Goal: Ask a question: Seek information or help from site administrators or community

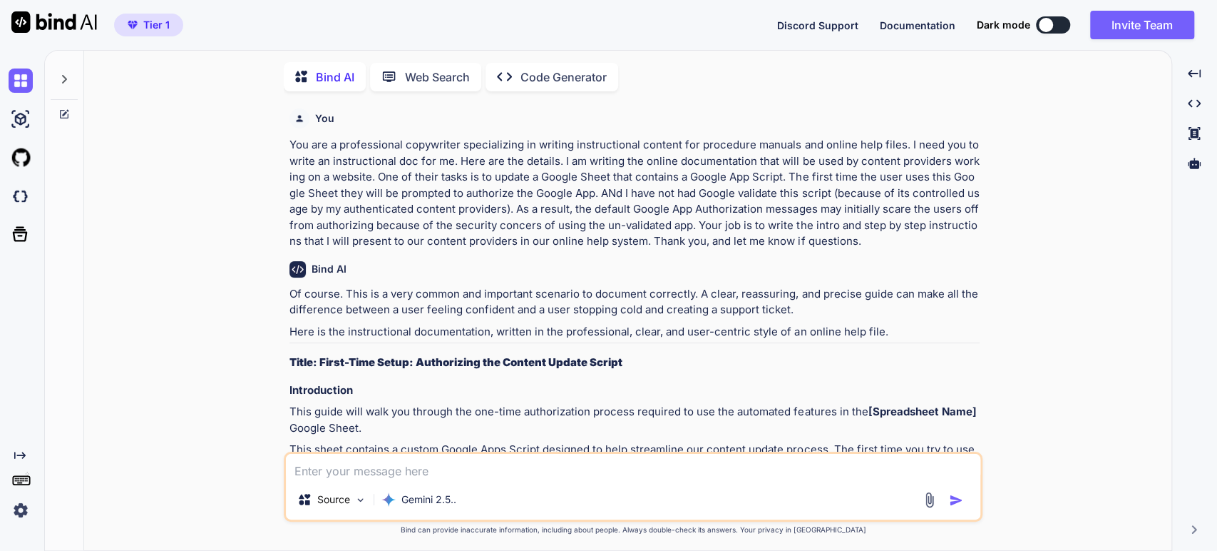
scroll to position [5, 0]
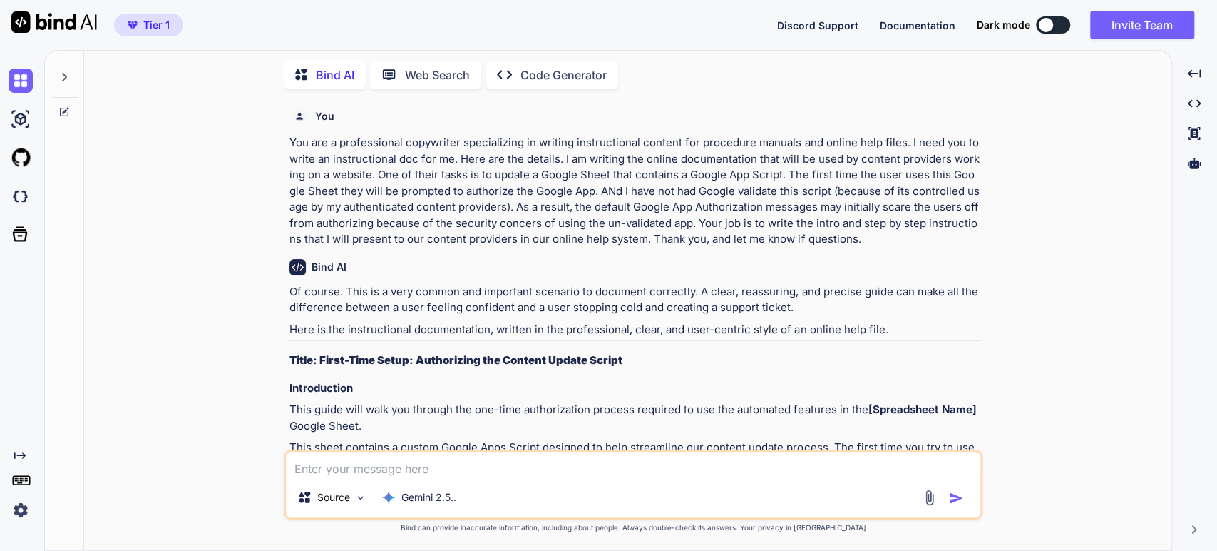
click at [65, 71] on icon at bounding box center [63, 76] width 11 height 11
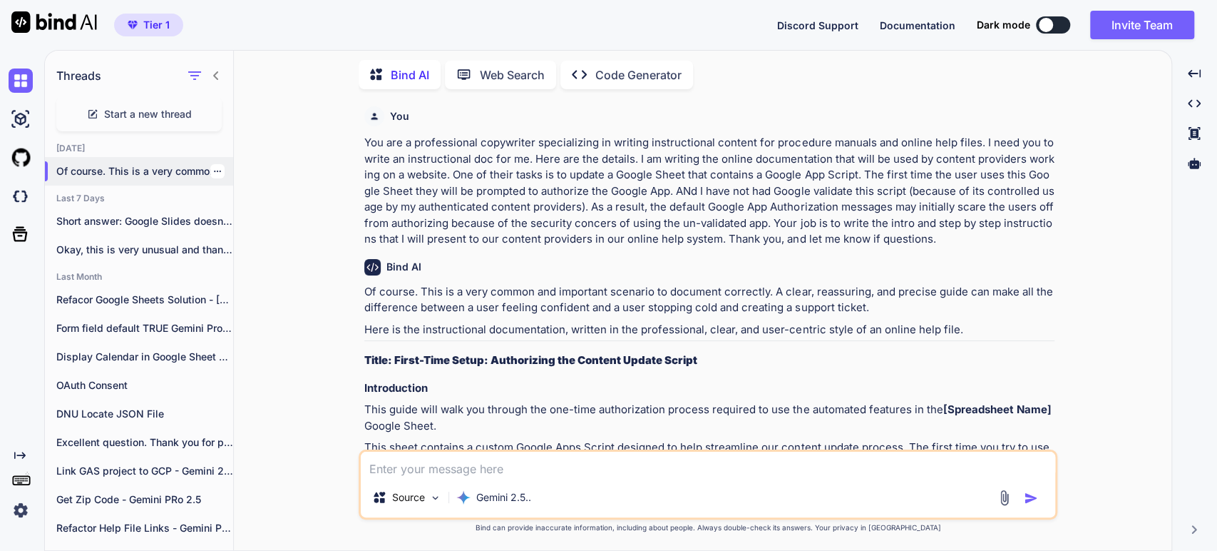
click at [216, 169] on div at bounding box center [217, 171] width 14 height 14
click at [213, 169] on icon "button" at bounding box center [217, 171] width 9 height 9
click at [260, 198] on span "Rename and Save" at bounding box center [277, 197] width 85 height 14
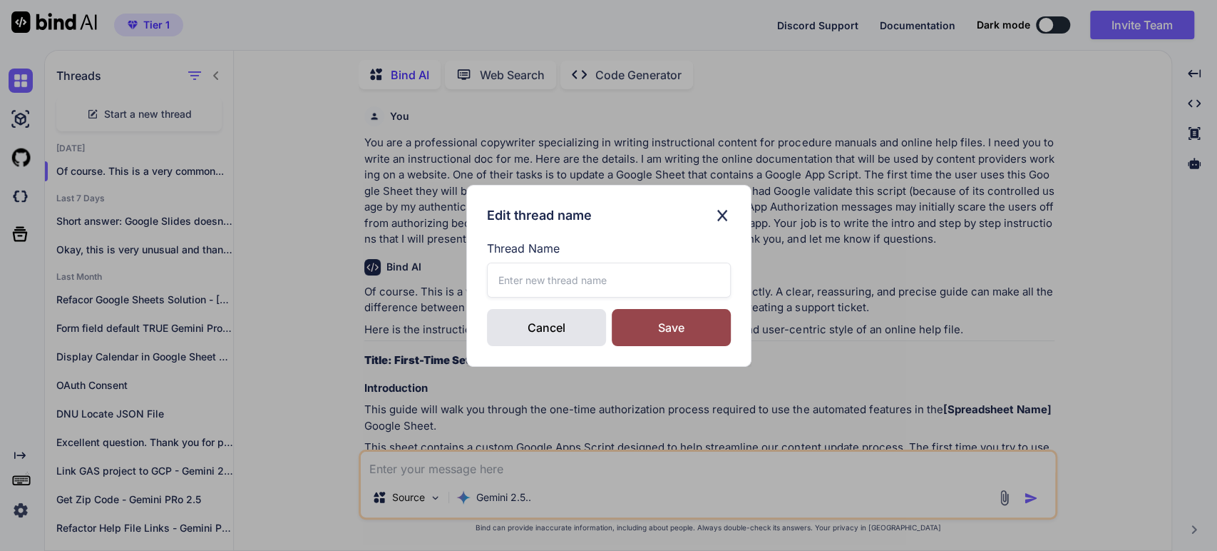
drag, startPoint x: 501, startPoint y: 275, endPoint x: 485, endPoint y: 279, distance: 17.0
click at [501, 275] on input "text" at bounding box center [609, 279] width 244 height 35
type textarea "x"
type input "Script Authorization Content"
click at [643, 335] on div "Save" at bounding box center [671, 327] width 119 height 37
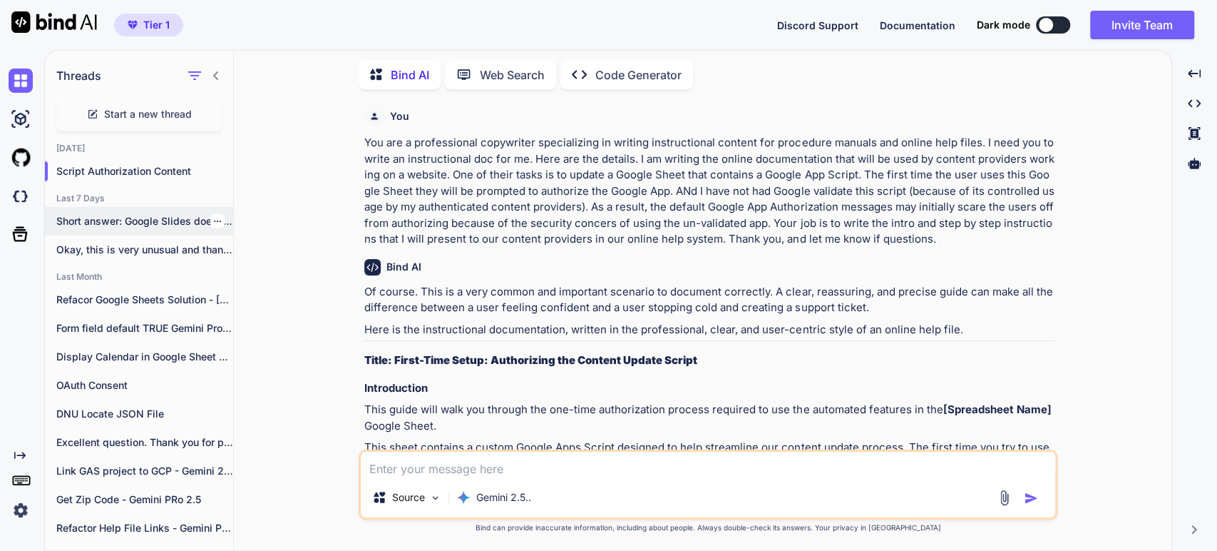
click at [89, 219] on p "Short answer: Google Slides doesn’t have built‑in..." at bounding box center [144, 221] width 177 height 14
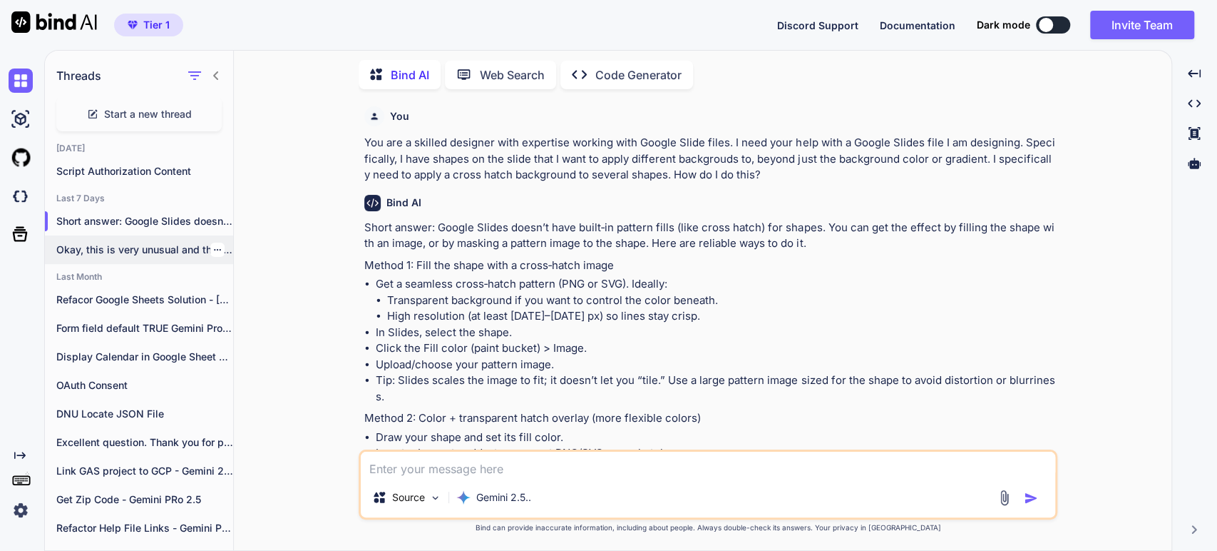
click at [214, 249] on icon "button" at bounding box center [217, 249] width 7 height 1
click at [242, 305] on span "Delete" at bounding box center [250, 303] width 31 height 14
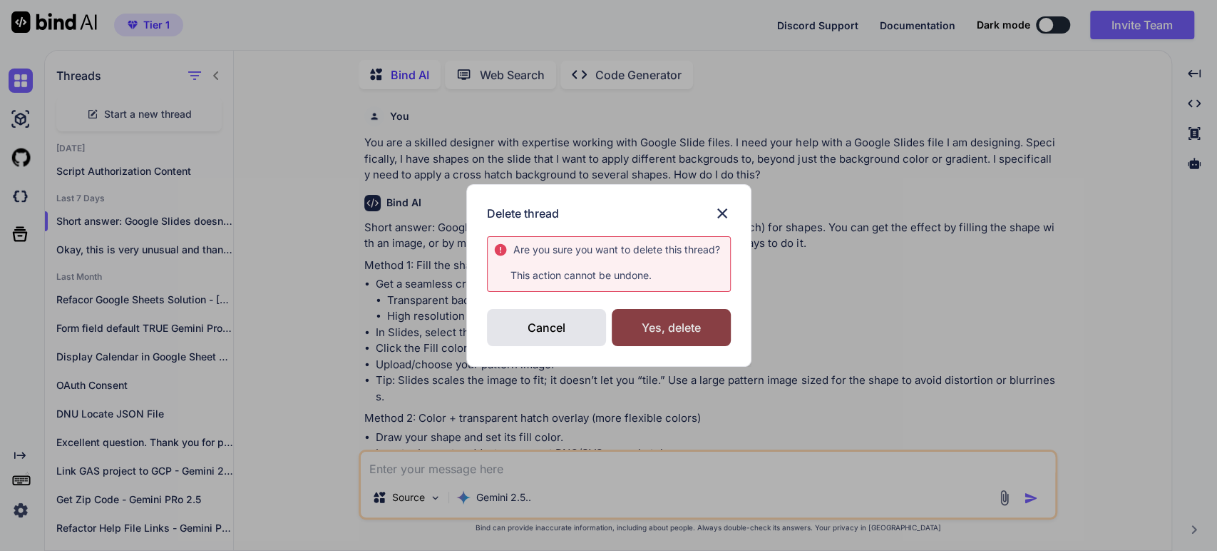
click at [675, 335] on div "Yes, delete" at bounding box center [671, 327] width 119 height 37
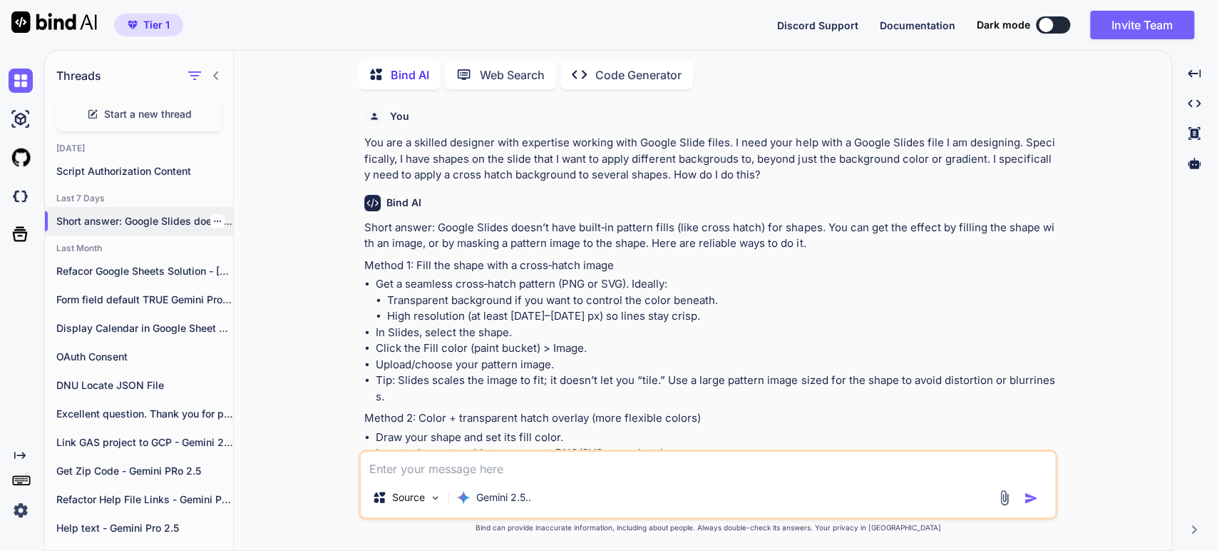
click at [213, 222] on div at bounding box center [217, 221] width 14 height 14
click at [136, 222] on p "Short answer: Google Slides doesn’t have built‑in..." at bounding box center [144, 221] width 177 height 14
click at [459, 257] on p "Method 1: Fill the shape with a cross‑hatch image" at bounding box center [709, 265] width 690 height 16
click at [213, 221] on icon "button" at bounding box center [217, 221] width 9 height 9
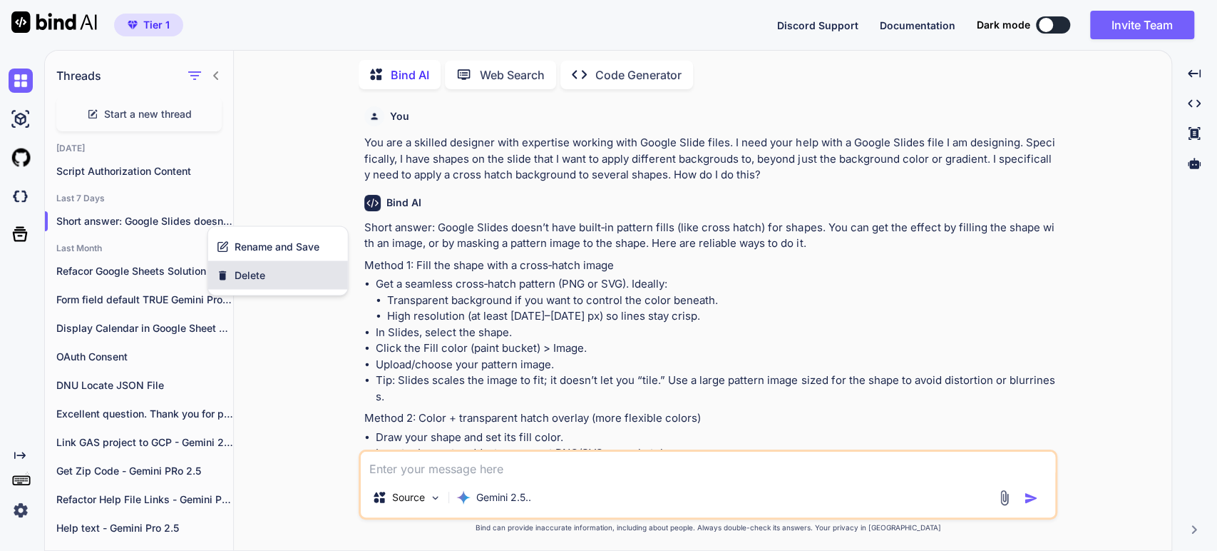
click at [245, 272] on span "Delete" at bounding box center [250, 274] width 31 height 14
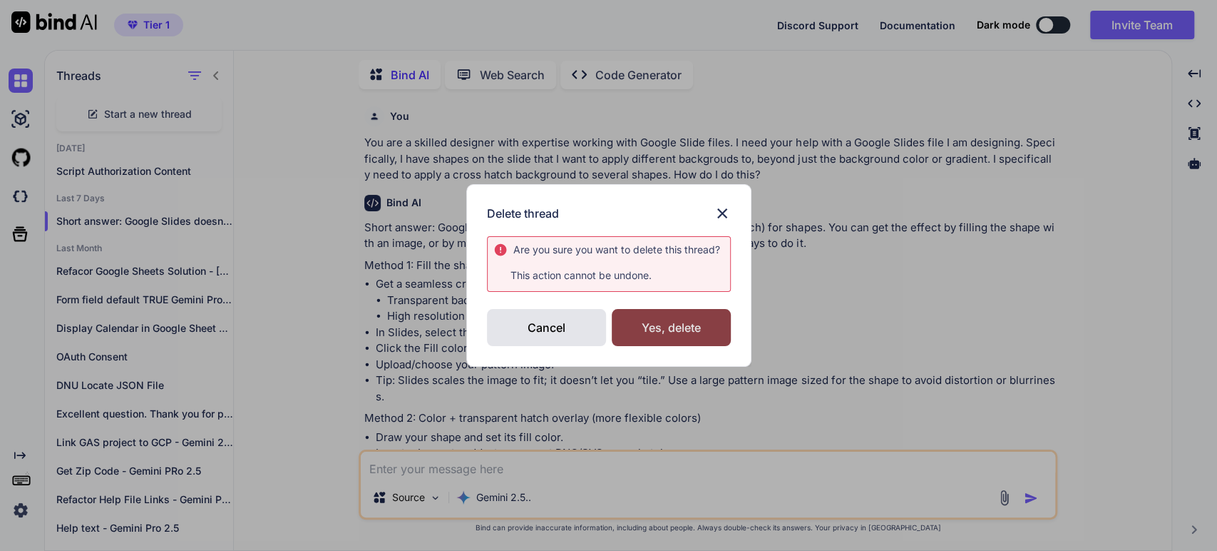
click at [654, 326] on div "Yes, delete" at bounding box center [671, 327] width 119 height 37
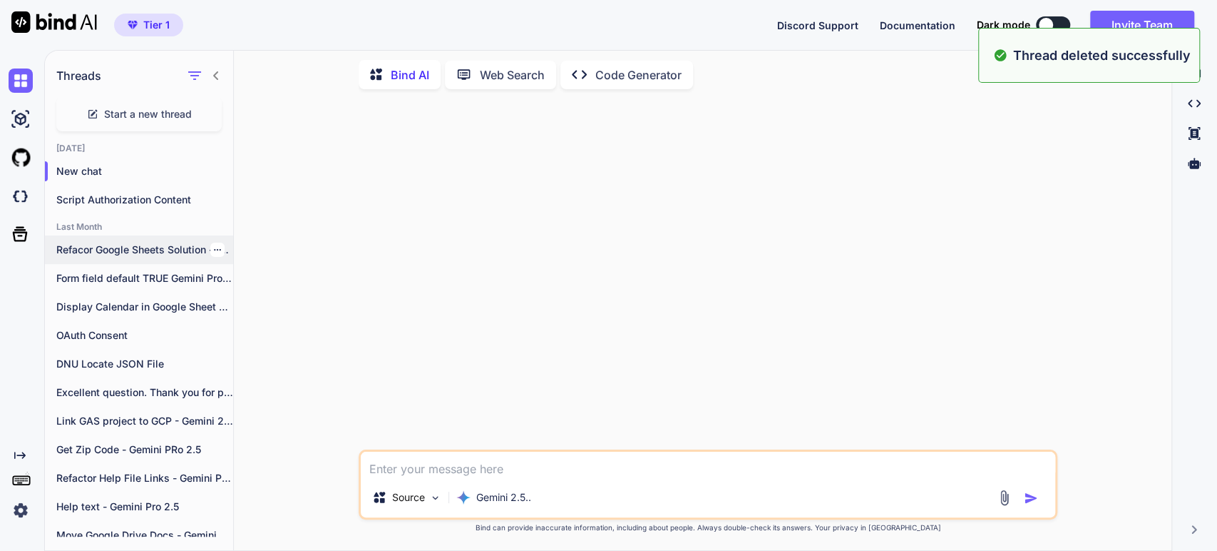
click at [88, 242] on p "Refacor Google Sheets Solution - [PERSON_NAME] 4" at bounding box center [144, 249] width 177 height 14
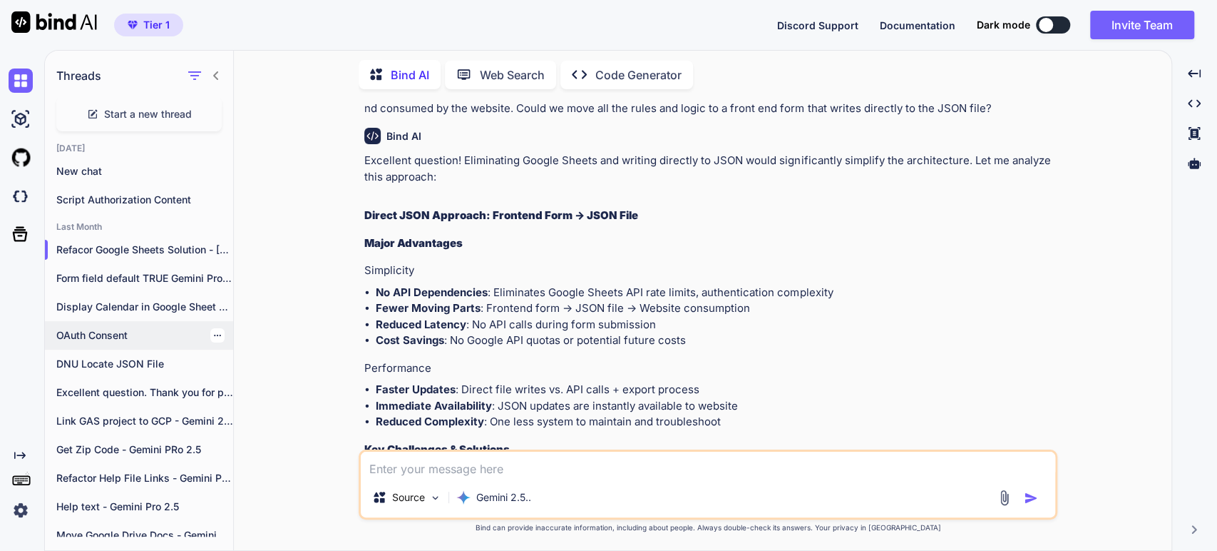
scroll to position [2505, 0]
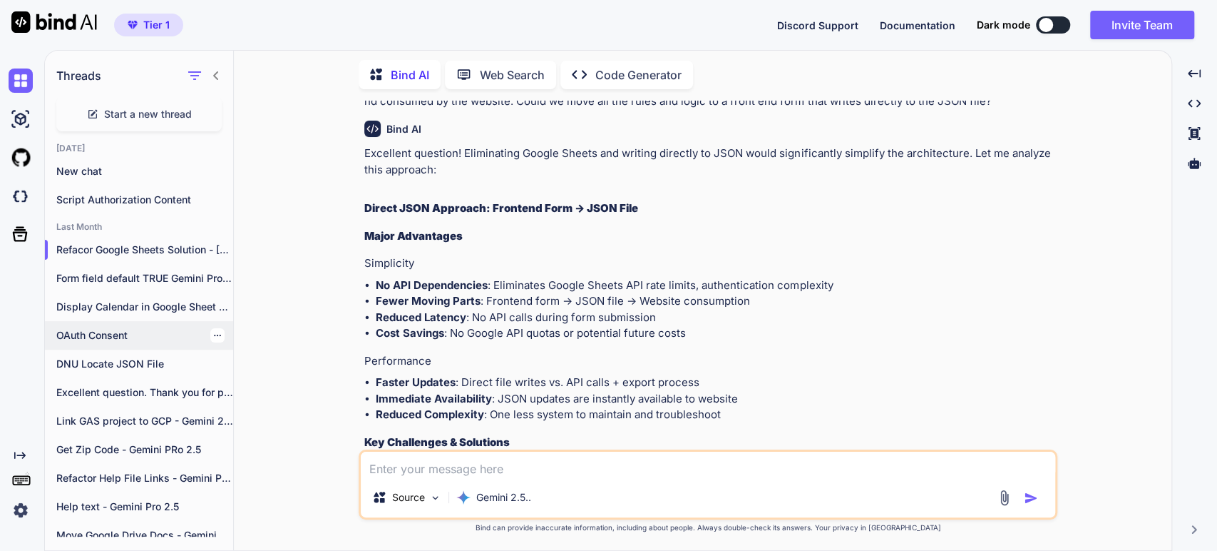
click at [108, 335] on p "OAuth Consent" at bounding box center [144, 335] width 177 height 14
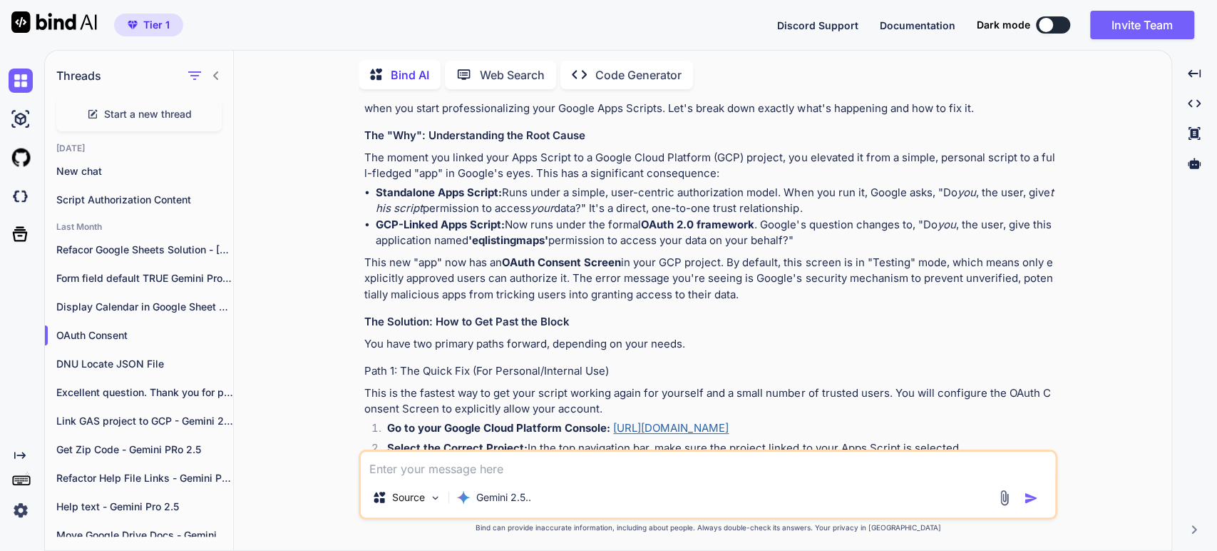
scroll to position [238, 0]
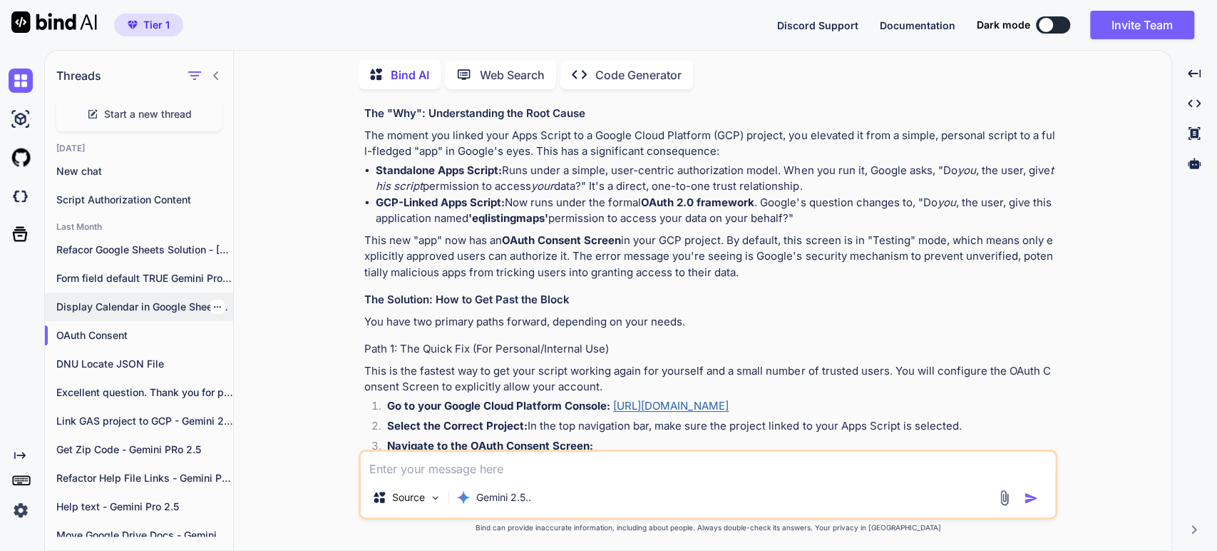
click at [126, 305] on p "Display Calendar in Google Sheet cells - Gemini Pro 2.5" at bounding box center [144, 307] width 177 height 14
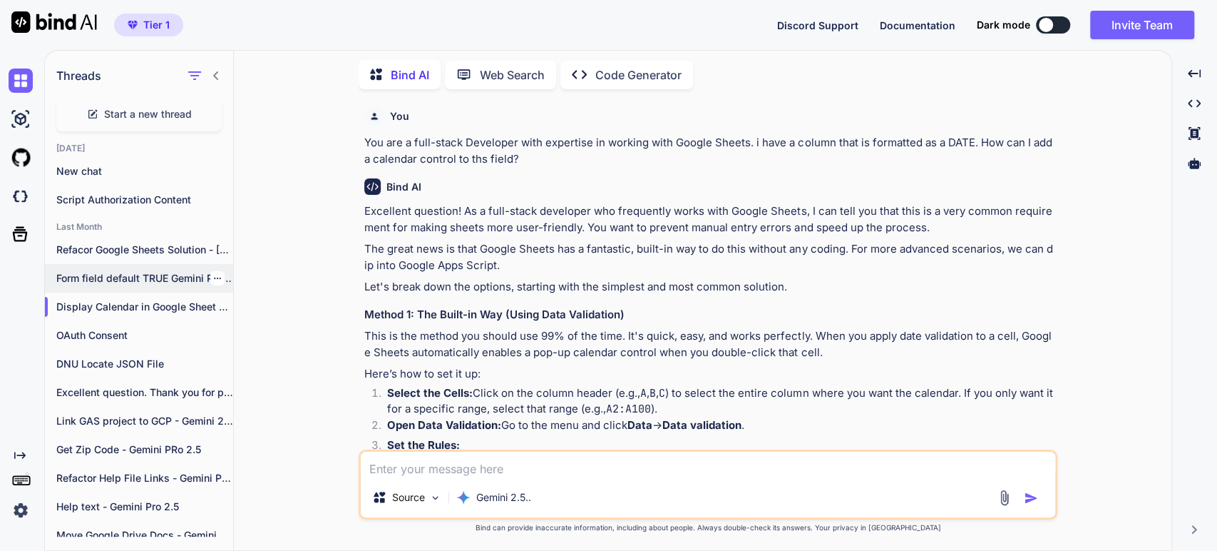
click at [112, 272] on p "Form field default TRUE Gemini Pro 2.5" at bounding box center [144, 278] width 177 height 14
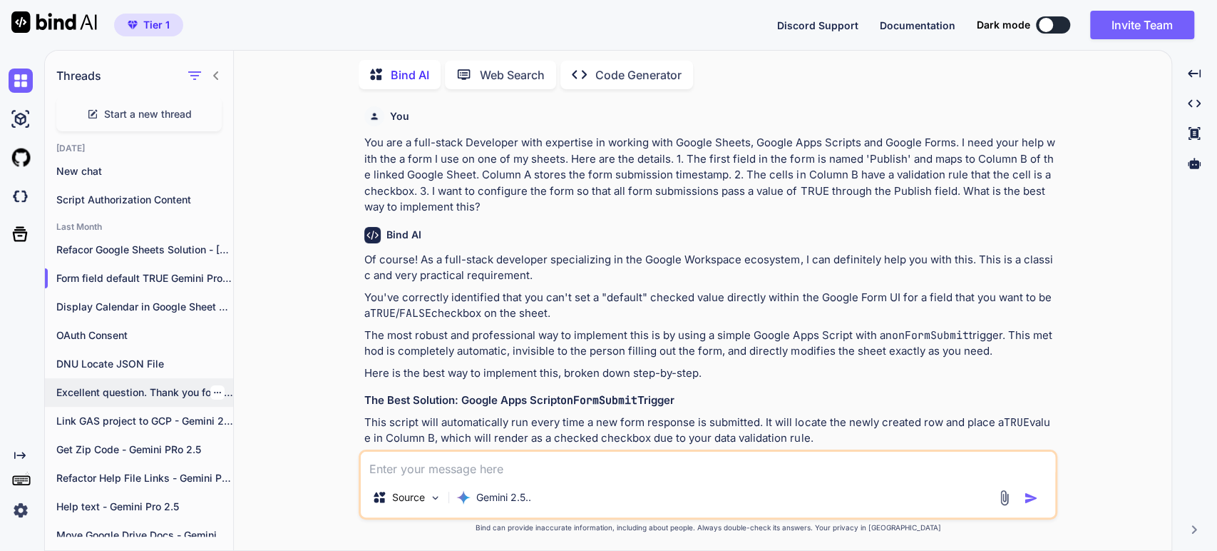
click at [136, 392] on p "Excellent question. Thank you for providing that..." at bounding box center [144, 392] width 177 height 14
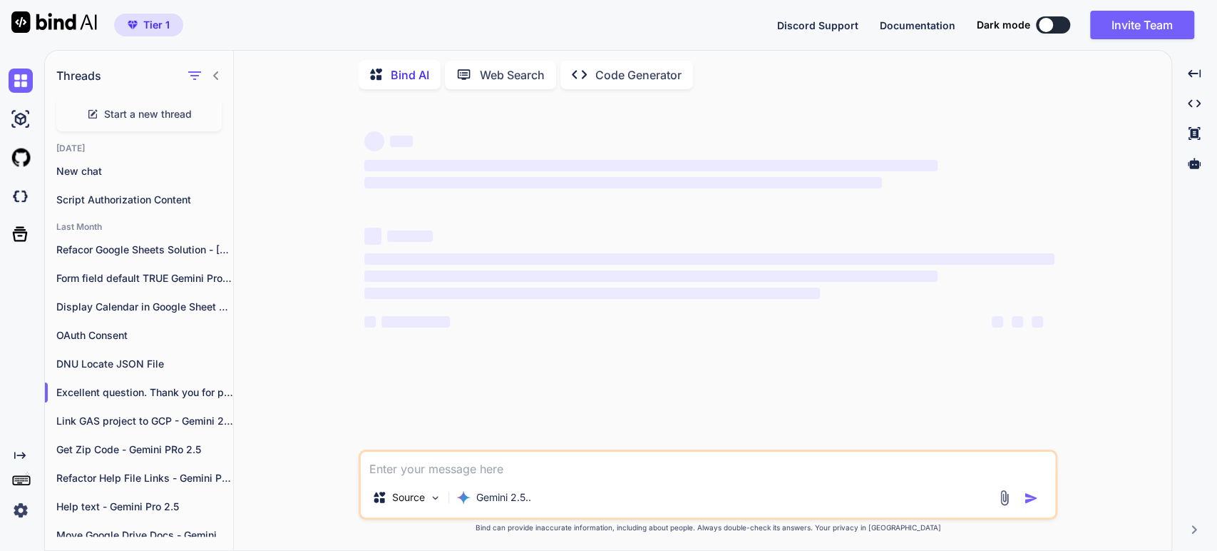
type textarea "x"
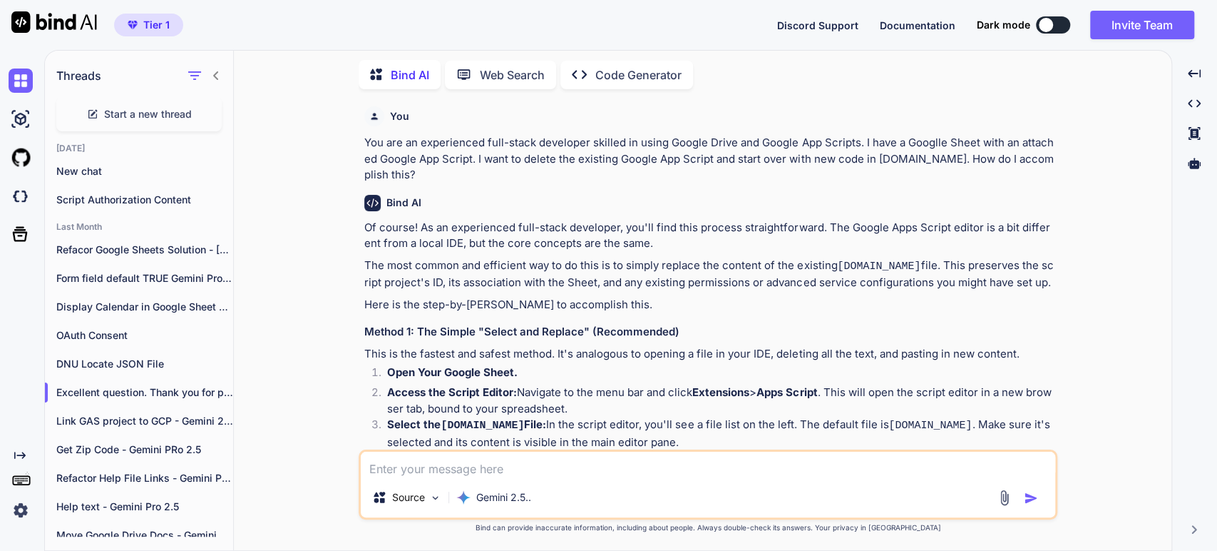
click at [611, 165] on p "You are an experienced full-stack developer skilled in using Google Drive and G…" at bounding box center [709, 159] width 690 height 48
click at [216, 387] on div at bounding box center [217, 392] width 14 height 14
click at [213, 388] on icon "button" at bounding box center [217, 392] width 9 height 9
click at [228, 418] on icon "button" at bounding box center [223, 418] width 12 height 12
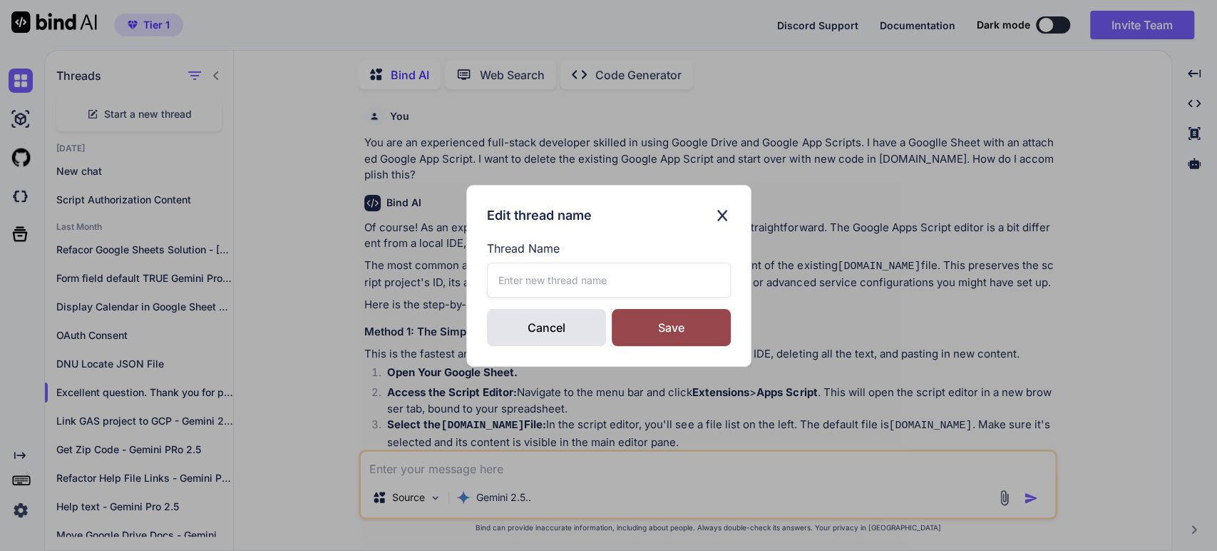
click at [553, 244] on label "Thread Name" at bounding box center [609, 248] width 244 height 17
click at [567, 271] on input "text" at bounding box center [609, 279] width 244 height 35
type input "Replace [DOMAIN_NAME] contents"
click at [696, 327] on div "Save" at bounding box center [671, 327] width 119 height 37
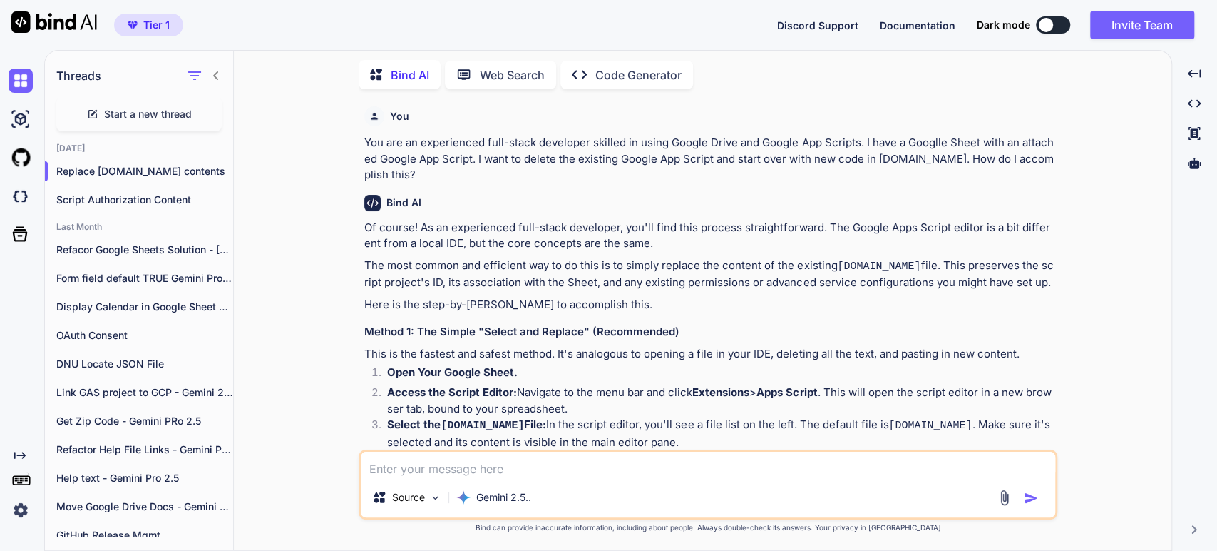
click at [112, 113] on span "Start a new thread" at bounding box center [148, 114] width 88 height 14
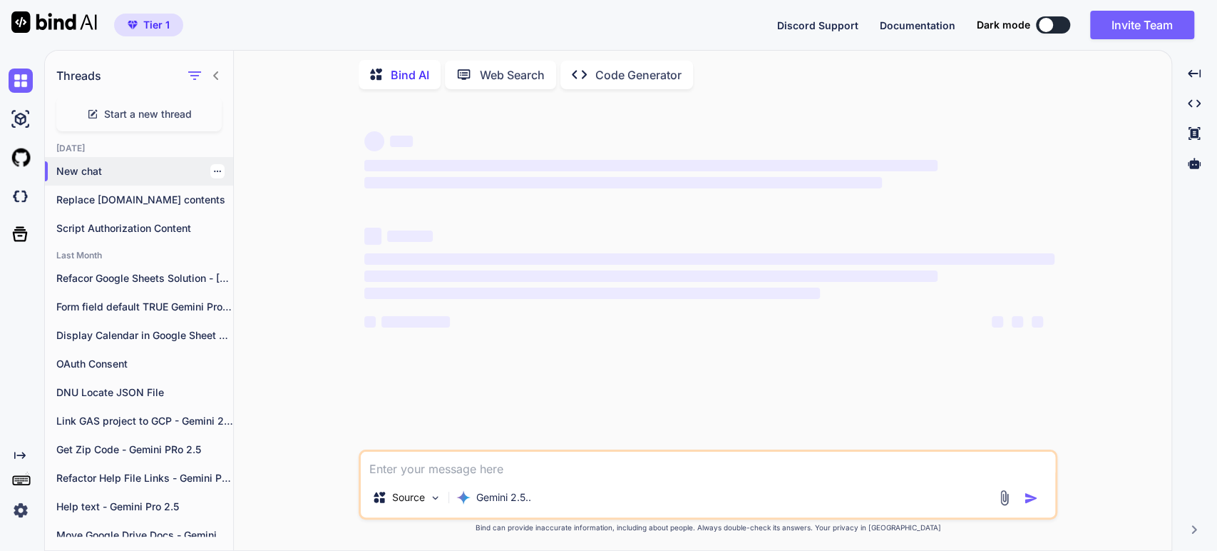
type textarea "x"
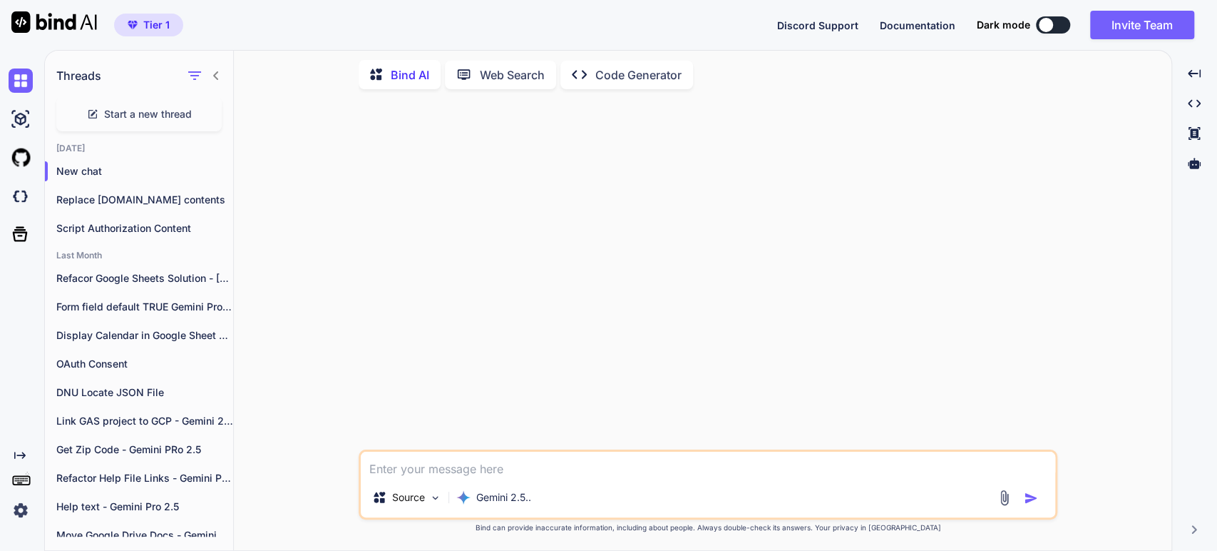
drag, startPoint x: 91, startPoint y: 161, endPoint x: 102, endPoint y: 150, distance: 15.6
click at [91, 164] on p "New chat" at bounding box center [144, 171] width 177 height 14
click at [431, 471] on textarea at bounding box center [708, 464] width 695 height 26
type textarea "Y"
type textarea "x"
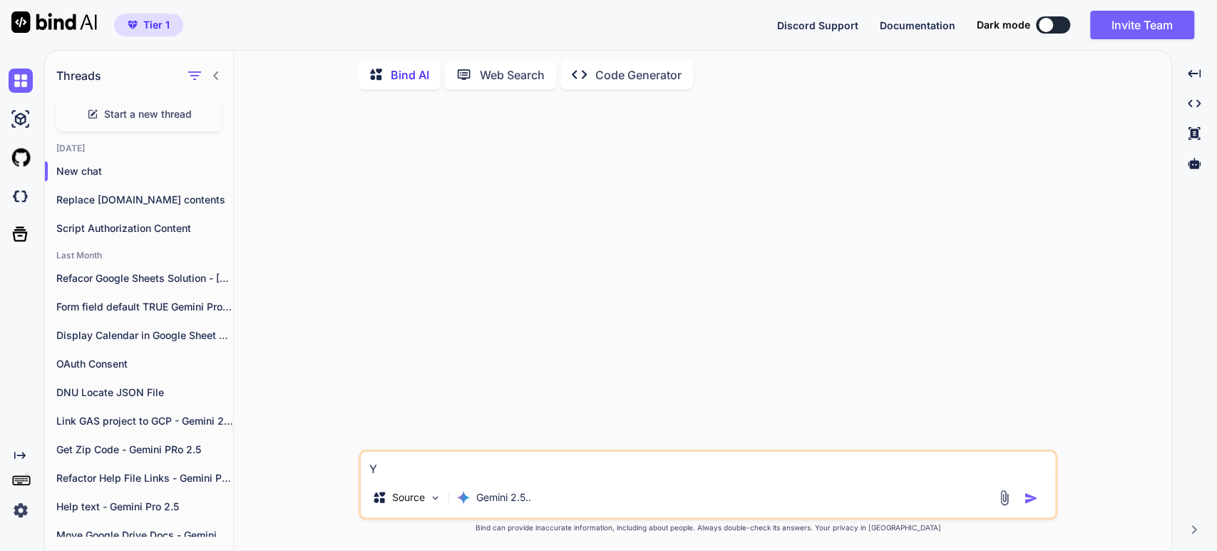
type textarea "Y9"
type textarea "x"
type textarea "Y9u"
type textarea "x"
type textarea "Y9u"
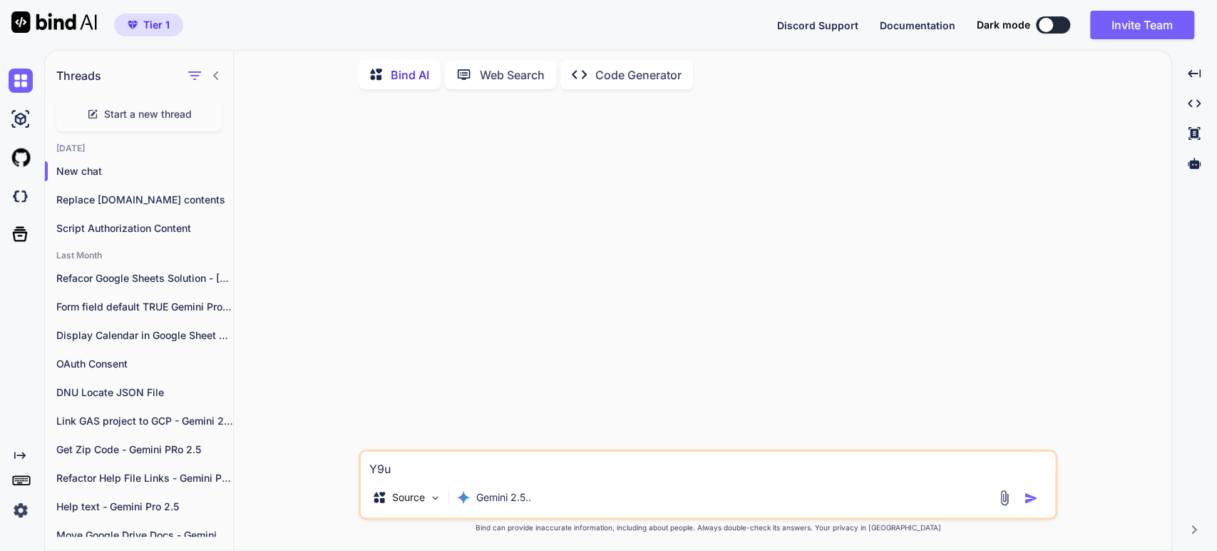
type textarea "x"
type textarea "Y9u"
type textarea "x"
type textarea "Y9"
type textarea "x"
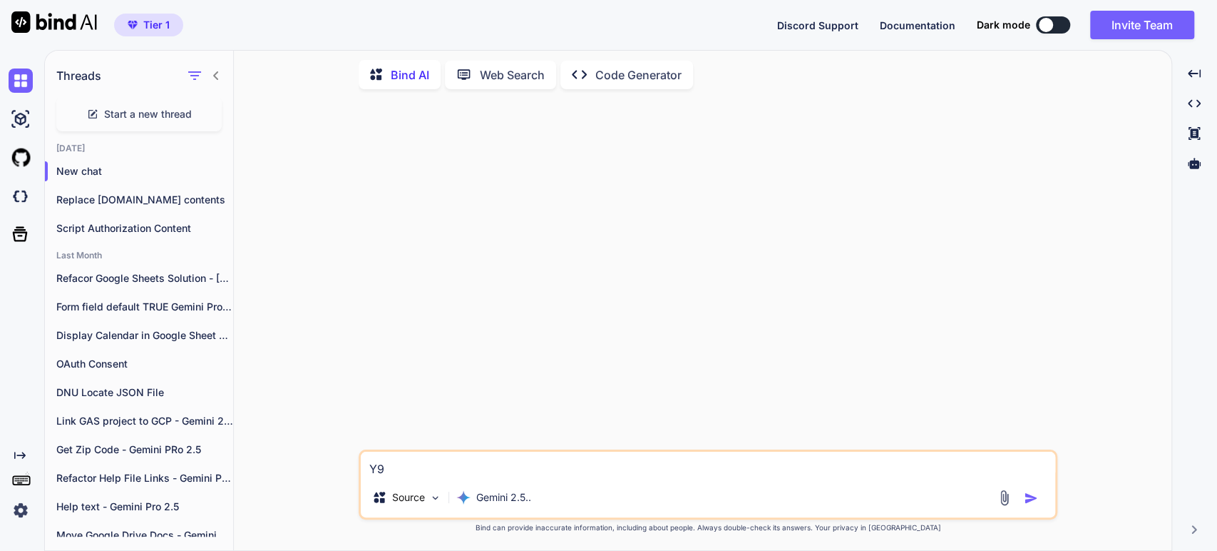
type textarea "Y"
type textarea "x"
type textarea "Yo"
type textarea "x"
type textarea "You"
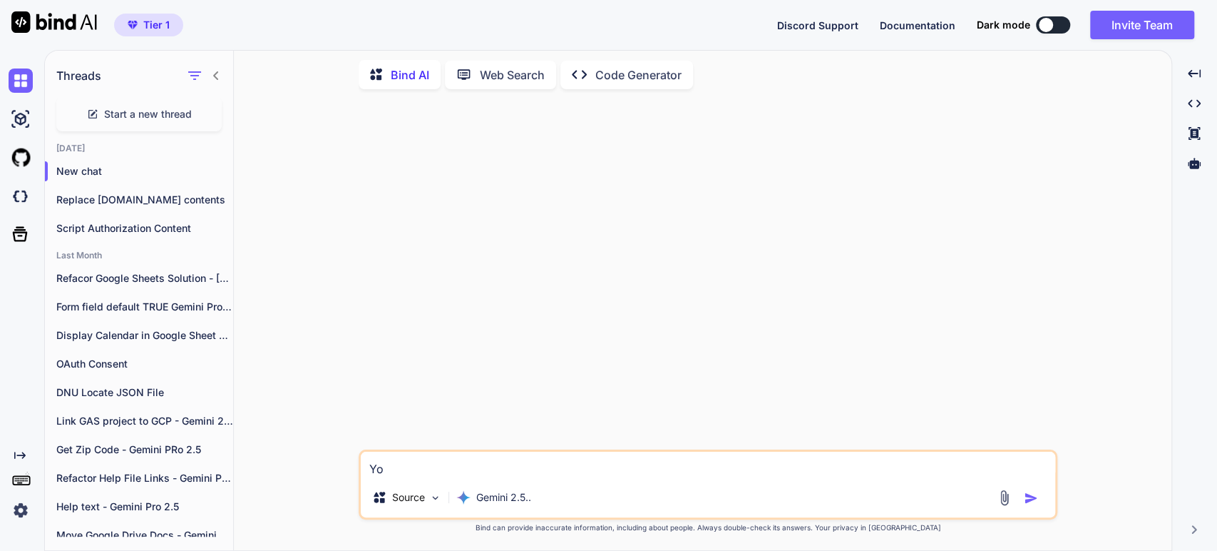
type textarea "x"
type textarea "You"
type textarea "x"
type textarea "You a"
type textarea "x"
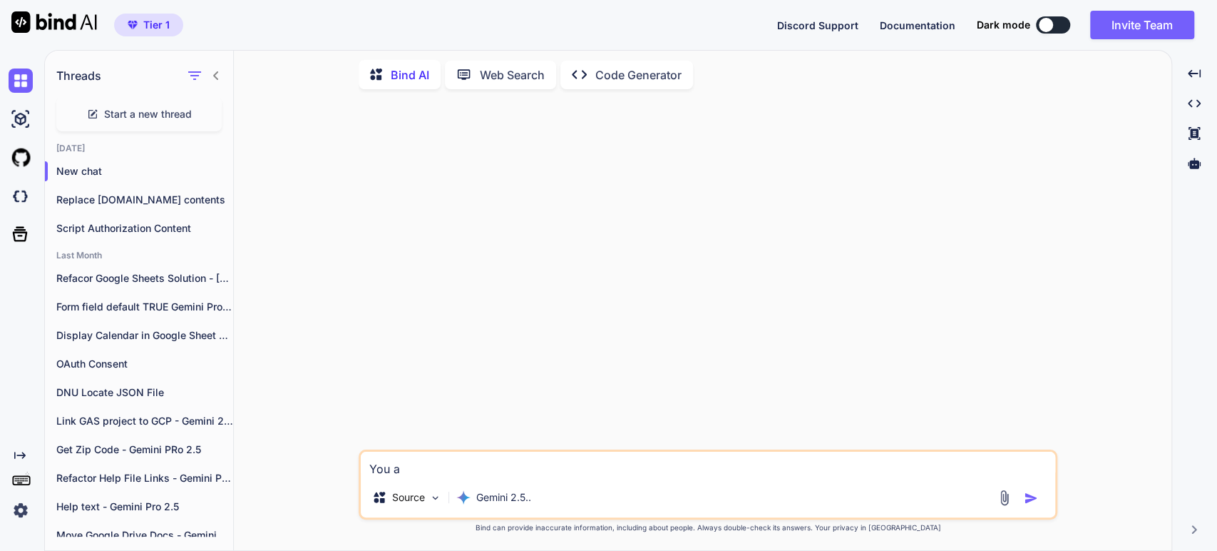
type textarea "You ar"
type textarea "x"
type textarea "You are"
type textarea "x"
type textarea "You are"
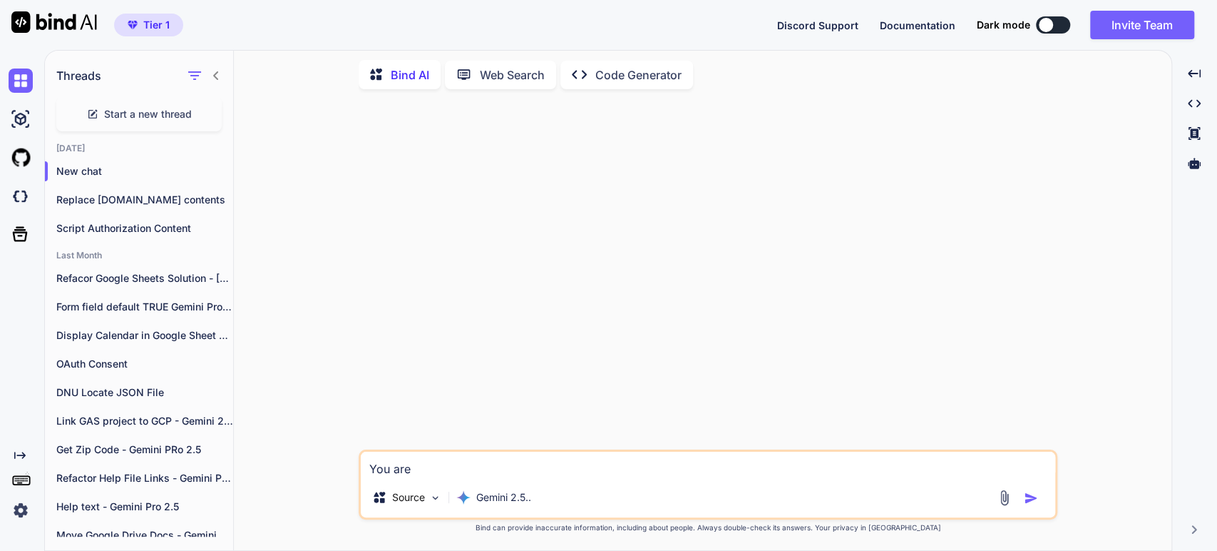
type textarea "x"
type textarea "You are a"
type textarea "x"
type textarea "You are an"
type textarea "x"
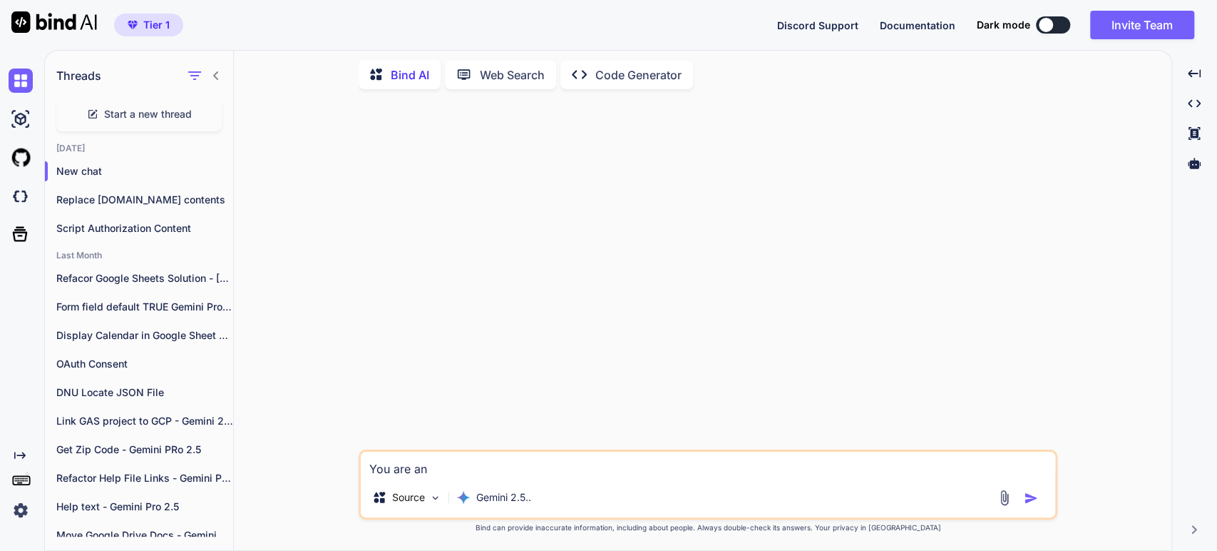
type textarea "You are an"
type textarea "x"
type textarea "You are an e"
type textarea "x"
type textarea "You are an ex"
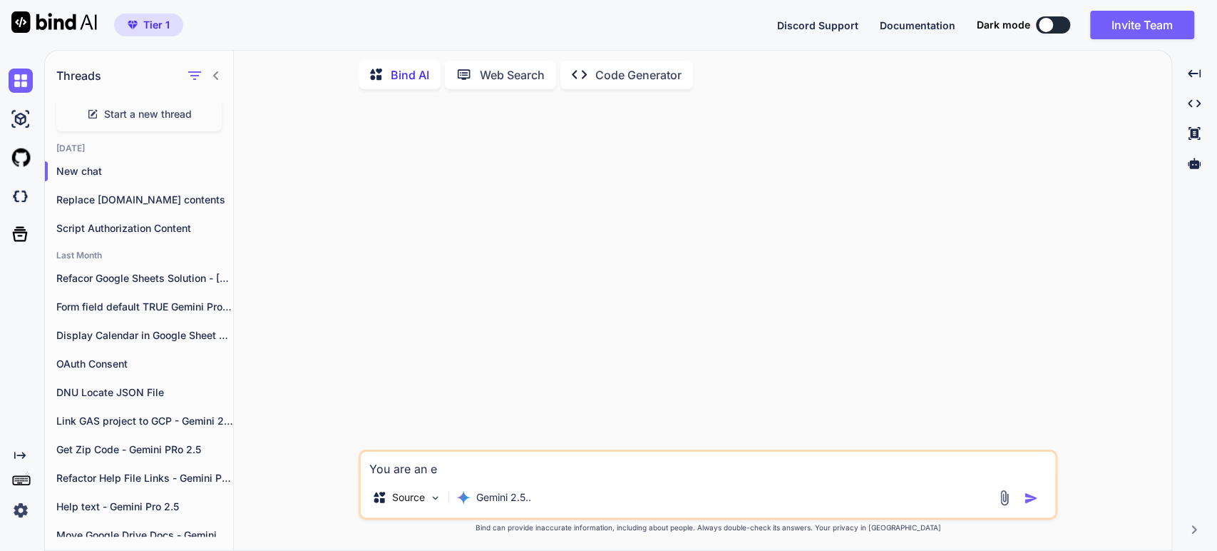
type textarea "x"
type textarea "You are an exp"
type textarea "x"
type textarea "You are an expe"
type textarea "x"
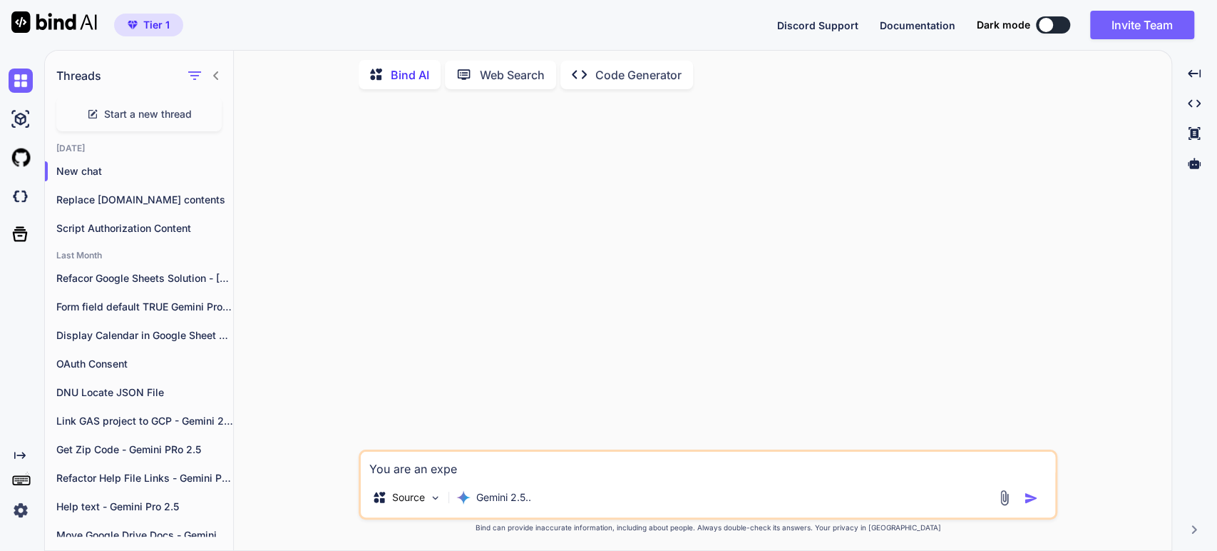
type textarea "You are an exper"
type textarea "x"
type textarea "You are an experi"
type textarea "x"
type textarea "You are an experie"
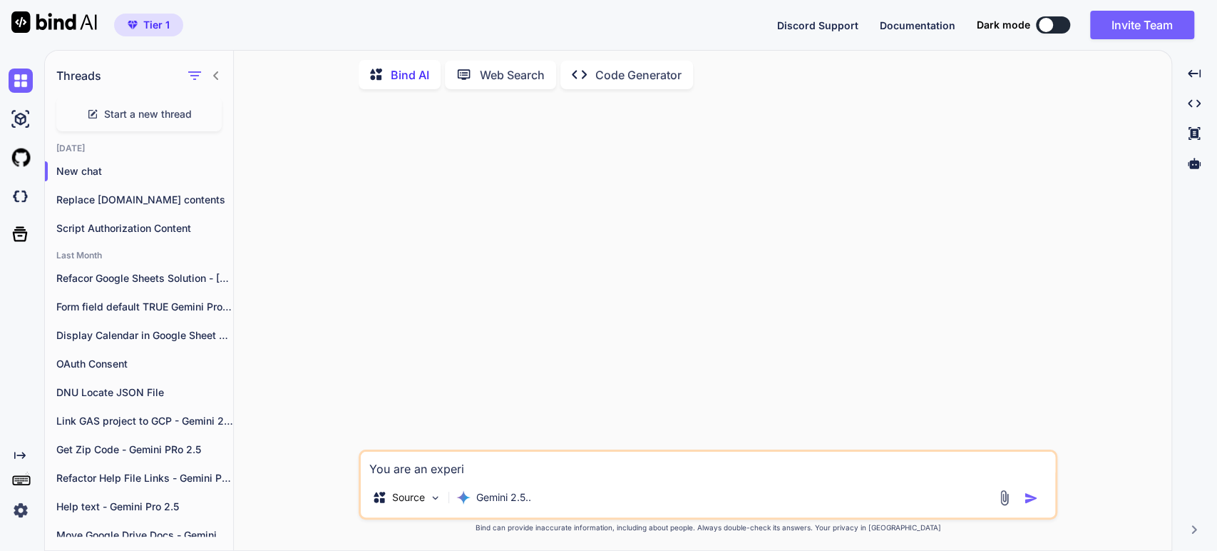
type textarea "x"
type textarea "You are an experien"
type textarea "x"
type textarea "You are an experienc"
type textarea "x"
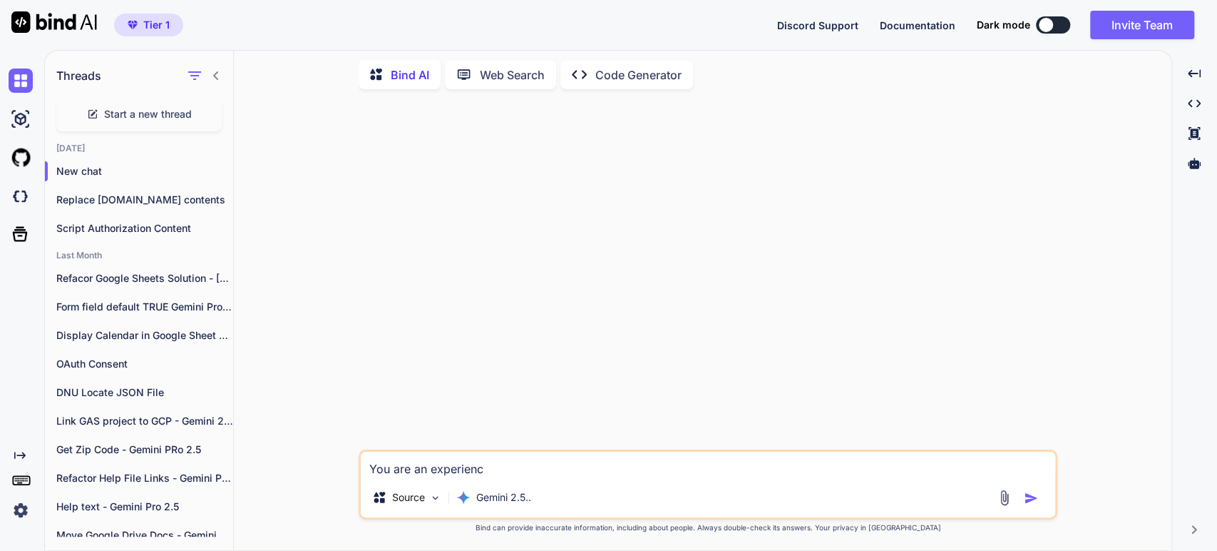
type textarea "You are an experience"
type textarea "x"
type textarea "You are an experienced"
type textarea "x"
type textarea "You are an experienced"
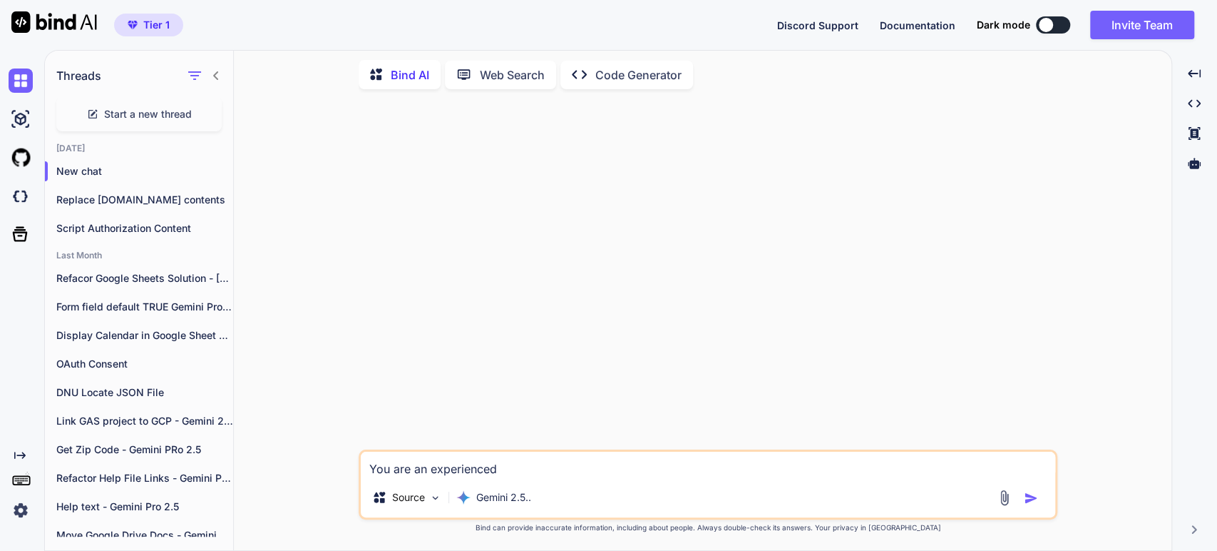
type textarea "x"
type textarea "You are an experienced f"
type textarea "x"
type textarea "You are an experienced fu"
type textarea "x"
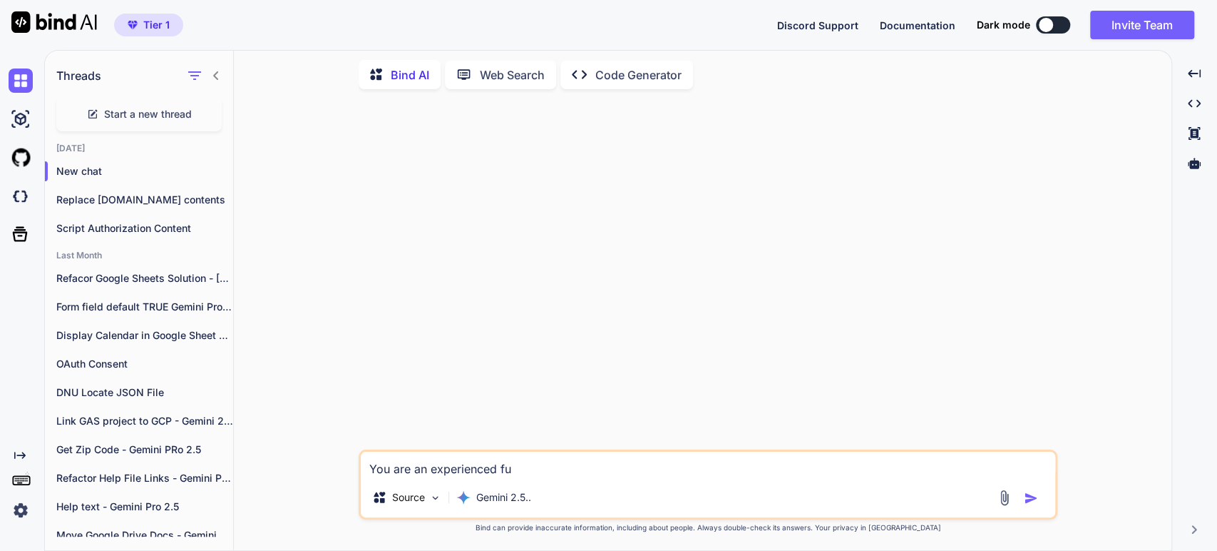
type textarea "You are an experienced ful"
type textarea "x"
type textarea "You are an experienced full"
type textarea "x"
type textarea "You are an experienced full"
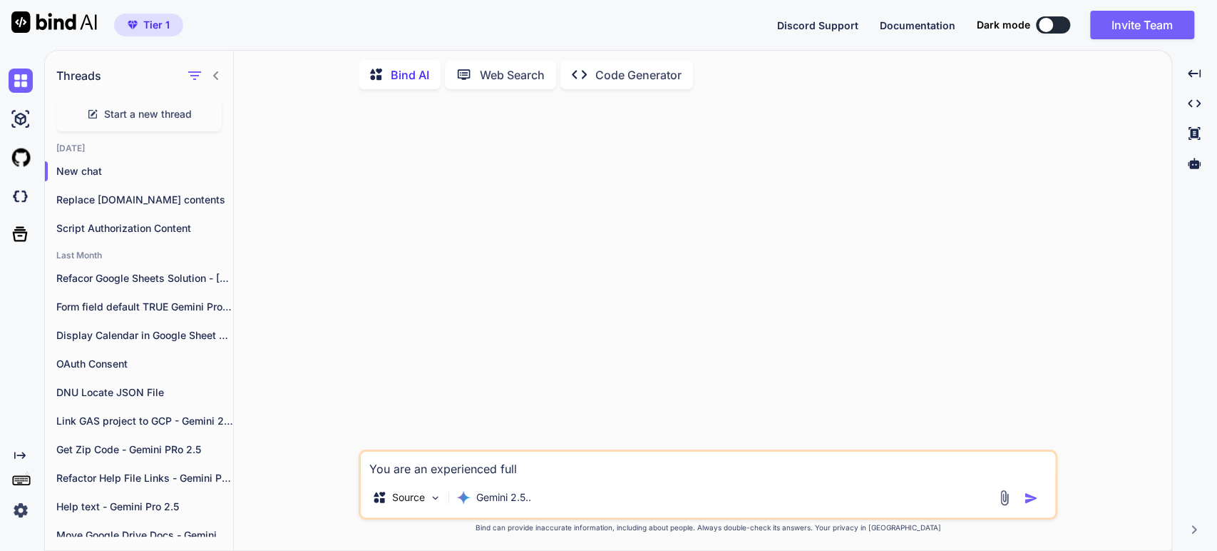
type textarea "x"
type textarea "You are an experienced full s"
type textarea "x"
type textarea "You are an experienced full st"
type textarea "x"
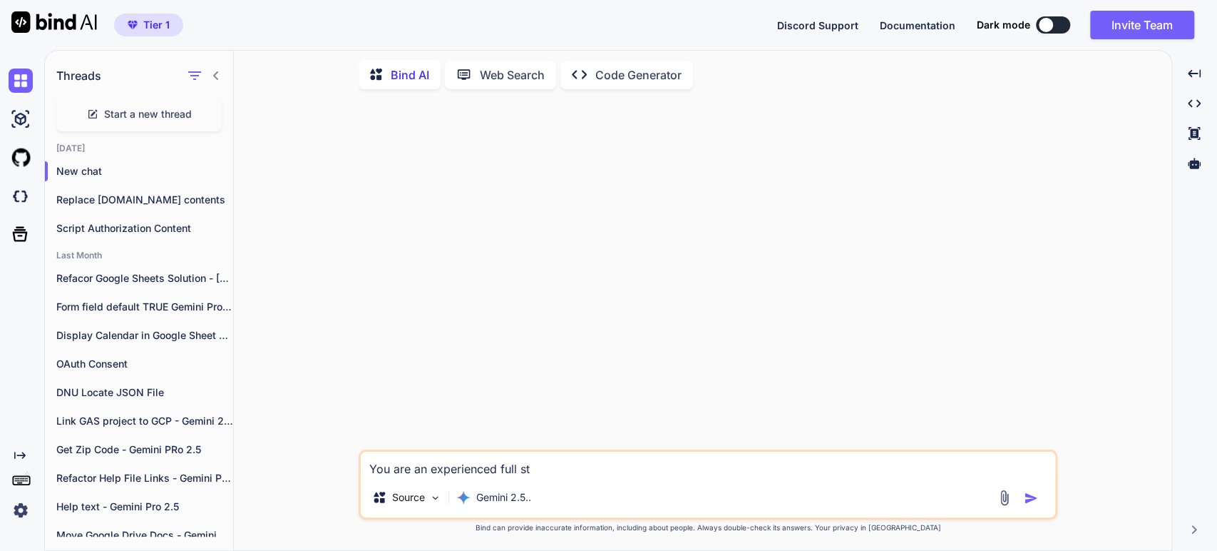
type textarea "You are an experienced full sta"
type textarea "x"
type textarea "You are an experienced full stac"
type textarea "x"
type textarea "You are an experienced full stack"
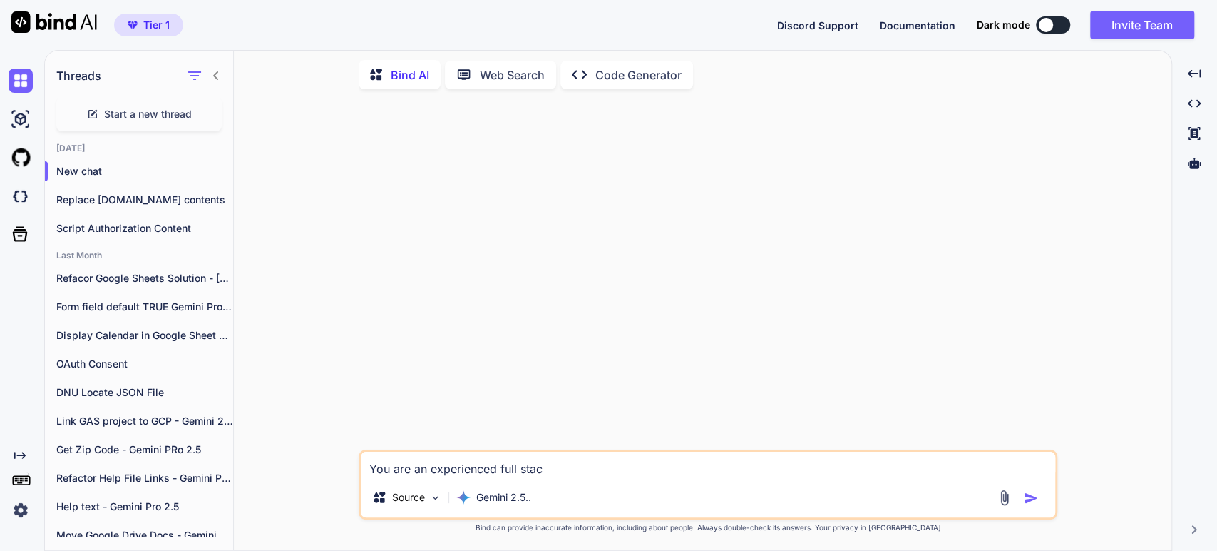
type textarea "x"
type textarea "You are an experienced full stack"
type textarea "x"
type textarea "You are an experienced full stack d"
type textarea "x"
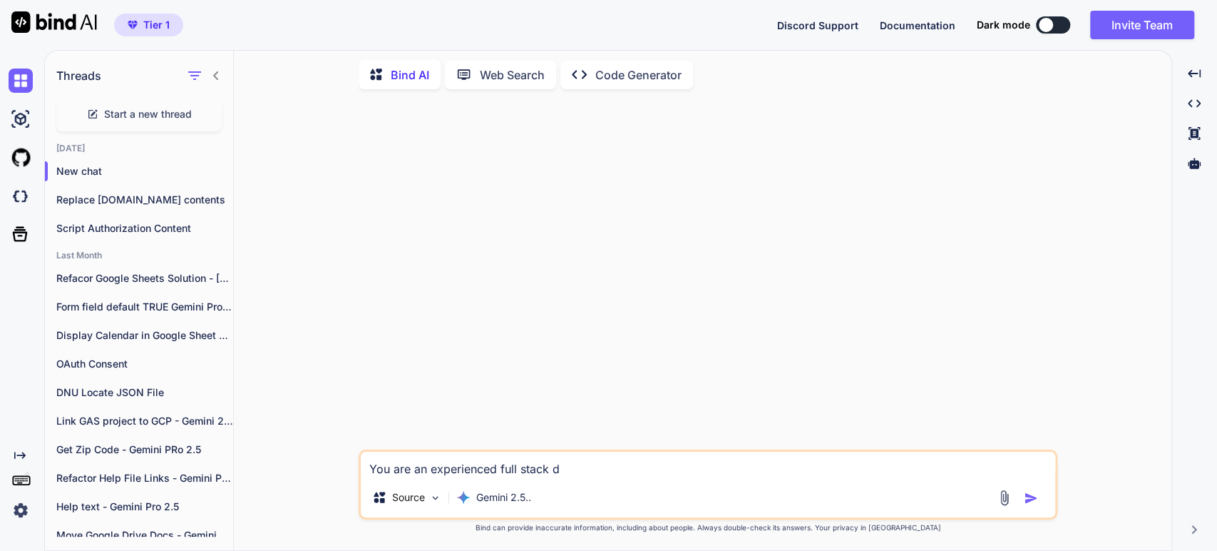
type textarea "You are an experienced full stack de"
type textarea "x"
type textarea "You are an experienced full stack dev"
type textarea "x"
type textarea "You are an experienced full stack deve"
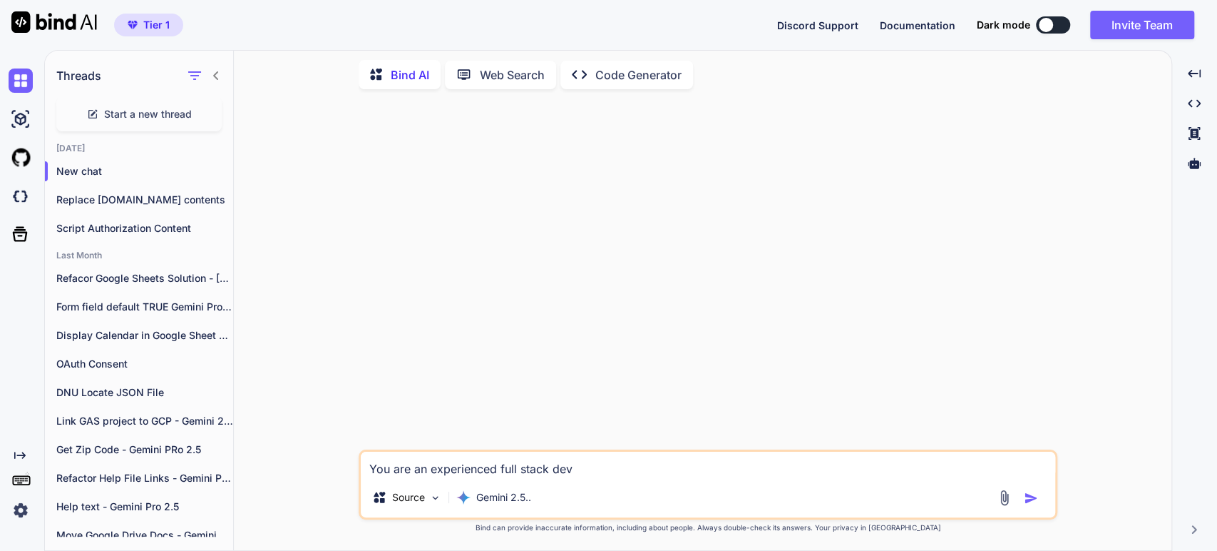
type textarea "x"
type textarea "You are an experienced full stack devel"
type textarea "x"
type textarea "You are an experienced full stack develo"
type textarea "x"
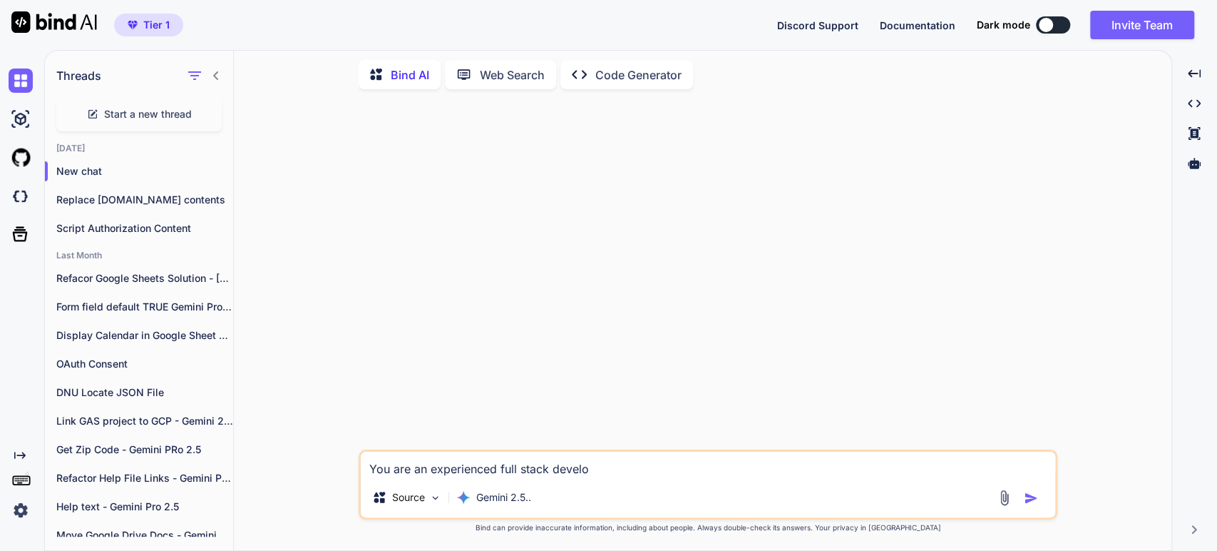
type textarea "You are an experienced full stack develop"
type textarea "x"
type textarea "You are an experienced full stack develope"
type textarea "x"
type textarea "You are an experienced full stack developer"
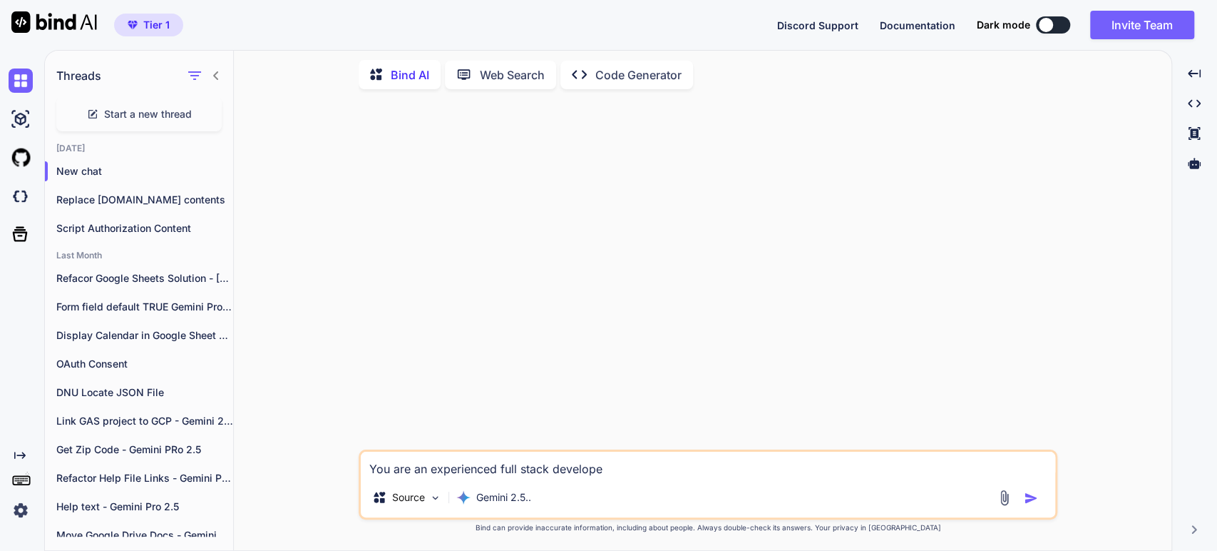
type textarea "x"
type textarea "You are an experienced full stack developer"
type textarea "x"
type textarea "You are an experienced full stack developer w"
type textarea "x"
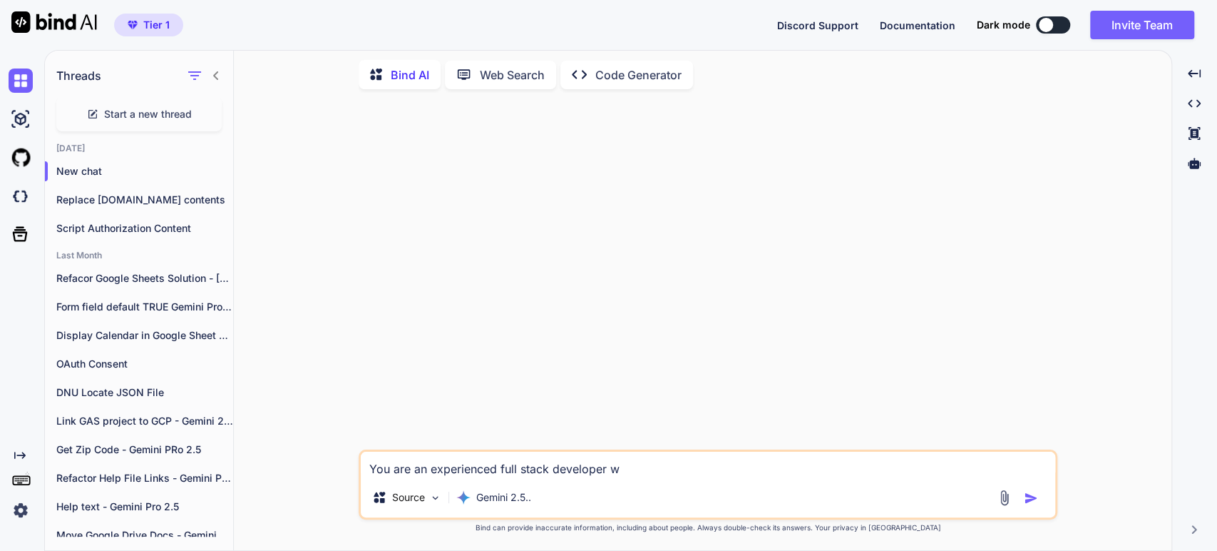
type textarea "You are an experienced full stack developer wi"
type textarea "x"
type textarea "You are an experienced full stack developer wit"
type textarea "x"
type textarea "You are an experienced full stack developer with"
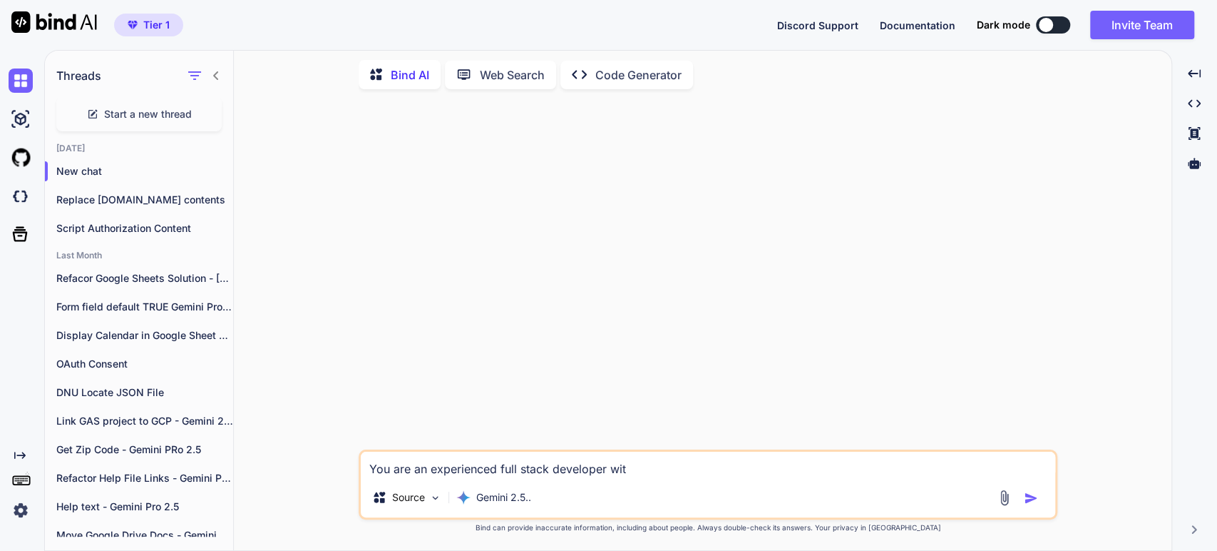
type textarea "x"
type textarea "You are an experienced full stack developer with"
type textarea "x"
type textarea "You are an experienced full stack developer with e"
type textarea "x"
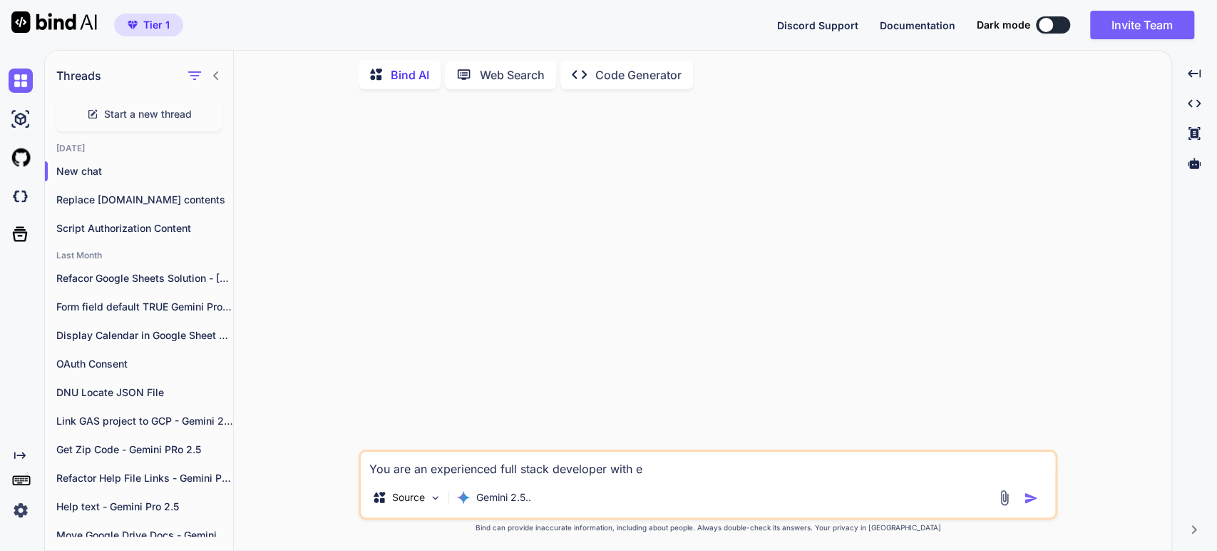
type textarea "You are an experienced full stack developer with ex"
type textarea "x"
type textarea "You are an experienced full stack developer with exp"
type textarea "x"
type textarea "You are an experienced full stack developer with expe"
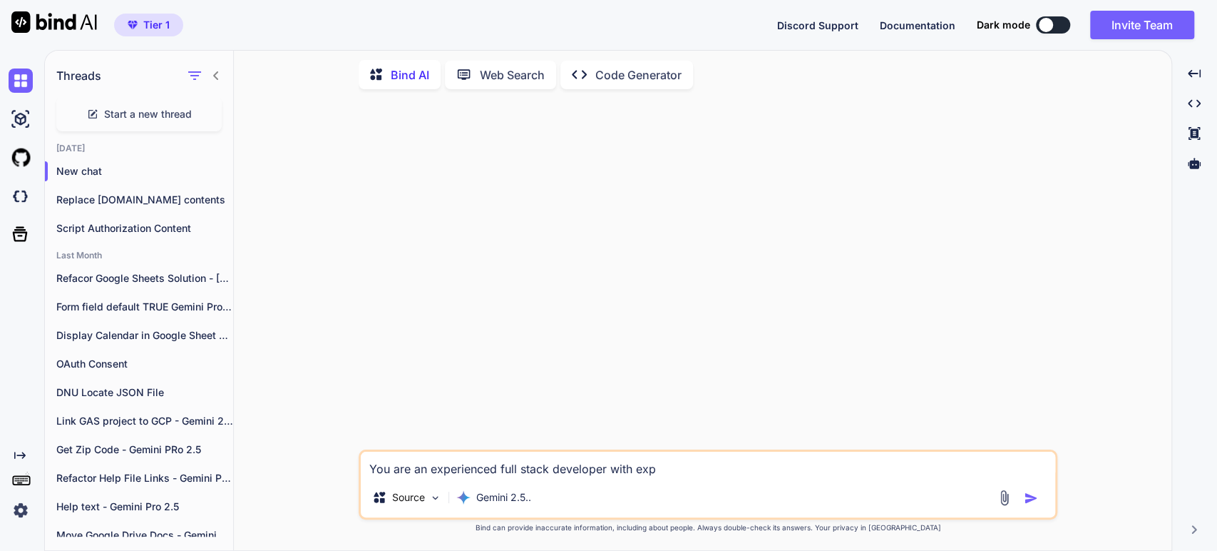
type textarea "x"
type textarea "You are an experienced full stack developer with exper"
type textarea "x"
type textarea "You are an experienced full stack developer with expert"
type textarea "x"
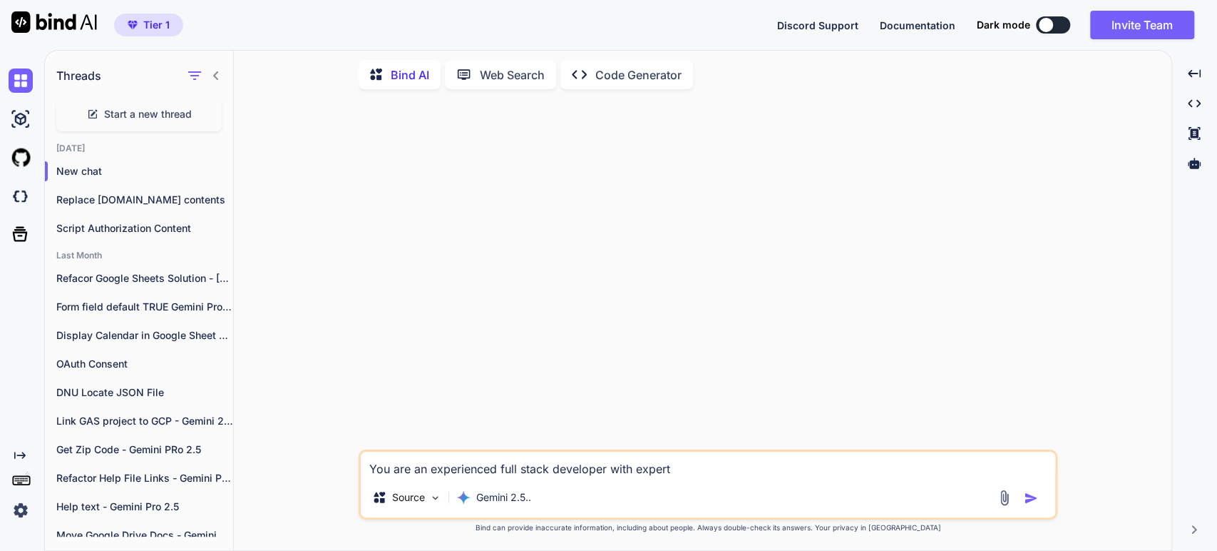
type textarea "You are an experienced full stack developer with experti"
type textarea "x"
type textarea "You are an experienced full stack developer with expertis"
type textarea "x"
type textarea "You are an experienced full stack developer with expertise"
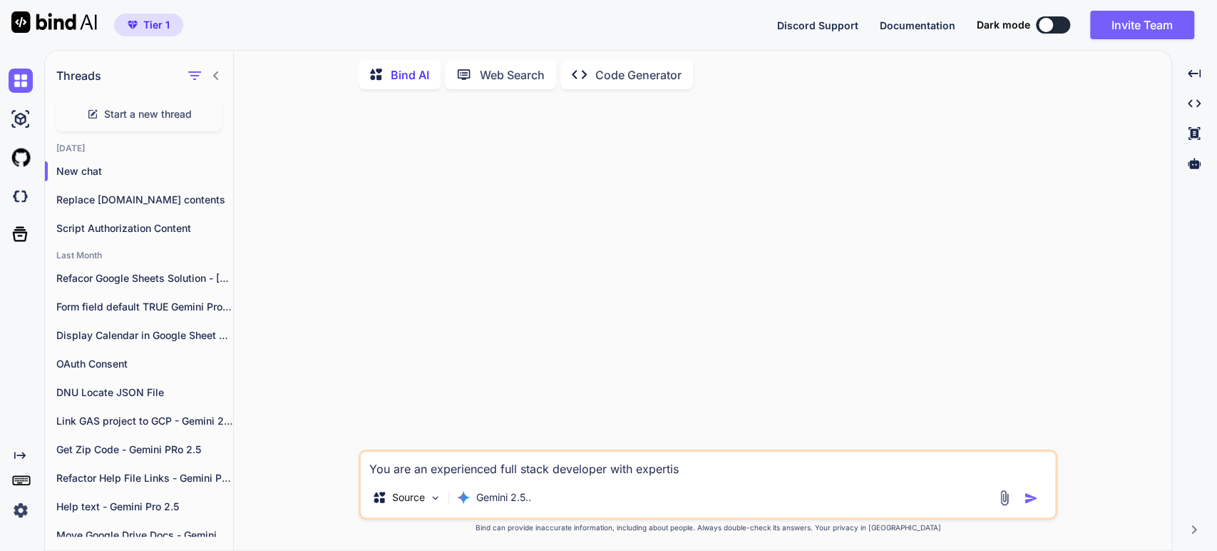
type textarea "x"
type textarea "You are an experienced full stack developer with expertise"
type textarea "x"
type textarea "You are an experienced full stack developer with expertise i"
type textarea "x"
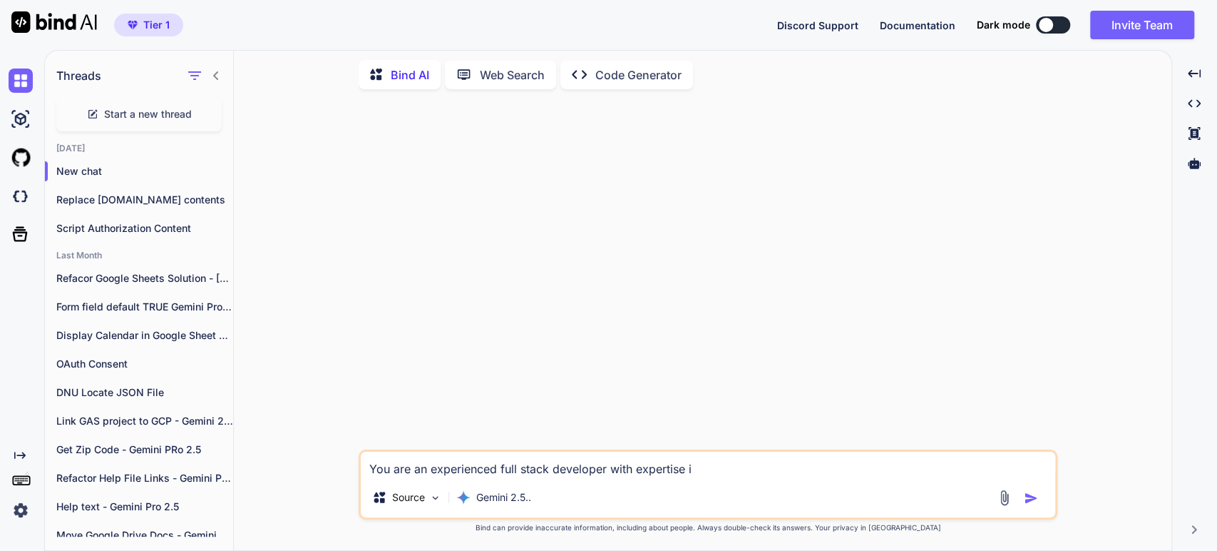
type textarea "You are an experienced full stack developer with expertise in"
type textarea "x"
type textarea "You are an experienced full stack developer with expertise in"
type textarea "x"
type textarea "You are an experienced full stack developer with expertise in w"
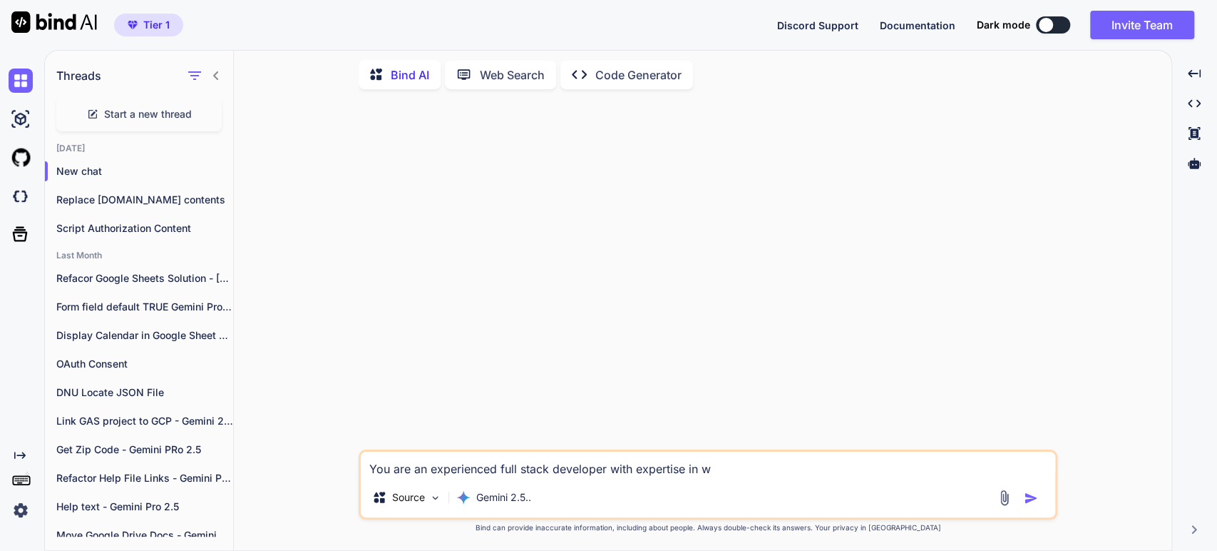
type textarea "x"
type textarea "You are an experienced full stack developer with expertise in wo"
type textarea "x"
type textarea "You are an experienced full stack developer with expertise in wor"
type textarea "x"
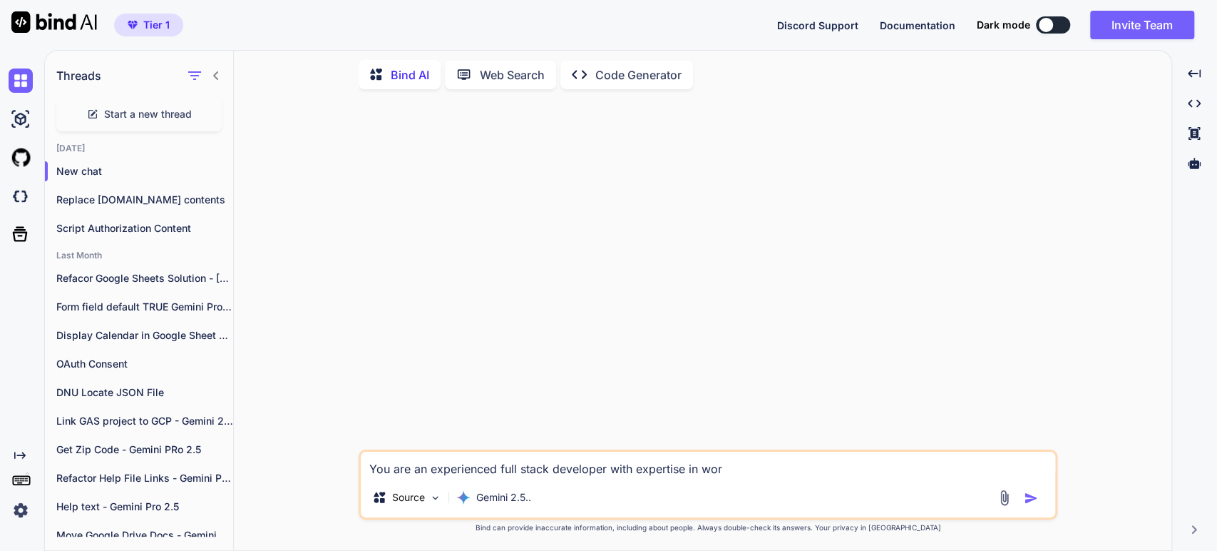
type textarea "You are an experienced full stack developer with expertise in work"
type textarea "x"
type textarea "You are an experienced full stack developer with expertise in worki"
type textarea "x"
type textarea "You are an experienced full stack developer with expertise in workin"
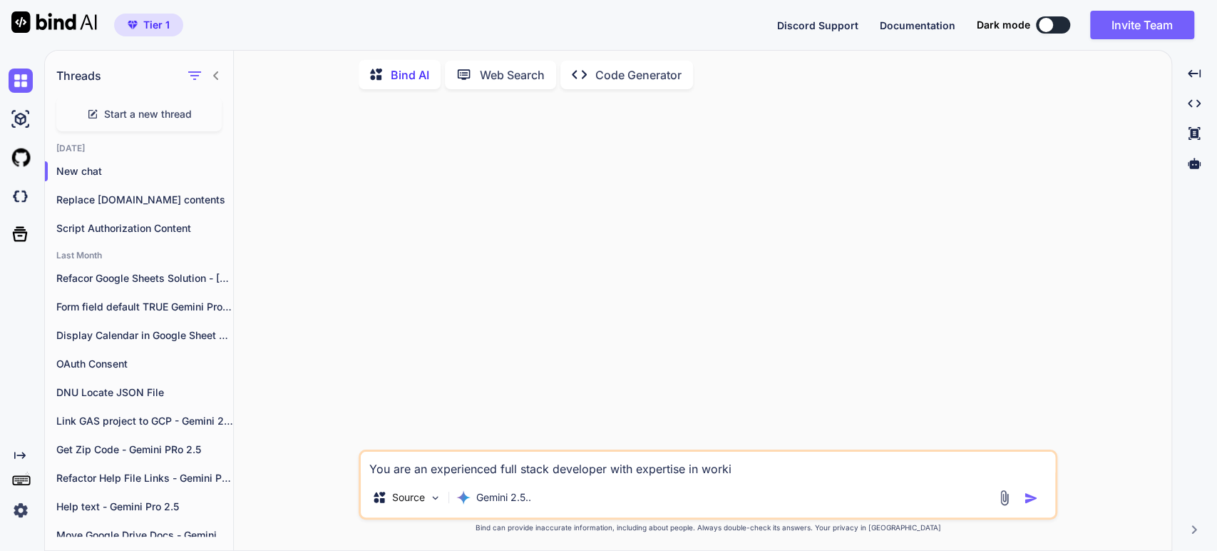
type textarea "x"
type textarea "You are an experienced full stack developer with expertise in working"
type textarea "x"
type textarea "You are an experienced full stack developer with expertise in working"
type textarea "x"
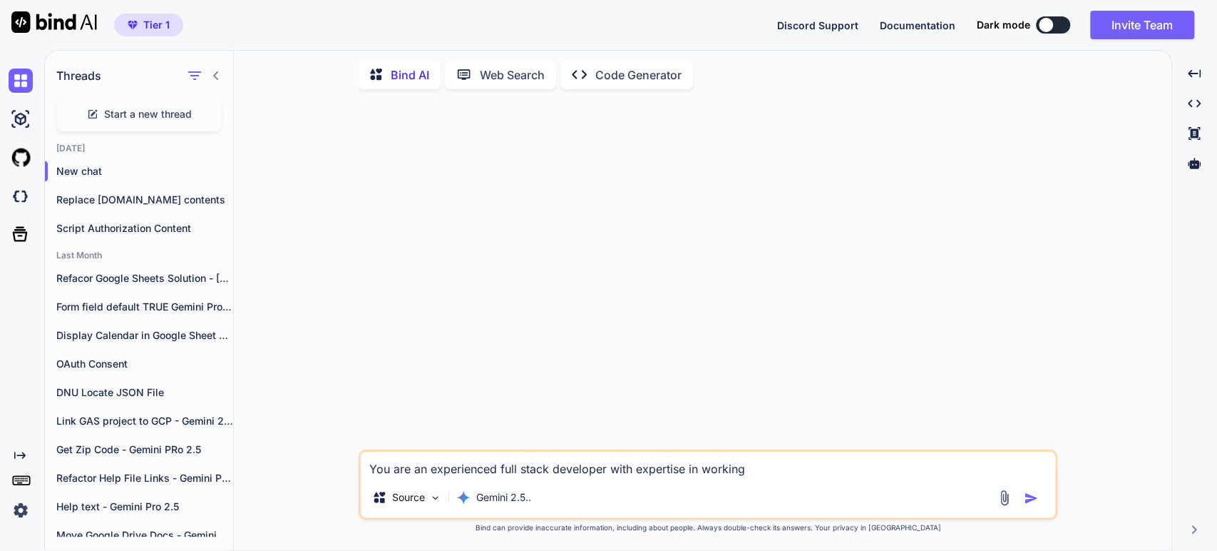
type textarea "You are an experienced full stack developer with expertise in working w"
type textarea "x"
type textarea "You are an experienced full stack developer with expertise in working wi"
type textarea "x"
type textarea "You are an experienced full stack developer with expertise in working wit"
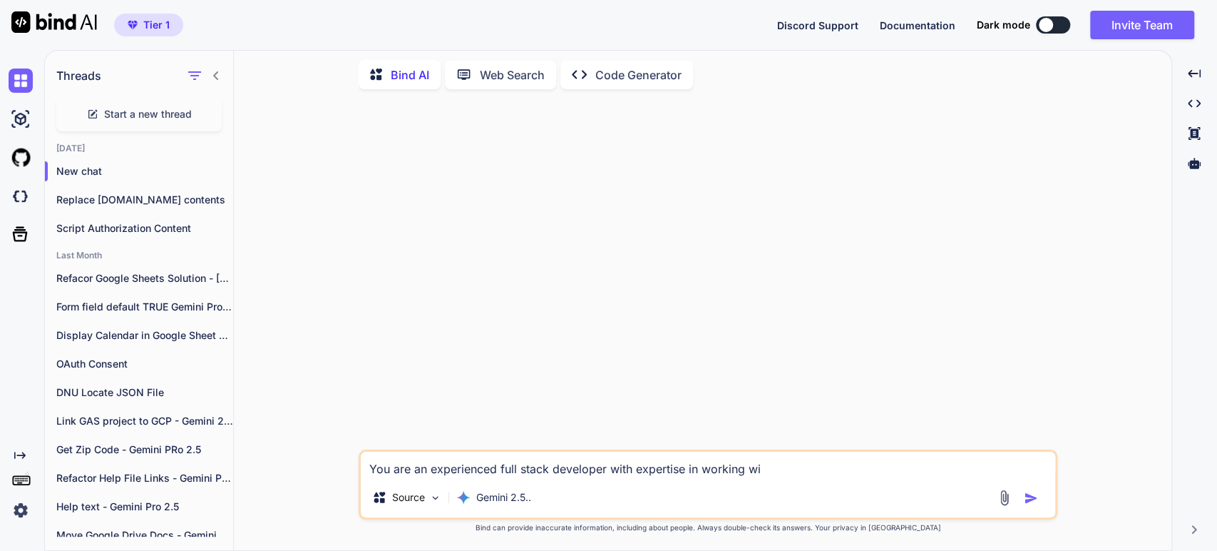
type textarea "x"
type textarea "You are an experienced full stack developer with expertise in working with"
type textarea "x"
type textarea "You are an experienced full stack developer with expertise in working with"
type textarea "x"
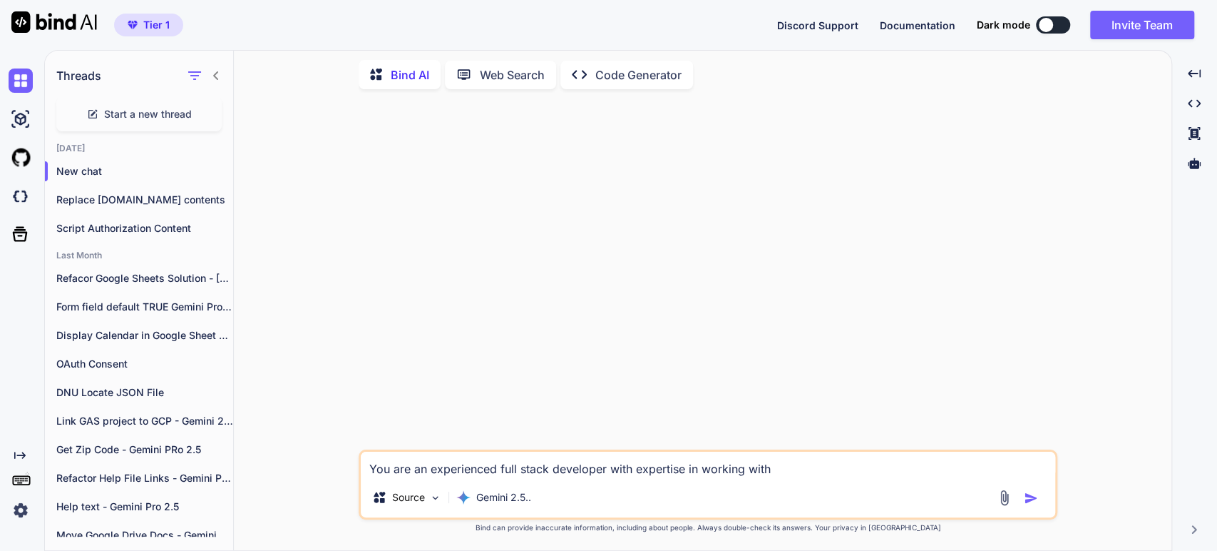
type textarea "You are an experienced full stack developer with expertise in working with G"
type textarea "x"
type textarea "You are an experienced full stack developer with expertise in working with Go"
type textarea "x"
type textarea "You are an experienced full stack developer with expertise in working with Goo"
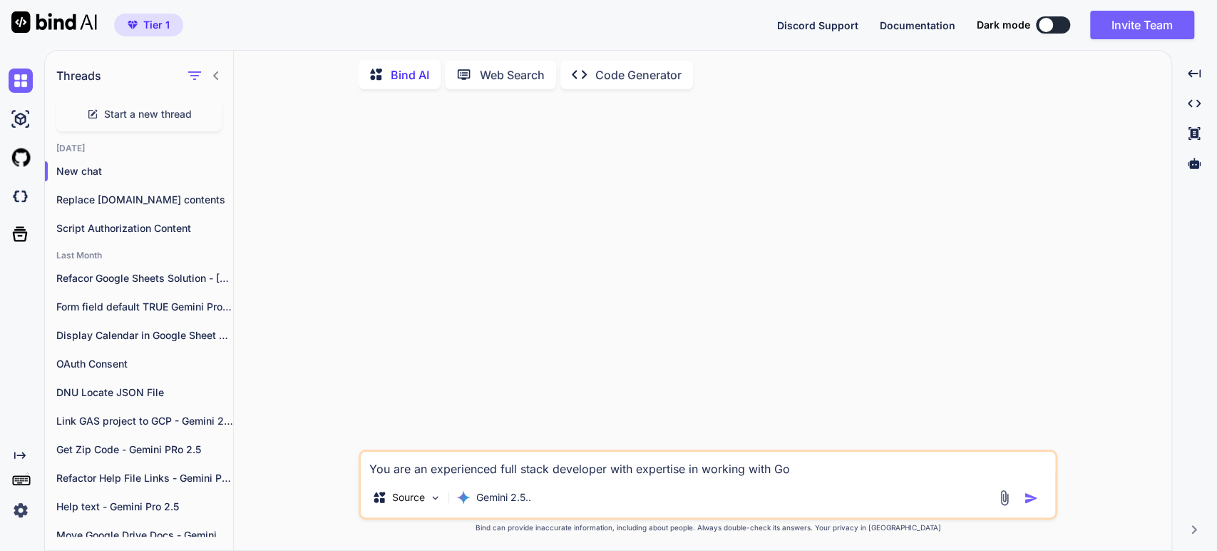
type textarea "x"
type textarea "You are an experienced full stack developer with expertise in working with Goog"
type textarea "x"
type textarea "You are an experienced full stack developer with expertise in working with [PER…"
type textarea "x"
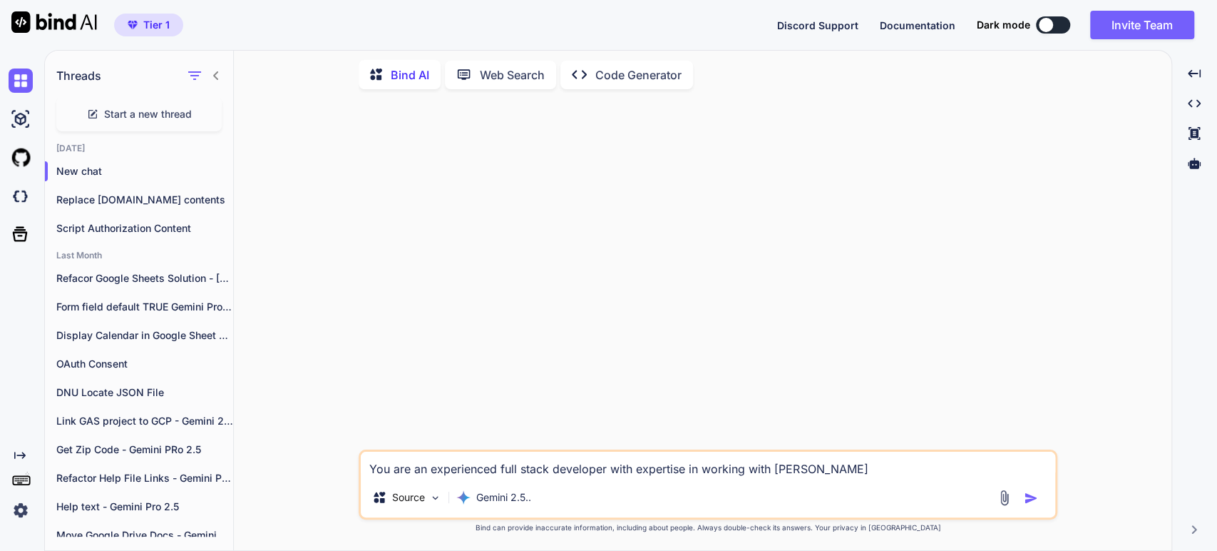
type textarea "You are an experienced full stack developer with expertise in working with Goog…"
type textarea "x"
type textarea "You are an experienced full stack developer with expertise in working with Goog…"
type textarea "x"
type textarea "You are an experienced full stack developer with expertise in working with Goog…"
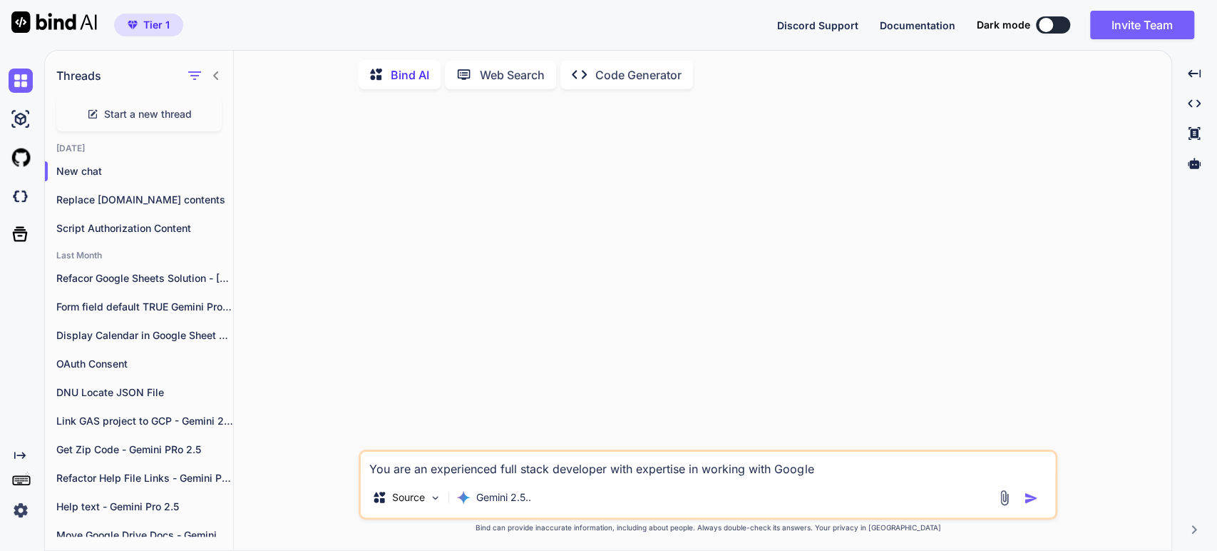
type textarea "x"
type textarea "You are an experienced full stack developer with expertise in working with Goog…"
type textarea "x"
type textarea "You are an experienced full stack developer with expertise in working with Goog…"
type textarea "x"
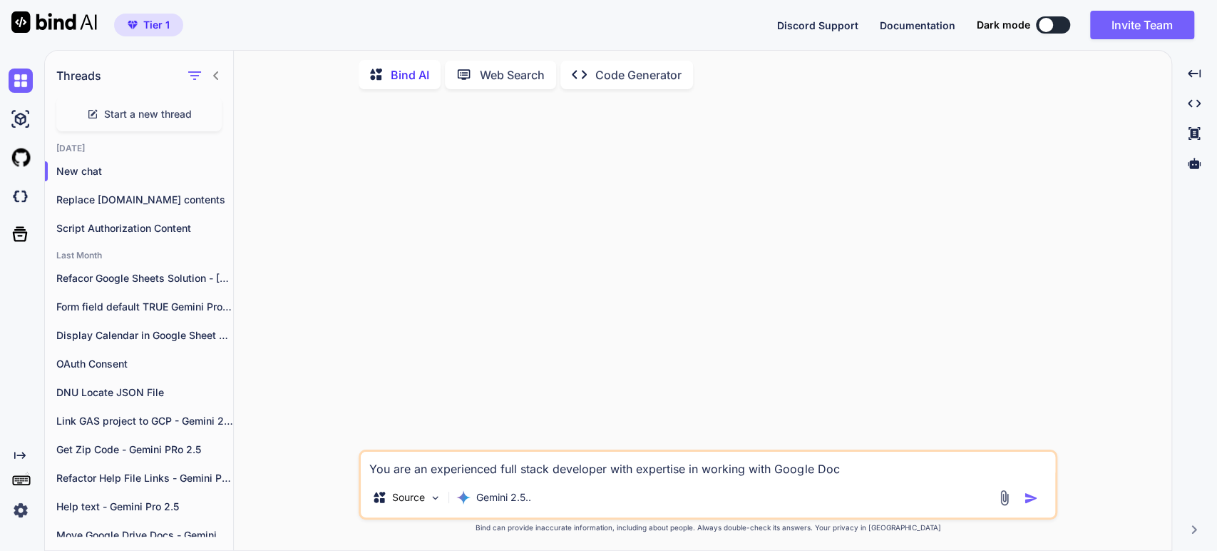
type textarea "You are an experienced full stack developer with expertise in working with Goog…"
type textarea "x"
type textarea "You are an experienced full stack developer with expertise in working with Goog…"
type textarea "x"
type textarea "You are an experienced full stack developer with expertise in working with Goog…"
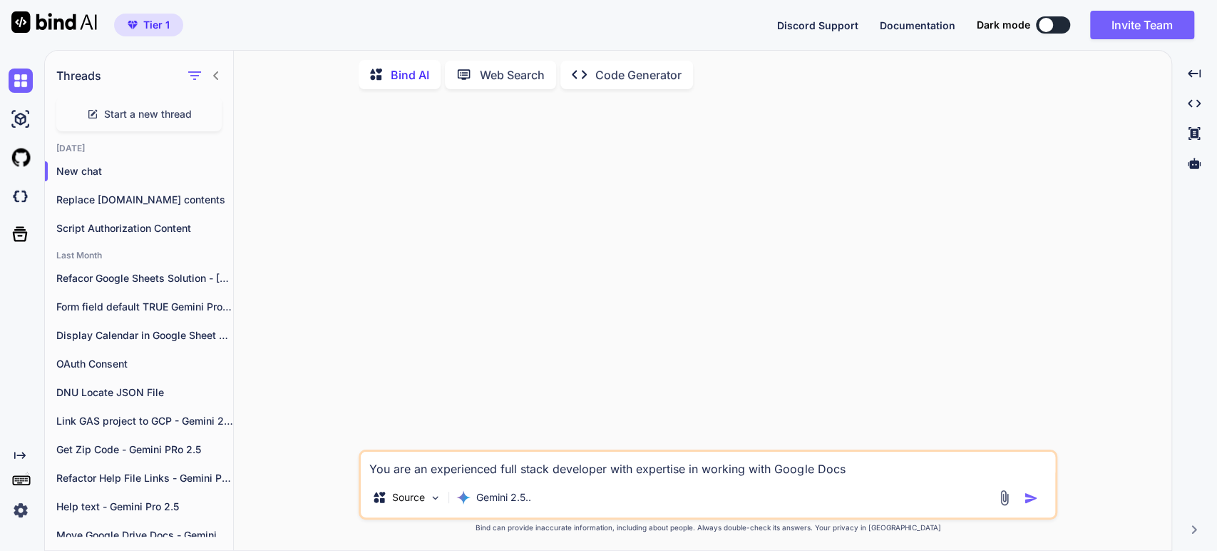
type textarea "x"
type textarea "You are an experienced full stack developer with expertise in working with Goog…"
type textarea "x"
type textarea "You are an experienced full stack developer with expertise in working with Goog…"
type textarea "x"
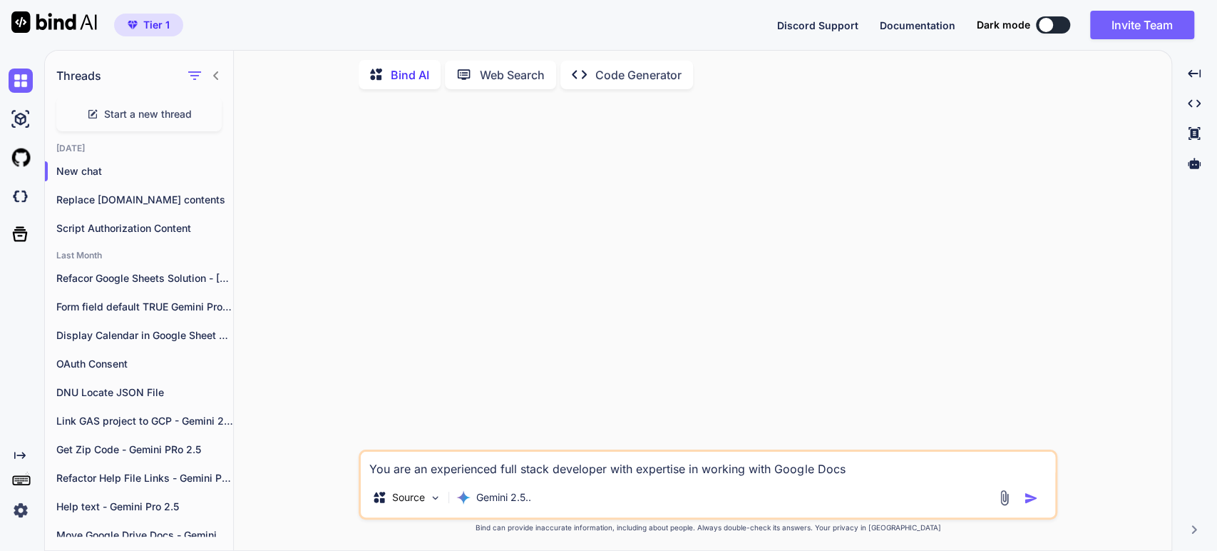
type textarea "You are an experienced full stack developer with expertise in working with Goog…"
type textarea "x"
type textarea "You are an experienced full stack developer with expertise in working with Goog…"
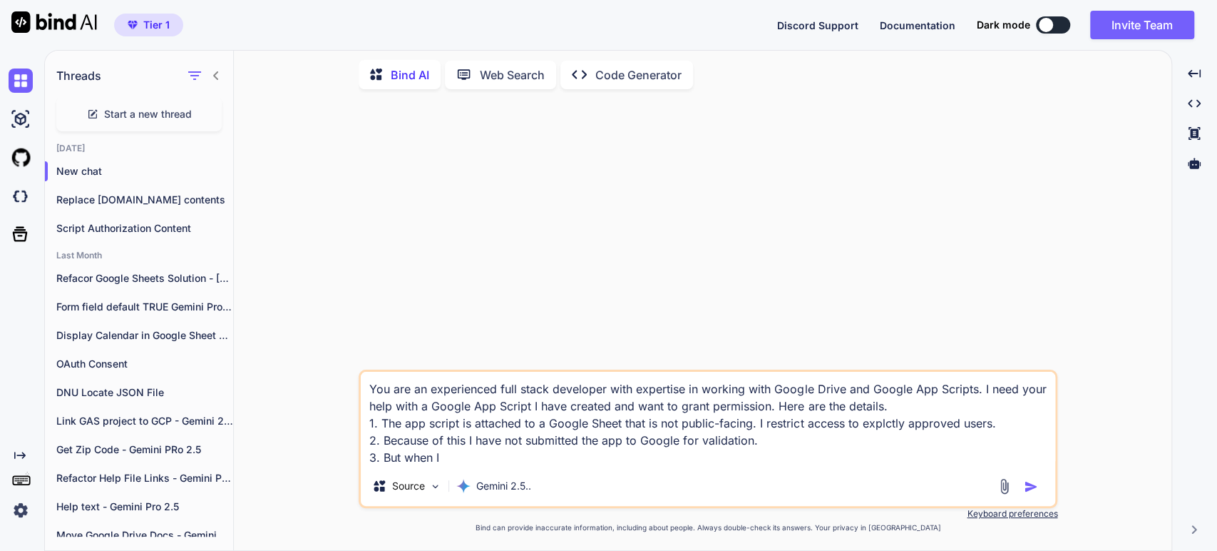
click at [437, 532] on p "Bind can provide inaccurate information, including about people. Always double-…" at bounding box center [708, 527] width 699 height 11
click at [448, 462] on textarea "You are an experienced full stack developer with expertise in working with Goog…" at bounding box center [708, 419] width 695 height 94
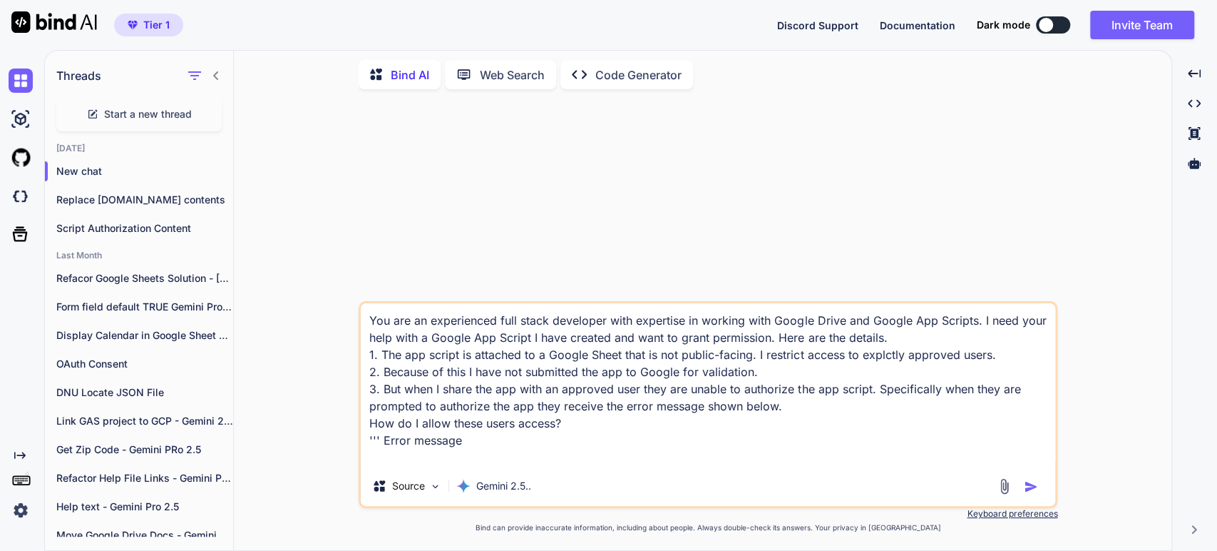
paste textarea "Access blocked: eqlistingmaps has not completed the Google verification process…"
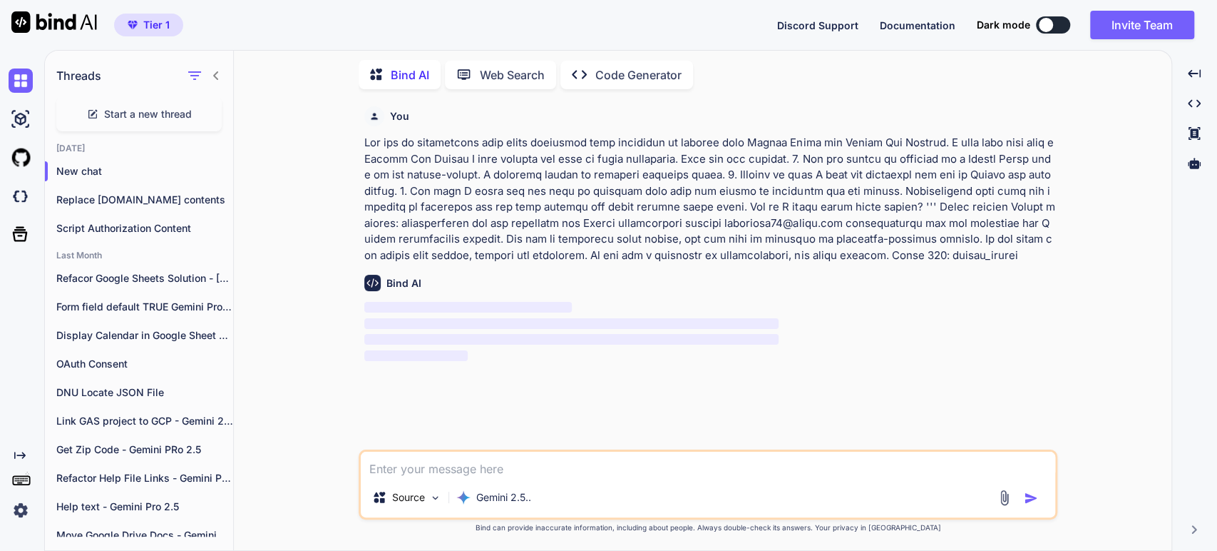
click at [654, 193] on p at bounding box center [709, 199] width 690 height 128
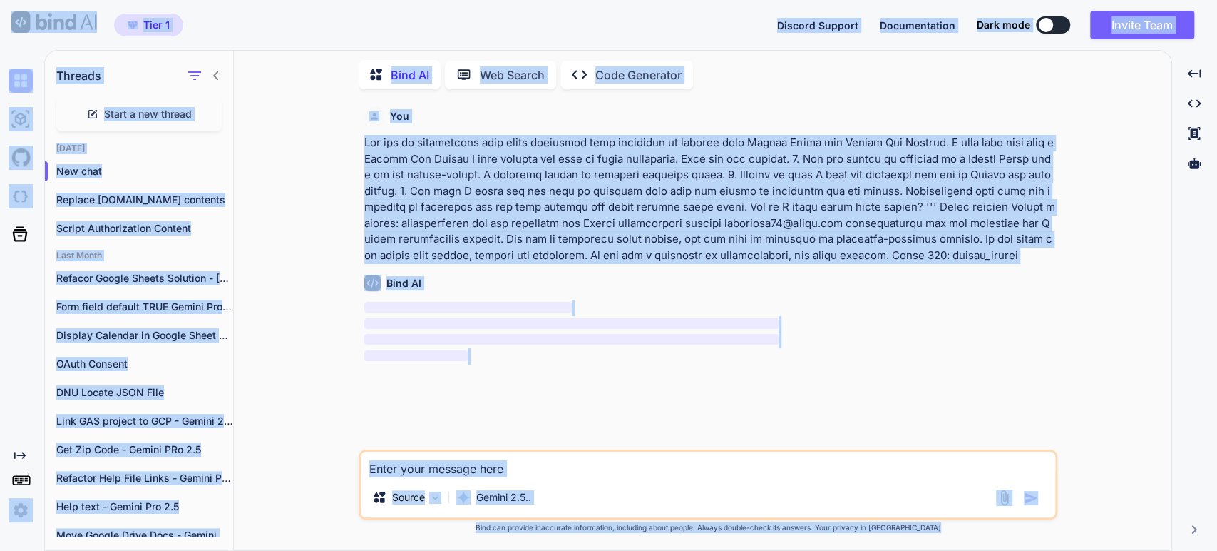
click at [335, 250] on div "You Bind AI ‌ ‌ ‌ ‌ Source Gemini 2.5.. Created with Bind Always check its answ…" at bounding box center [708, 325] width 926 height 449
click at [548, 491] on div "Source Gemini 2.5.." at bounding box center [708, 500] width 695 height 34
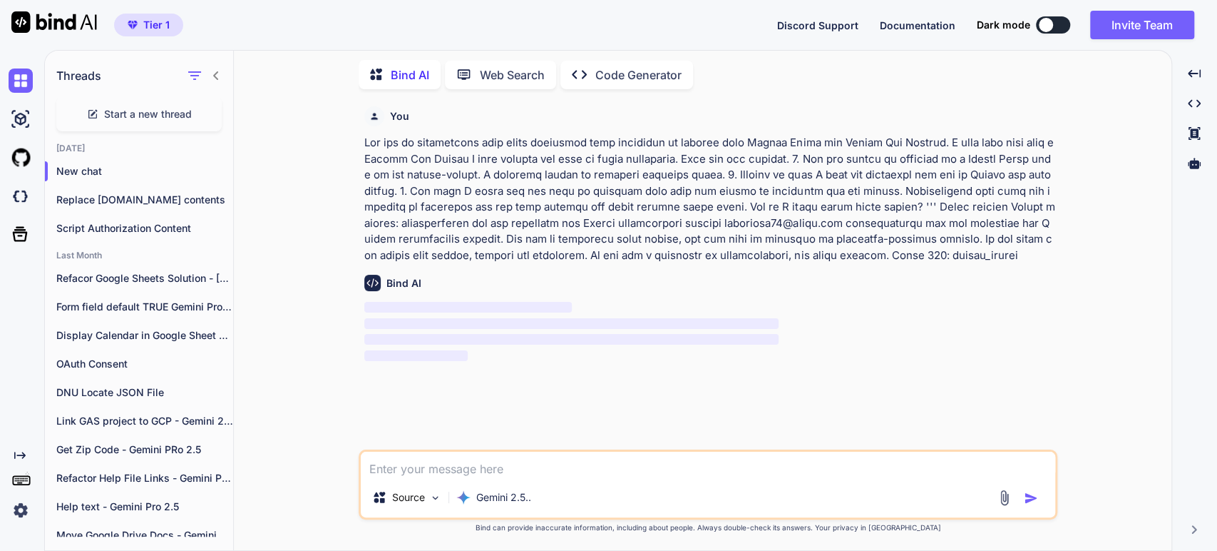
click at [584, 242] on p at bounding box center [709, 199] width 690 height 128
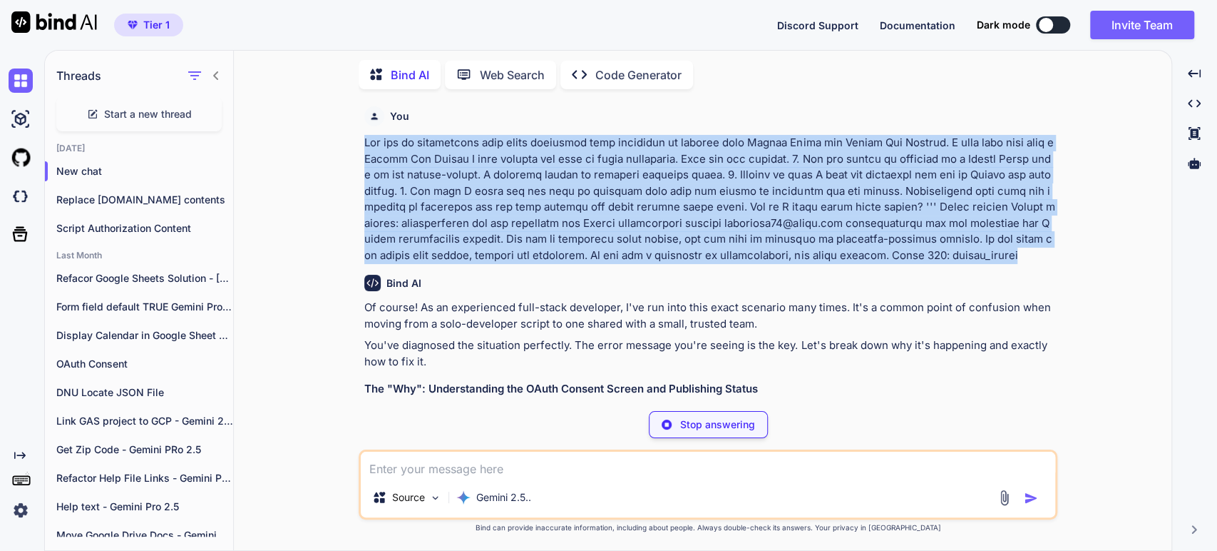
drag, startPoint x: 981, startPoint y: 252, endPoint x: 367, endPoint y: 143, distance: 623.7
click at [367, 143] on p at bounding box center [709, 199] width 690 height 128
copy p "You are an experienced full stack developer with expertise in working with Goog…"
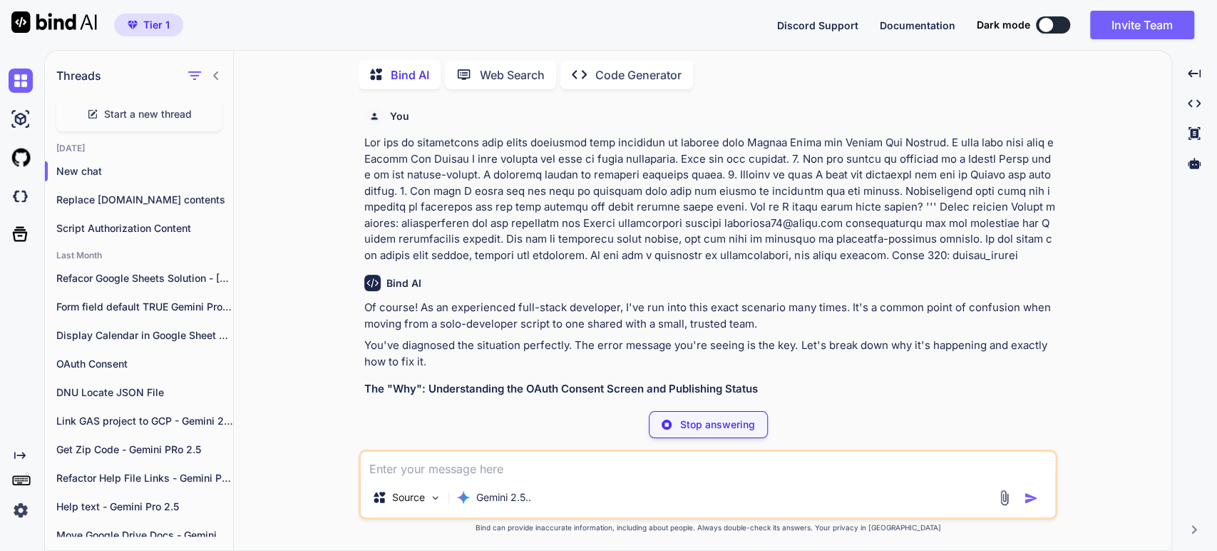
drag, startPoint x: 540, startPoint y: 364, endPoint x: 546, endPoint y: 343, distance: 22.3
click at [541, 362] on p "You've diagnosed the situation perfectly. The error message you're seeing is th…" at bounding box center [709, 353] width 690 height 32
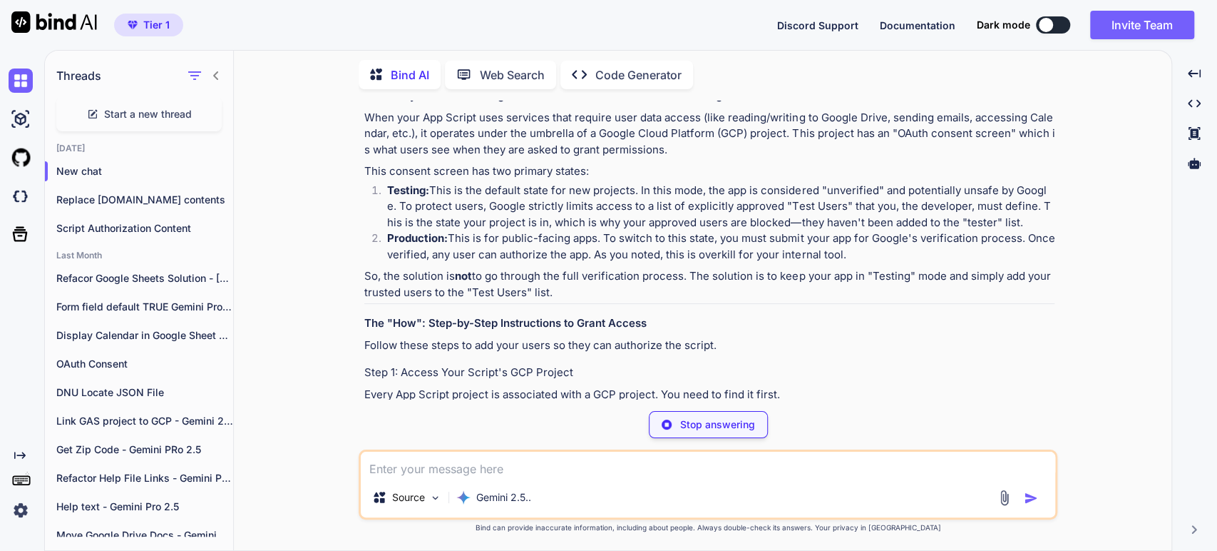
scroll to position [317, 0]
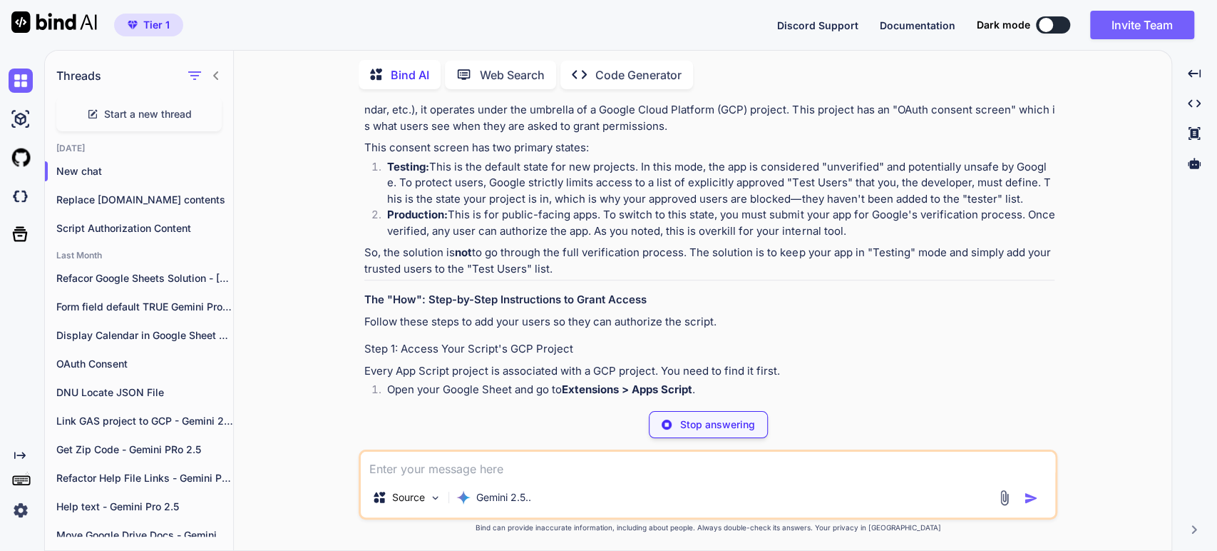
click at [577, 329] on p "Follow these steps to add your users so they can authorize the script." at bounding box center [709, 322] width 690 height 16
click at [475, 361] on div "Of course! As an experienced full-stack developer, I've run into this exact sce…" at bounding box center [709, 465] width 690 height 964
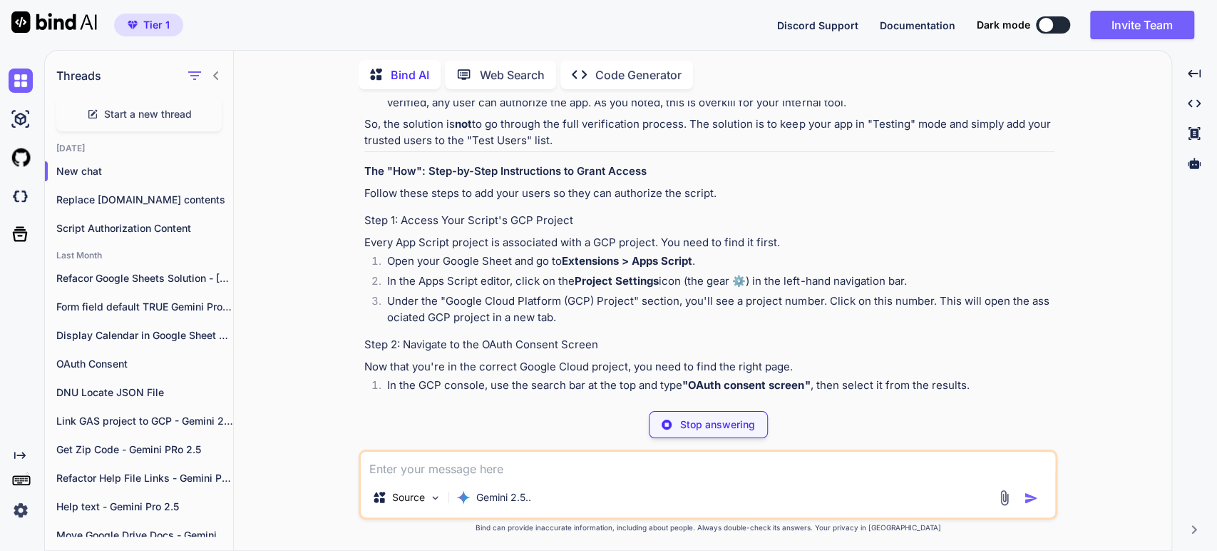
scroll to position [475, 0]
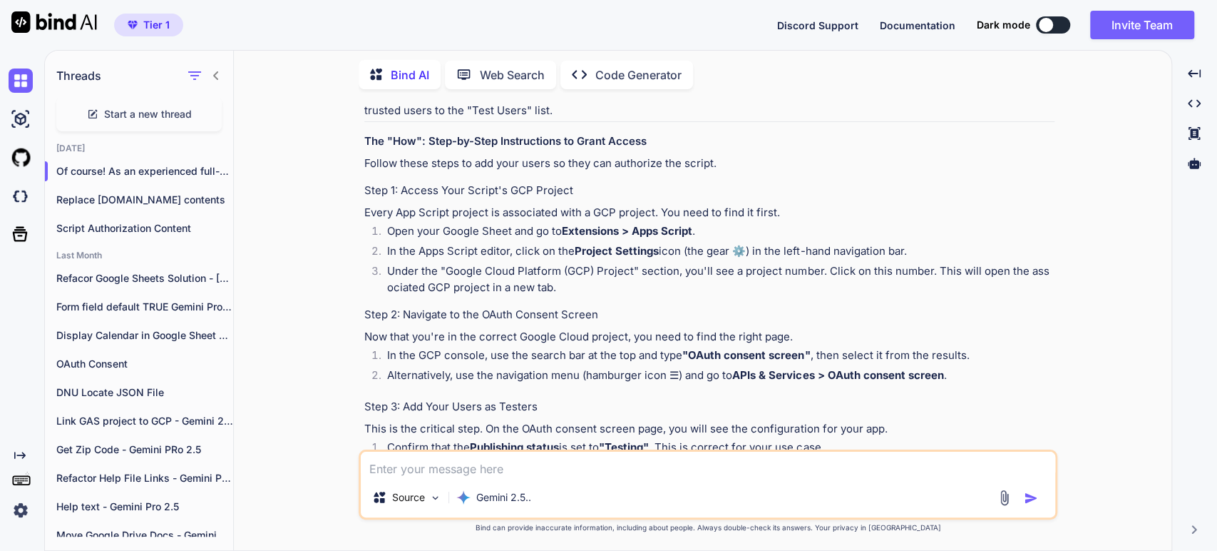
click at [432, 236] on li "Open your Google Sheet and go to Extensions > Apps Script ." at bounding box center [715, 233] width 679 height 20
click at [686, 229] on strong "Extensions > Apps Script" at bounding box center [627, 231] width 131 height 14
click at [614, 250] on strong "Project Settings" at bounding box center [617, 251] width 84 height 14
click at [787, 250] on li "In the Apps Script editor, click on the Project Settings icon (the gear ⚙️) in …" at bounding box center [715, 253] width 679 height 20
click at [564, 267] on li "Under the "Google Cloud Platform (GCP) Project" section, you'll see a project n…" at bounding box center [715, 279] width 679 height 32
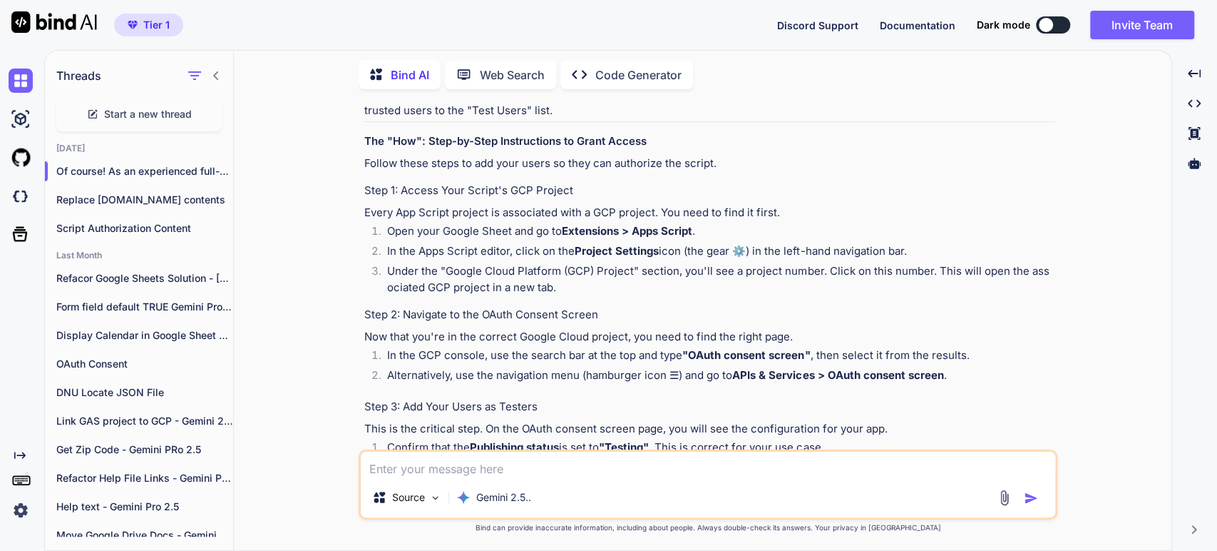
click at [811, 272] on li "Under the "Google Cloud Platform (GCP) Project" section, you'll see a project n…" at bounding box center [715, 279] width 679 height 32
click at [459, 318] on h4 "Step 2: Navigate to the OAuth Consent Screen" at bounding box center [709, 315] width 690 height 16
drag, startPoint x: 566, startPoint y: 314, endPoint x: 505, endPoint y: 311, distance: 60.7
click at [561, 314] on h4 "Step 2: Navigate to the OAuth Consent Screen" at bounding box center [709, 315] width 690 height 16
click at [371, 337] on p "Now that you're in the correct Google Cloud project, you need to find the right…" at bounding box center [709, 337] width 690 height 16
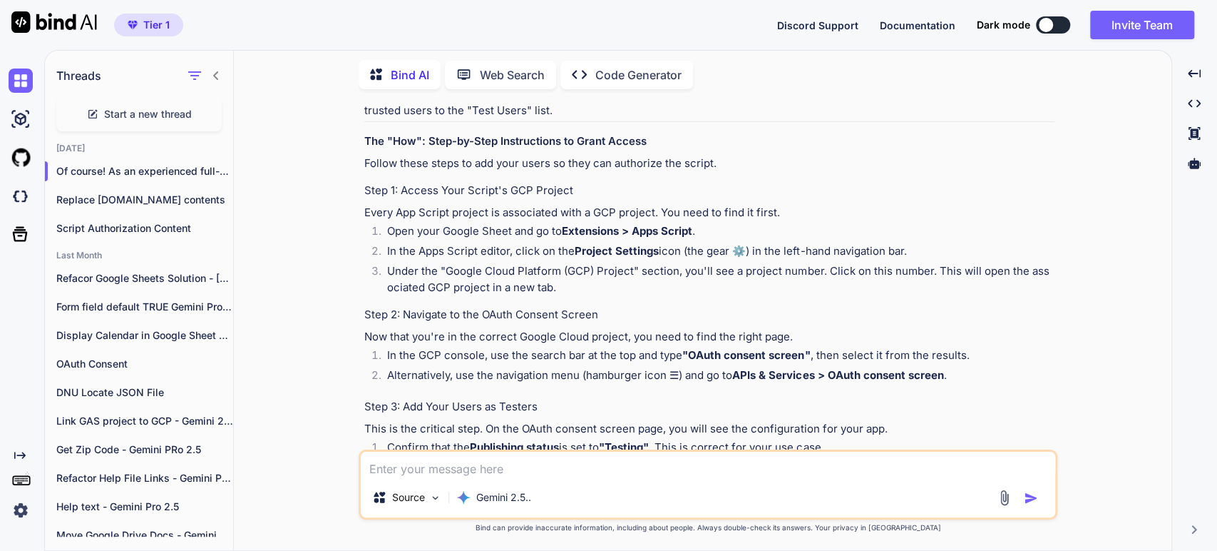
drag, startPoint x: 685, startPoint y: 332, endPoint x: 624, endPoint y: 329, distance: 60.7
click at [683, 331] on p "Now that you're in the correct Google Cloud project, you need to find the right…" at bounding box center [709, 337] width 690 height 16
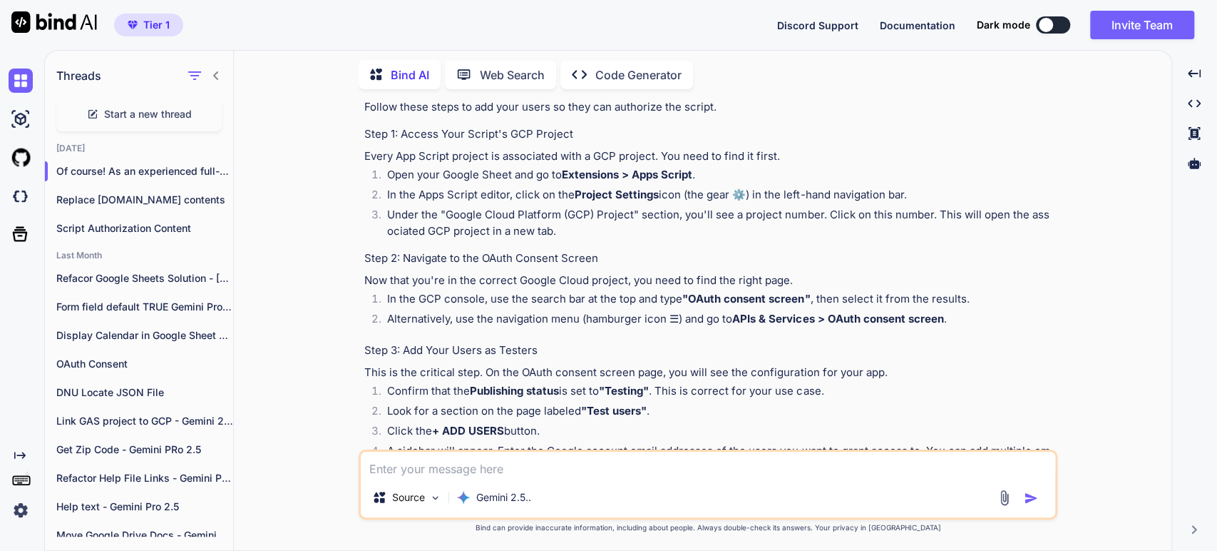
scroll to position [633, 0]
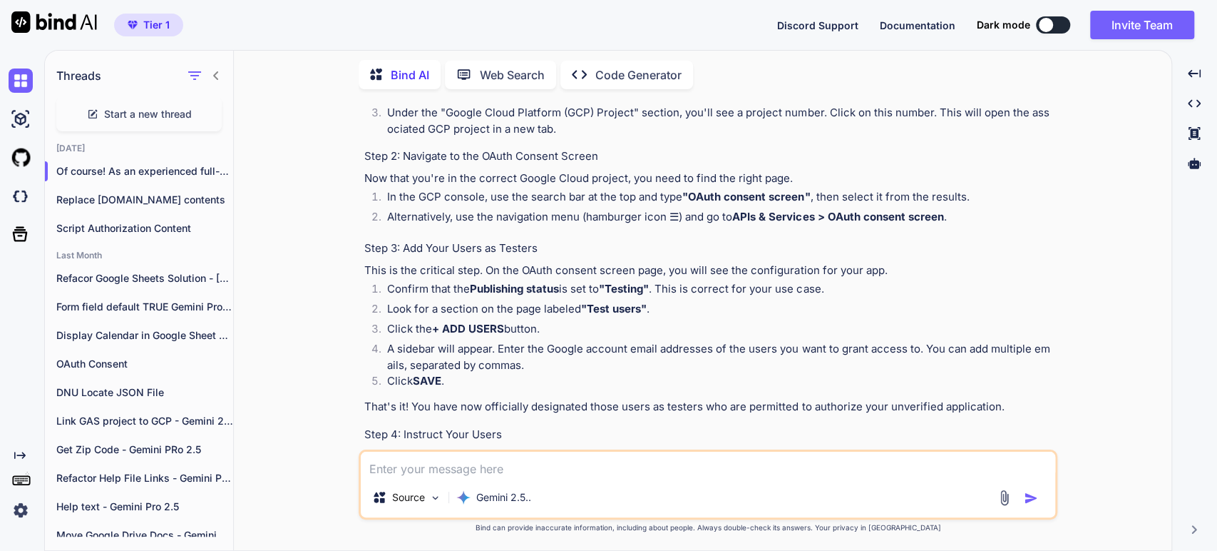
click at [444, 278] on div "Of course! As an experienced full-stack developer, I've run into this exact sce…" at bounding box center [709, 226] width 690 height 1121
click at [511, 288] on strong "Publishing status" at bounding box center [514, 289] width 89 height 14
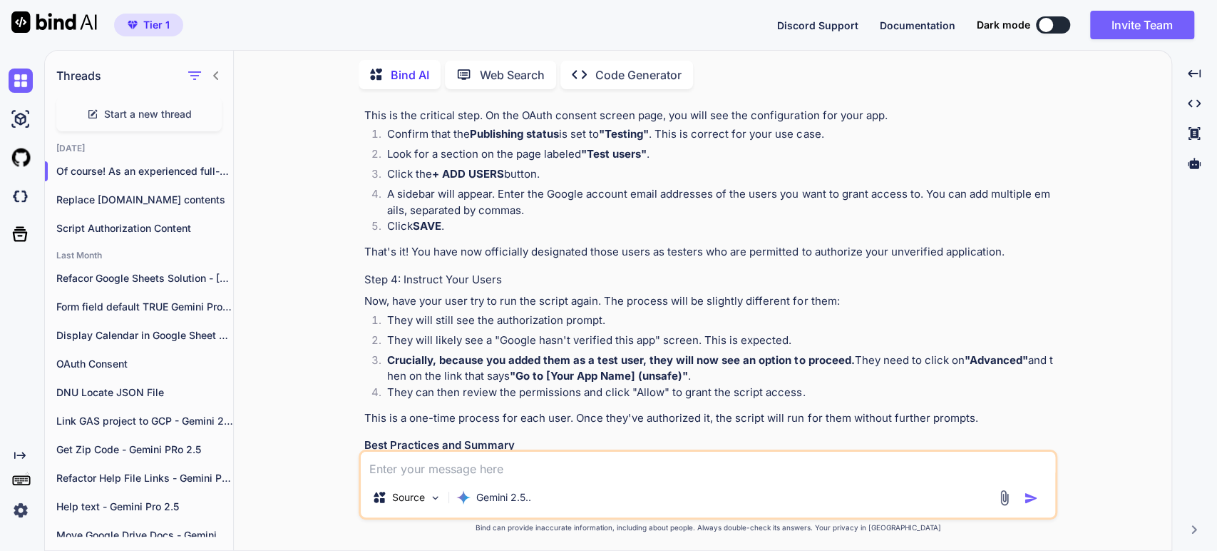
scroll to position [792, 0]
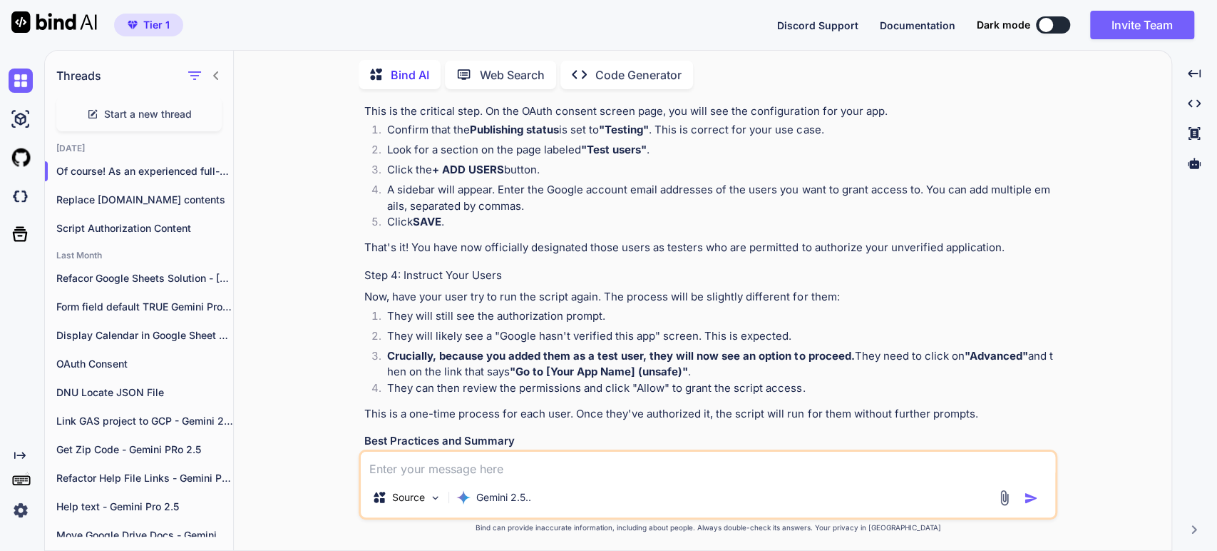
click at [472, 246] on p "That's it! You have now officially designated those users as testers who are pe…" at bounding box center [709, 248] width 690 height 16
click at [707, 245] on p "That's it! You have now officially designated those users as testers who are pe…" at bounding box center [709, 248] width 690 height 16
click at [474, 313] on li "They will still see the authorization prompt." at bounding box center [715, 318] width 679 height 20
click at [497, 326] on li "They will still see the authorization prompt." at bounding box center [715, 318] width 679 height 20
drag, startPoint x: 444, startPoint y: 352, endPoint x: 441, endPoint y: 342, distance: 10.4
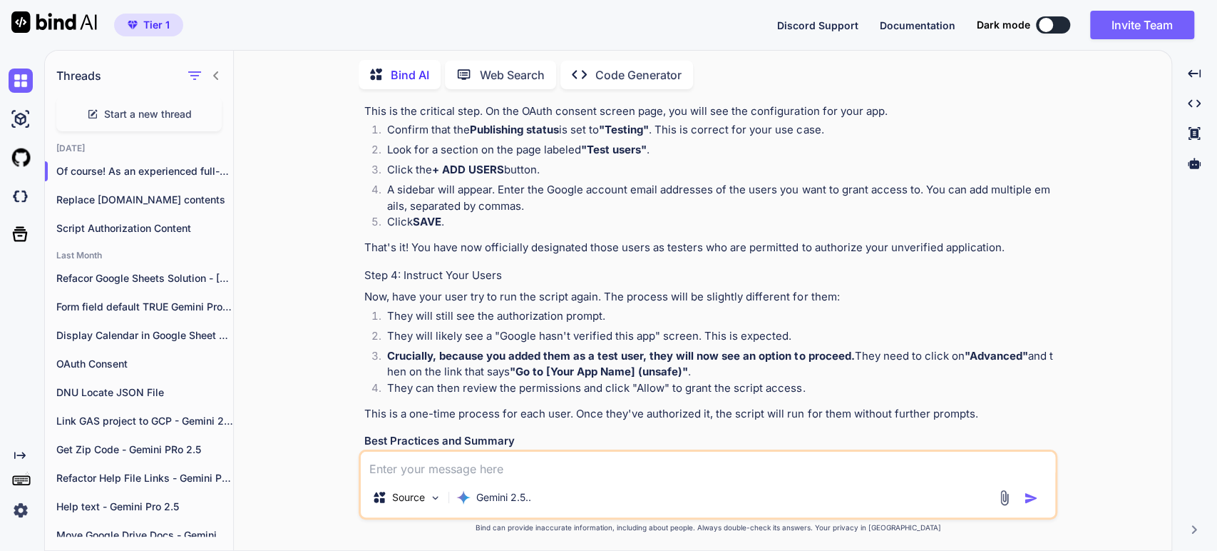
click at [444, 352] on strong "Crucially, because you added them as a test user, they will now see an option t…" at bounding box center [620, 356] width 467 height 14
click at [420, 369] on li "Crucially, because you added them as a test user, they will now see an option t…" at bounding box center [715, 364] width 679 height 32
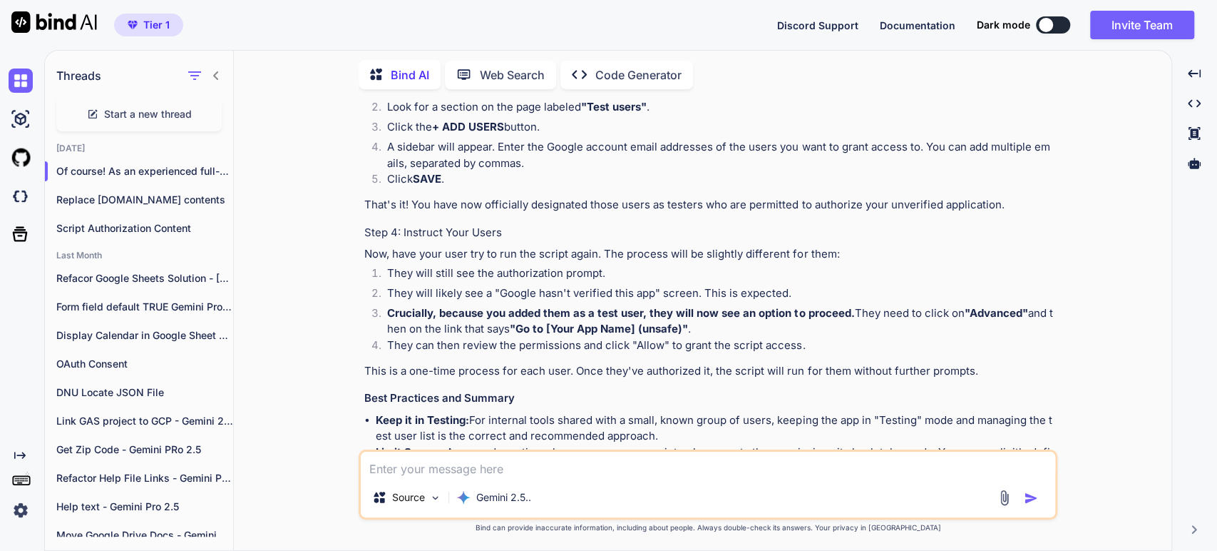
scroll to position [872, 0]
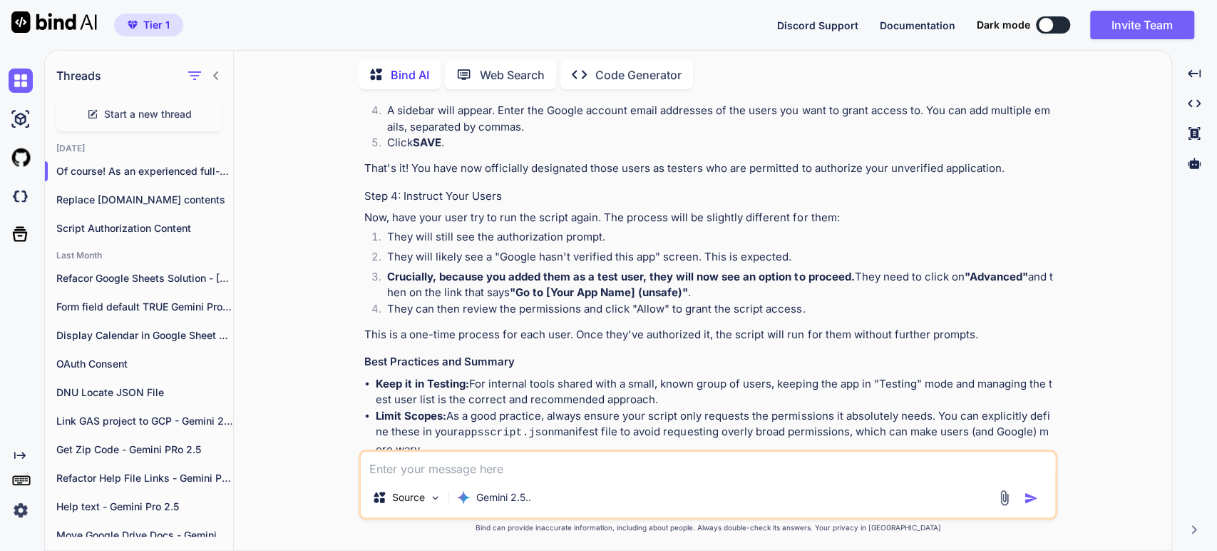
click at [424, 459] on textarea at bounding box center [708, 464] width 695 height 26
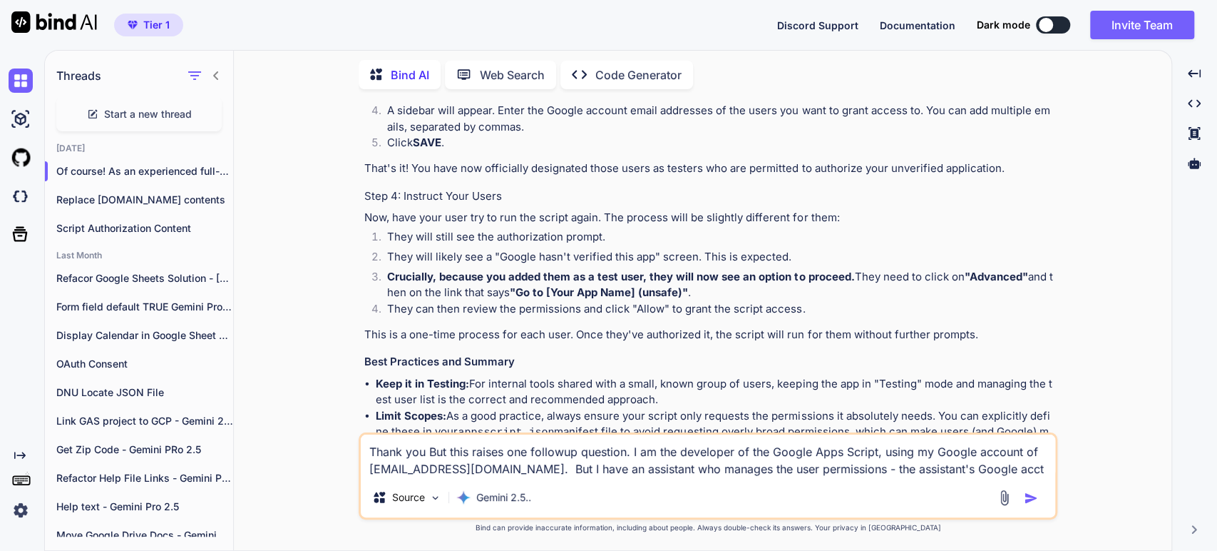
scroll to position [1011, 0]
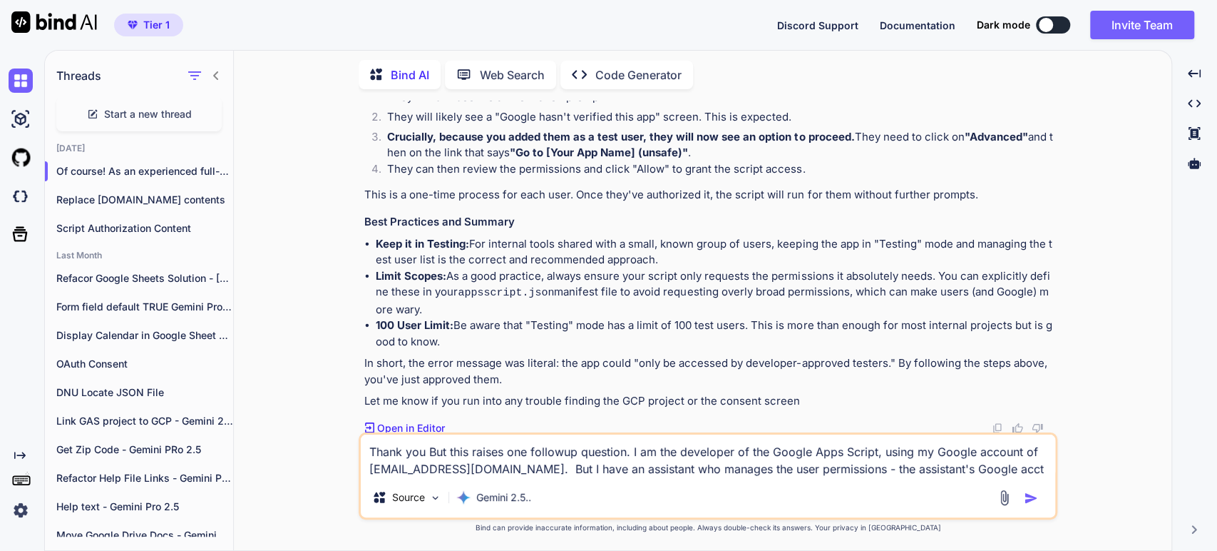
click at [569, 466] on textarea "Thank you But this raises one followup question. I am the developer of the Goog…" at bounding box center [708, 455] width 695 height 43
click at [875, 441] on textarea "Thank you But this raises one followup question. I am the developer of the Goog…" at bounding box center [708, 455] width 695 height 43
click at [650, 471] on textarea "Thank you But this raises one followup question. I am the developer of the Goog…" at bounding box center [708, 455] width 695 height 43
click at [1035, 474] on textarea "Thank you But this raises one followup question. I am the developer of the Goog…" at bounding box center [708, 455] width 695 height 43
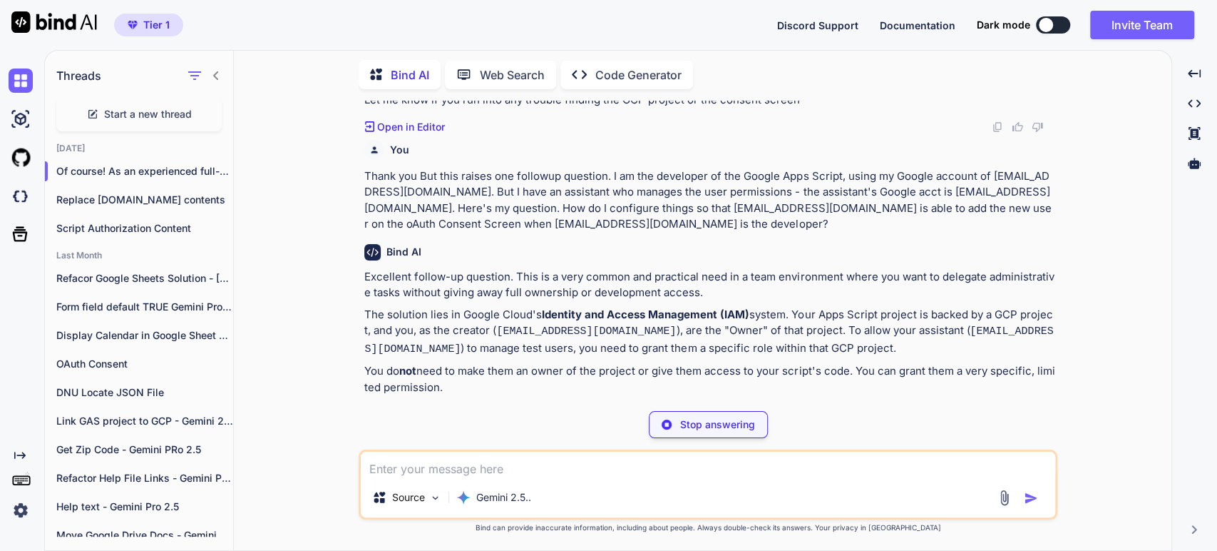
scroll to position [1352, 0]
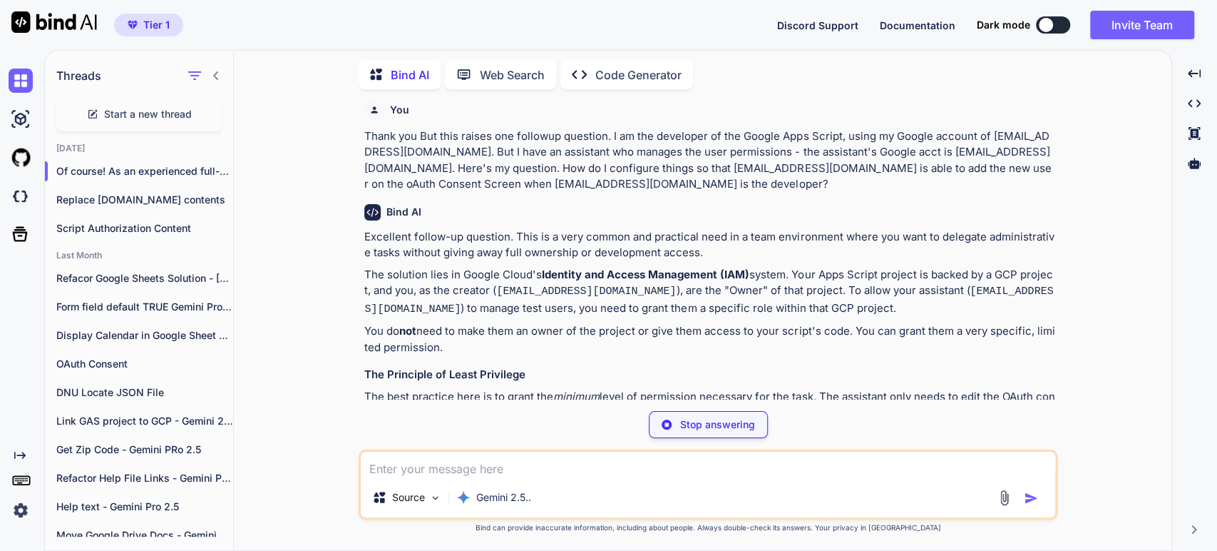
click at [849, 275] on p "The solution lies in Google Cloud's Identity and Access Management (IAM) system…" at bounding box center [709, 292] width 690 height 51
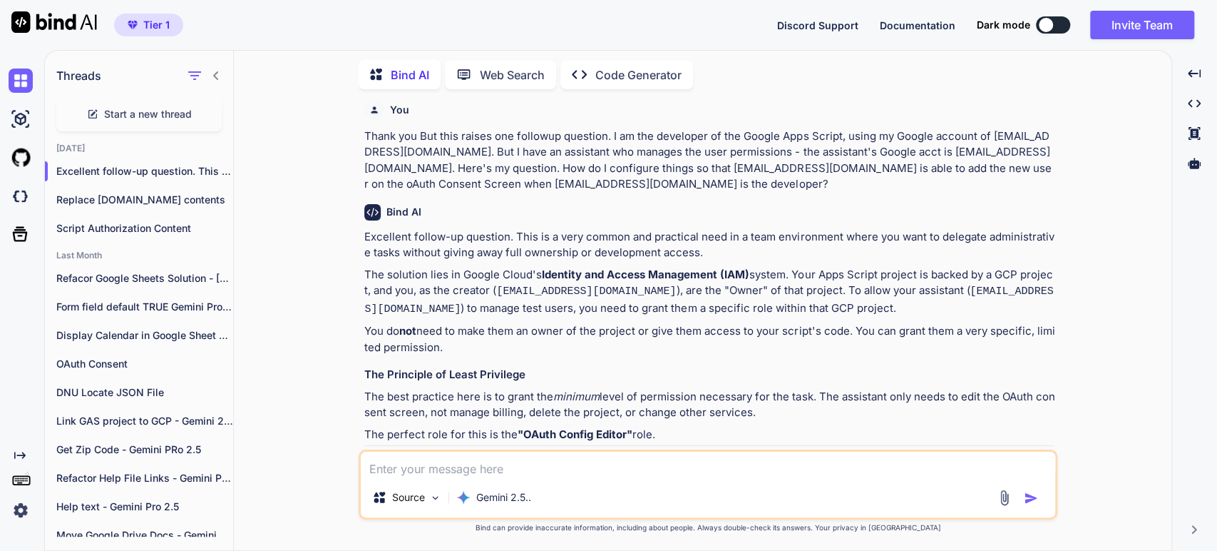
click at [606, 287] on p "The solution lies in Google Cloud's Identity and Access Management (IAM) system…" at bounding box center [709, 292] width 690 height 51
click at [570, 305] on p "The solution lies in Google Cloud's Identity and Access Management (IAM) system…" at bounding box center [709, 292] width 690 height 51
drag, startPoint x: 538, startPoint y: 327, endPoint x: 553, endPoint y: 325, distance: 14.5
click at [537, 327] on p "You do not need to make them an owner of the project or give them access to you…" at bounding box center [709, 339] width 690 height 32
click at [966, 331] on p "You do not need to make them an owner of the project or give them access to you…" at bounding box center [709, 339] width 690 height 32
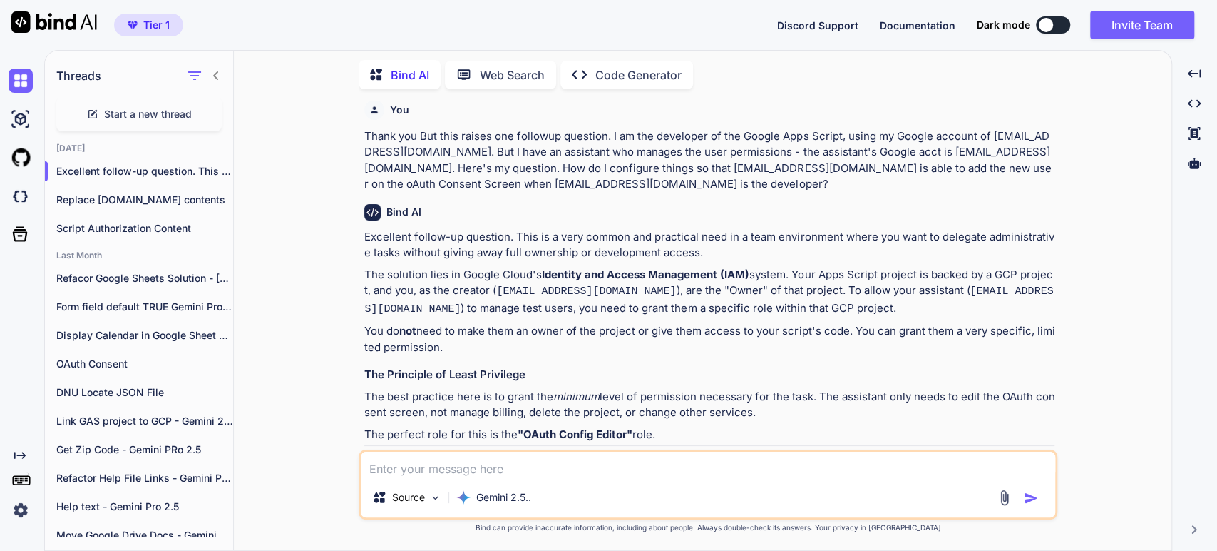
click at [472, 370] on h3 "The Principle of Least Privilege" at bounding box center [709, 375] width 690 height 16
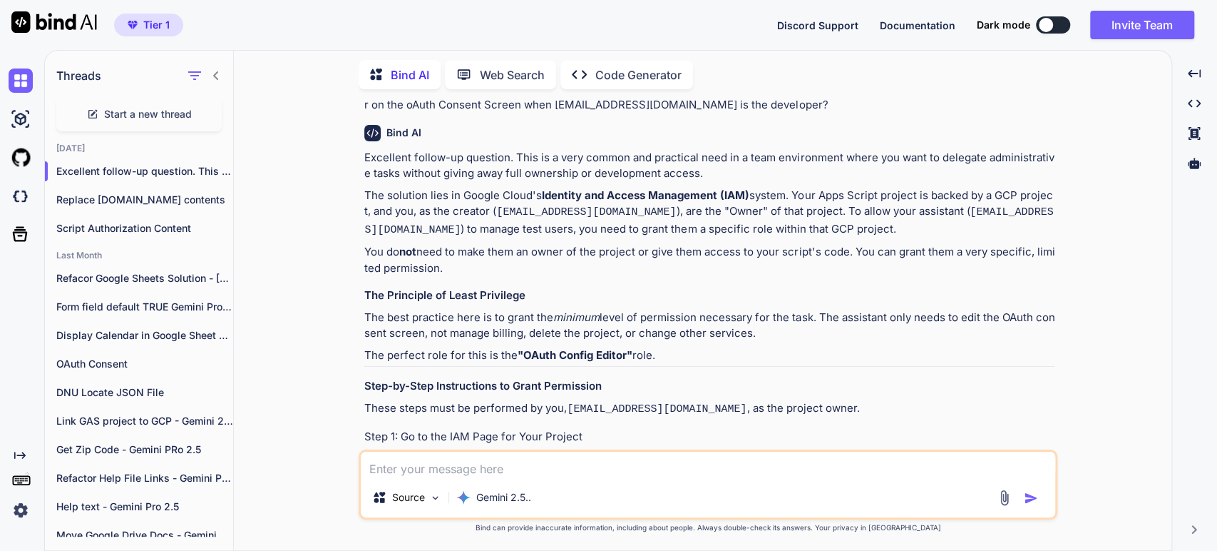
click at [407, 315] on p "The best practice here is to grant the minimum level of permission necessary fo…" at bounding box center [709, 326] width 690 height 32
click at [538, 324] on p "The best practice here is to grant the minimum level of permission necessary fo…" at bounding box center [709, 326] width 690 height 32
click at [606, 319] on p "The best practice here is to grant the minimum level of permission necessary fo…" at bounding box center [709, 326] width 690 height 32
click at [642, 316] on p "The best practice here is to grant the minimum level of permission necessary fo…" at bounding box center [709, 326] width 690 height 32
click at [755, 319] on p "The best practice here is to grant the minimum level of permission necessary fo…" at bounding box center [709, 326] width 690 height 32
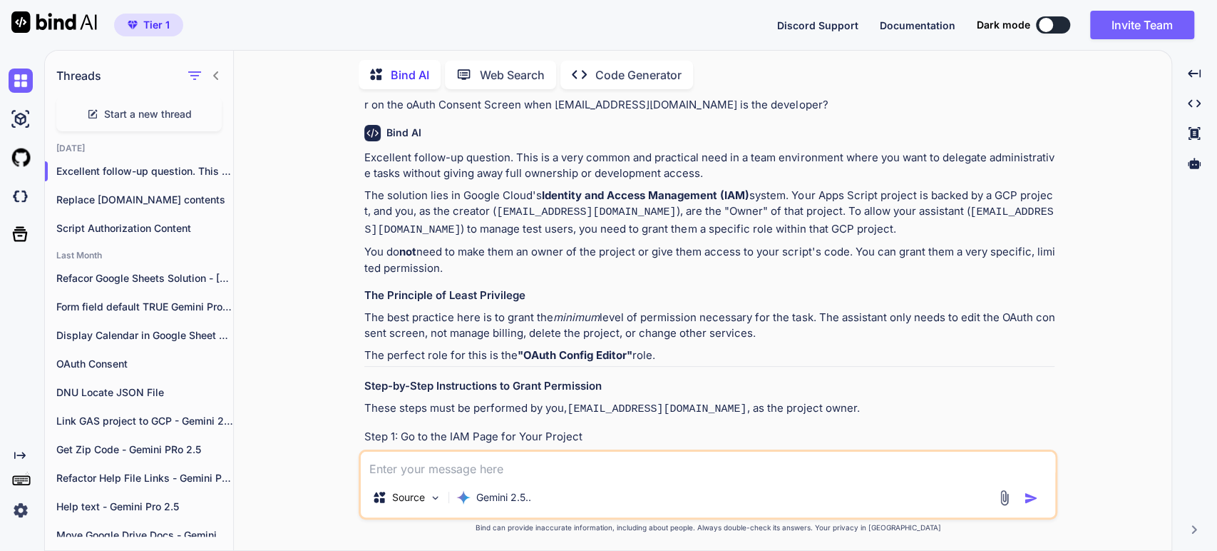
click at [890, 315] on p "The best practice here is to grant the minimum level of permission necessary fo…" at bounding box center [709, 326] width 690 height 32
click at [524, 322] on p "The best practice here is to grant the minimum level of permission necessary fo…" at bounding box center [709, 326] width 690 height 32
click at [598, 322] on p "The best practice here is to grant the minimum level of permission necessary fo…" at bounding box center [709, 326] width 690 height 32
click at [669, 327] on p "The best practice here is to grant the minimum level of permission necessary fo…" at bounding box center [709, 326] width 690 height 32
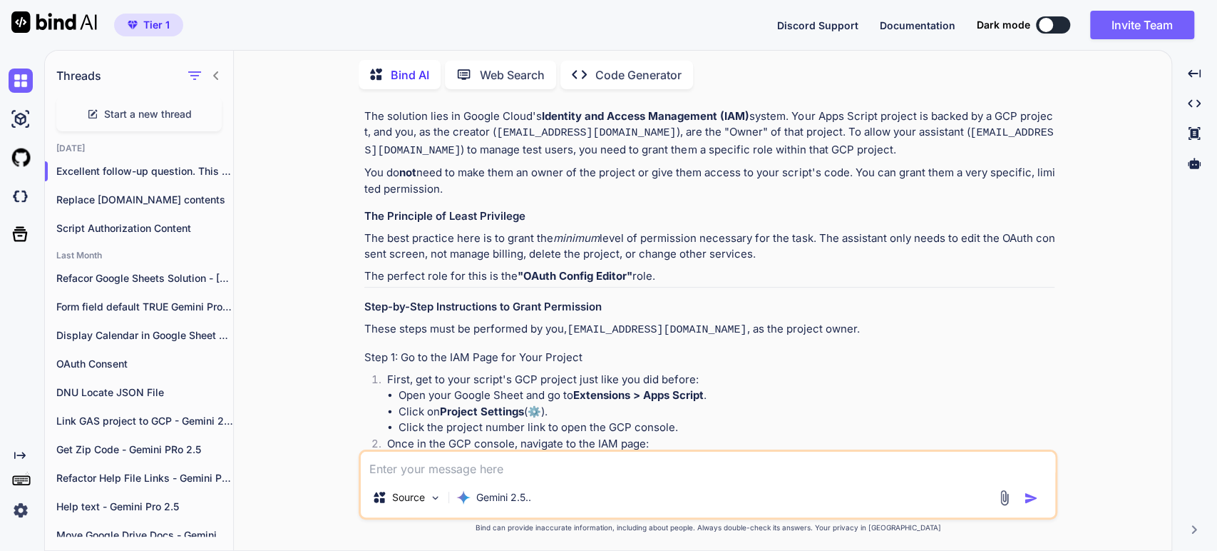
click at [422, 279] on p "The perfect role for this is the "OAuth Config Editor" role." at bounding box center [709, 276] width 690 height 16
click at [598, 276] on strong ""OAuth Config Editor"" at bounding box center [575, 276] width 115 height 14
click at [405, 309] on h3 "Step-by-Step Instructions to Grant Permission" at bounding box center [709, 307] width 690 height 16
click at [599, 330] on code "[EMAIL_ADDRESS][DOMAIN_NAME]" at bounding box center [657, 330] width 180 height 12
click at [464, 349] on h4 "Step 1: Go to the IAM Page for Your Project" at bounding box center [709, 357] width 690 height 16
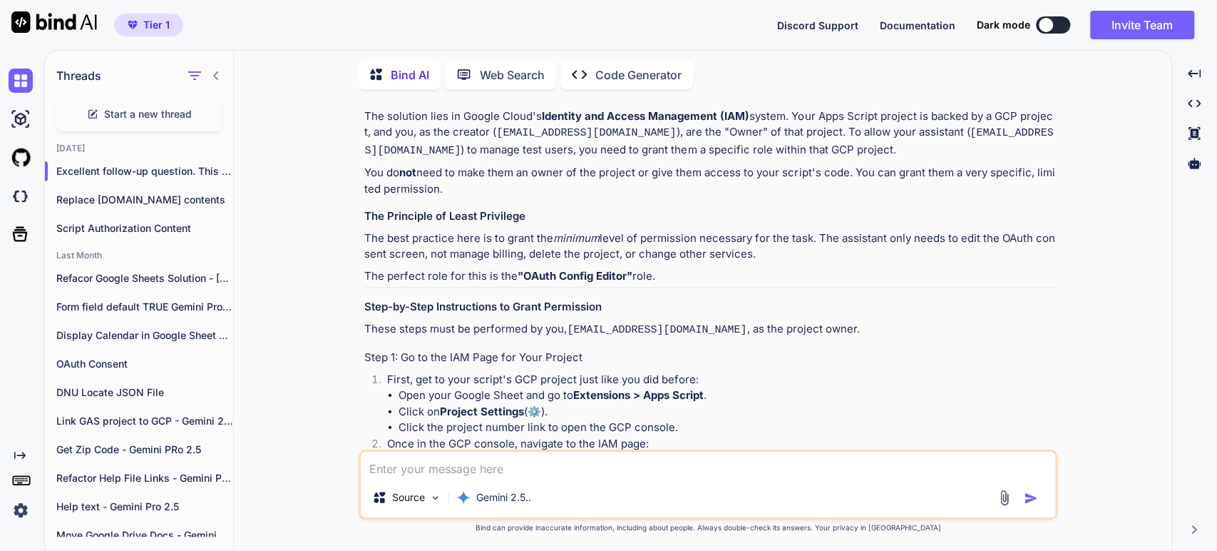
click at [509, 349] on h4 "Step 1: Go to the IAM Page for Your Project" at bounding box center [709, 357] width 690 height 16
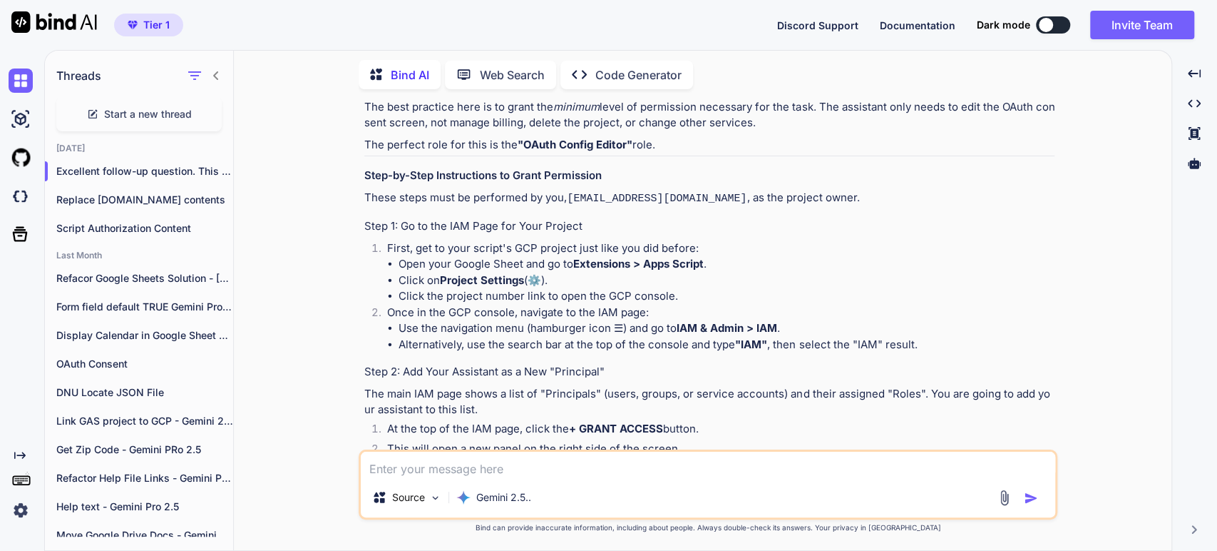
scroll to position [1669, 0]
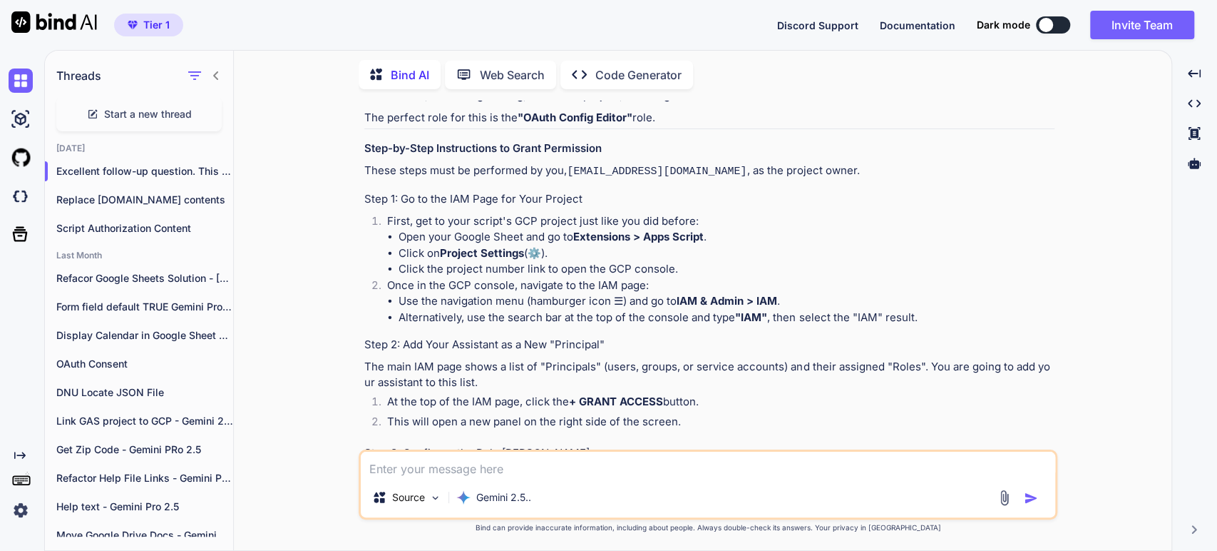
click at [509, 215] on li "First, get to your script's GCP project just like you did before: Open your Goo…" at bounding box center [715, 245] width 679 height 64
click at [565, 214] on li "First, get to your script's GCP project just like you did before: Open your Goo…" at bounding box center [715, 245] width 679 height 64
click at [459, 265] on li "Click the project number link to open the GCP console." at bounding box center [727, 269] width 656 height 16
click at [566, 293] on li "Use the navigation menu (hamburger icon ☰) and go to IAM & Admin > IAM ." at bounding box center [727, 301] width 656 height 16
click at [443, 295] on li "Use the navigation menu (hamburger icon ☰) and go to IAM & Admin > IAM ." at bounding box center [727, 301] width 656 height 16
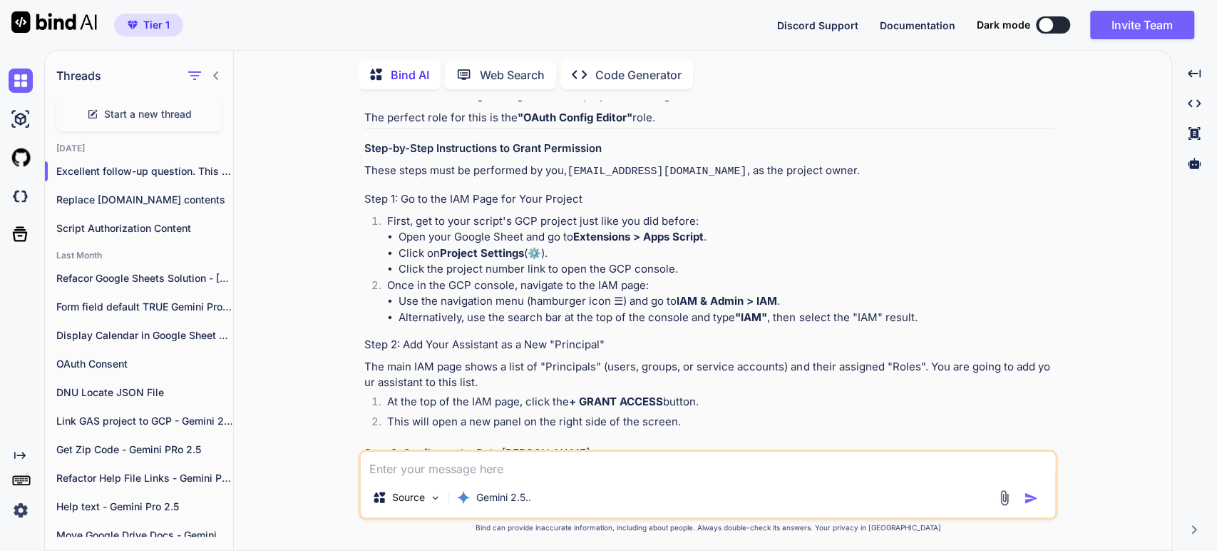
click at [652, 297] on li "Use the navigation menu (hamburger icon ☰) and go to IAM & Admin > IAM ." at bounding box center [727, 301] width 656 height 16
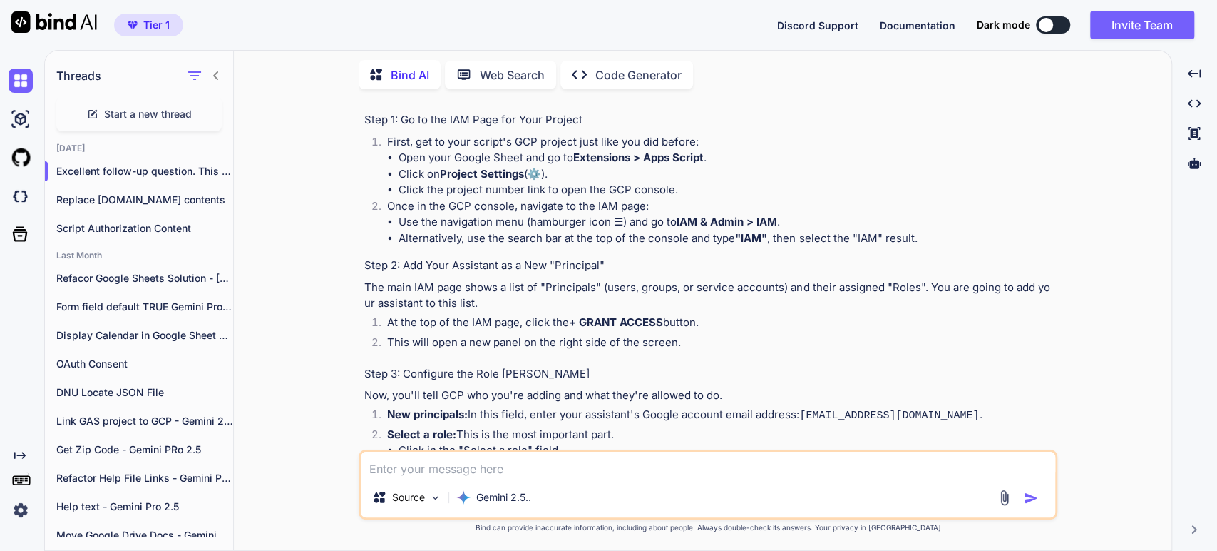
click at [421, 280] on p "The main IAM page shows a list of "Principals" (users, groups, or service accou…" at bounding box center [709, 296] width 690 height 32
click at [588, 280] on p "The main IAM page shows a list of "Principals" (users, groups, or service accou…" at bounding box center [709, 296] width 690 height 32
click at [649, 282] on p "The main IAM page shows a list of "Principals" (users, groups, or service accou…" at bounding box center [709, 296] width 690 height 32
click at [740, 290] on p "The main IAM page shows a list of "Principals" (users, groups, or service accou…" at bounding box center [709, 296] width 690 height 32
click at [388, 286] on p "The main IAM page shows a list of "Principals" (users, groups, or service accou…" at bounding box center [709, 296] width 690 height 32
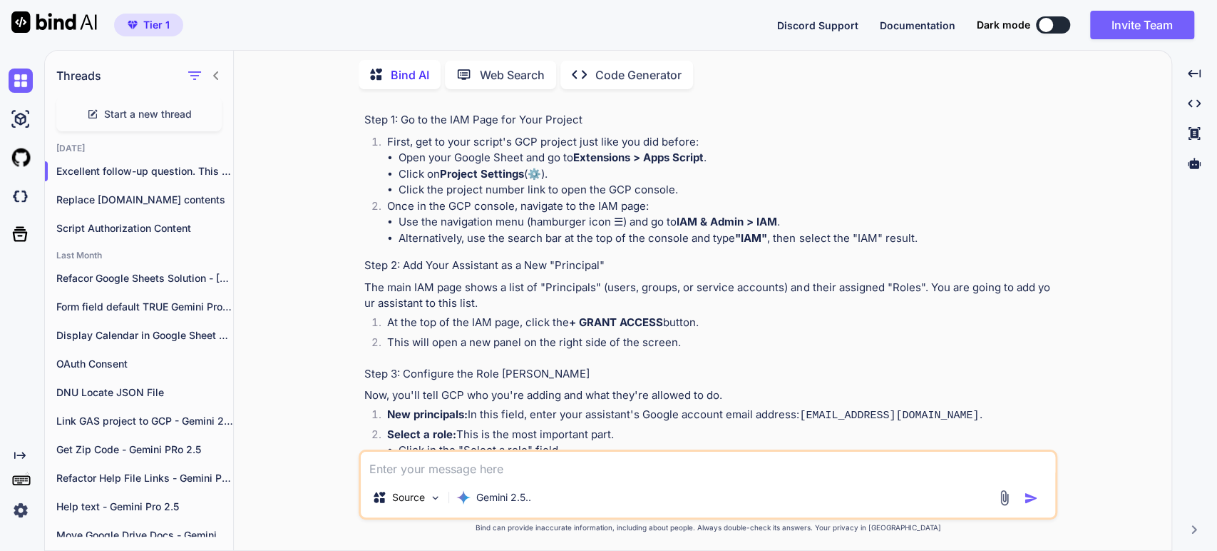
click at [565, 315] on li "At the top of the IAM page, click the + GRANT ACCESS button." at bounding box center [715, 325] width 679 height 20
click at [449, 339] on li "This will open a new panel on the right side of the screen." at bounding box center [715, 345] width 679 height 20
click at [533, 335] on li "This will open a new panel on the right side of the screen." at bounding box center [715, 345] width 679 height 20
click at [454, 335] on li "This will open a new panel on the right side of the screen." at bounding box center [715, 345] width 679 height 20
click at [546, 340] on li "This will open a new panel on the right side of the screen." at bounding box center [715, 345] width 679 height 20
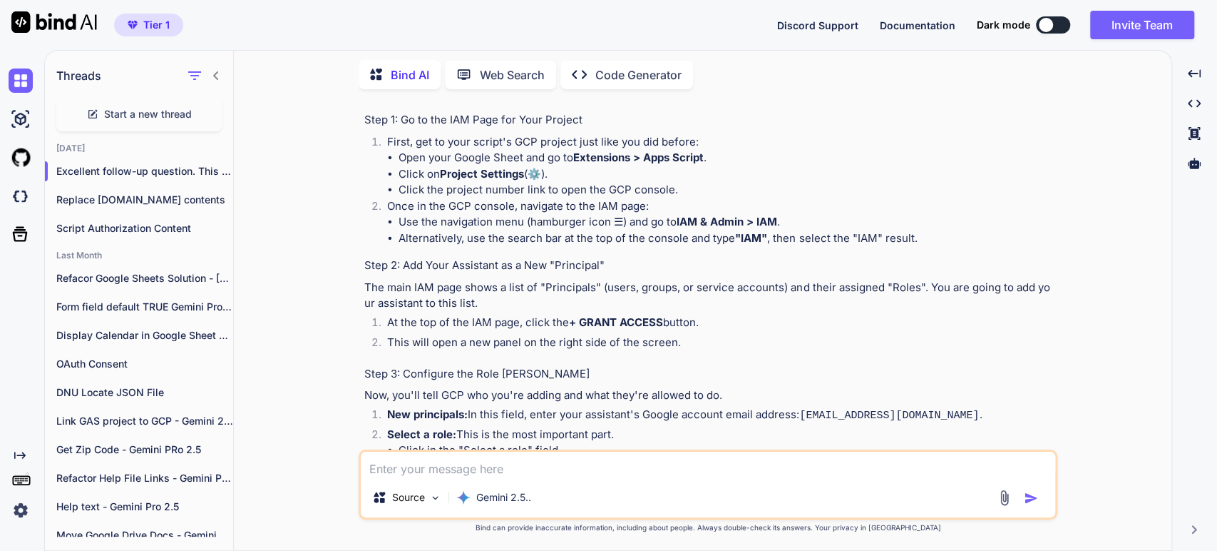
click at [582, 335] on li "This will open a new panel on the right side of the screen." at bounding box center [715, 345] width 679 height 20
click at [434, 366] on h4 "Step 3: Configure the Role [PERSON_NAME]" at bounding box center [709, 374] width 690 height 16
click at [456, 387] on p "Now, you'll tell GCP who you're adding and what they're allowed to do." at bounding box center [709, 395] width 690 height 16
click at [427, 407] on li "New principals: In this field, enter your assistant's Google account email addr…" at bounding box center [715, 417] width 679 height 20
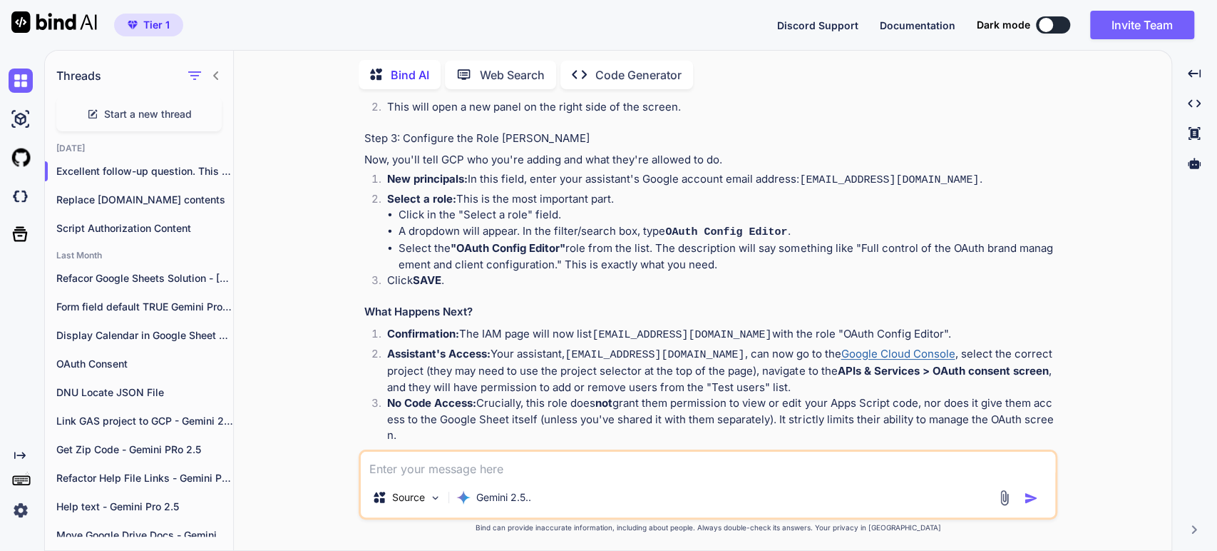
scroll to position [1986, 0]
click at [491, 150] on p "Now, you'll tell GCP who you're adding and what they're allowed to do." at bounding box center [709, 158] width 690 height 16
drag, startPoint x: 557, startPoint y: 162, endPoint x: 553, endPoint y: 150, distance: 12.6
click at [556, 156] on div "Excellent follow-up question. This is a very common and practical need in a tea…" at bounding box center [709, 38] width 690 height 884
click at [521, 150] on p "Now, you'll tell GCP who you're adding and what they're allowed to do." at bounding box center [709, 158] width 690 height 16
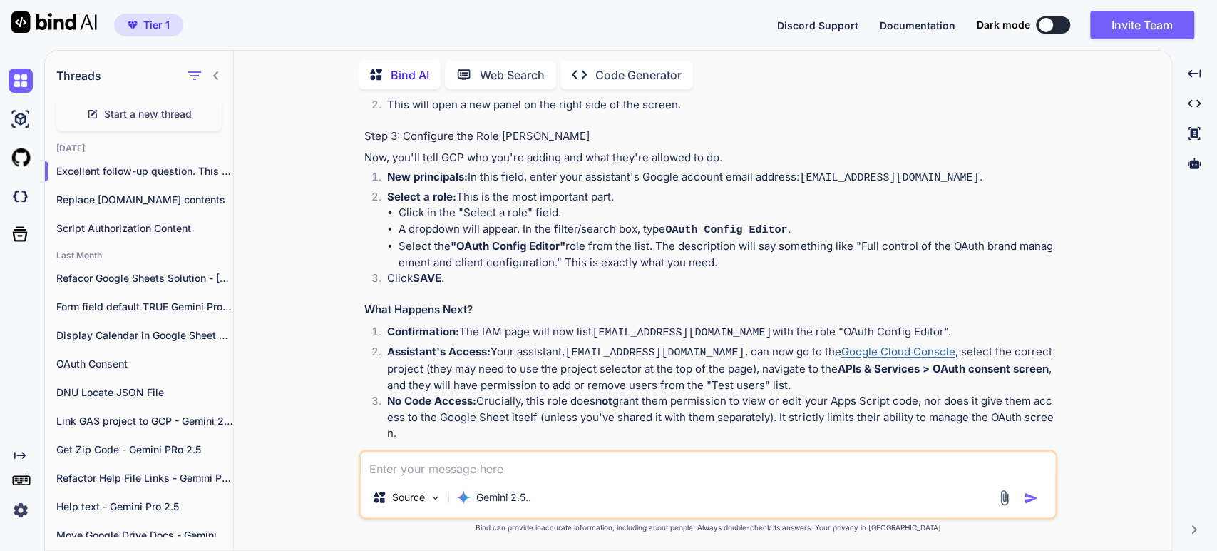
click at [618, 153] on p "Now, you'll tell GCP who you're adding and what they're allowed to do." at bounding box center [709, 158] width 690 height 16
click at [549, 170] on li "New principals: In this field, enter your assistant's Google account email addr…" at bounding box center [715, 179] width 679 height 20
click at [655, 190] on li "Select a role: This is the most important part. Click in the "Select a role" fi…" at bounding box center [715, 230] width 679 height 82
drag, startPoint x: 970, startPoint y: 359, endPoint x: 960, endPoint y: 367, distance: 12.7
click at [966, 362] on strong "APIs & Services > OAuth consent screen" at bounding box center [942, 369] width 211 height 14
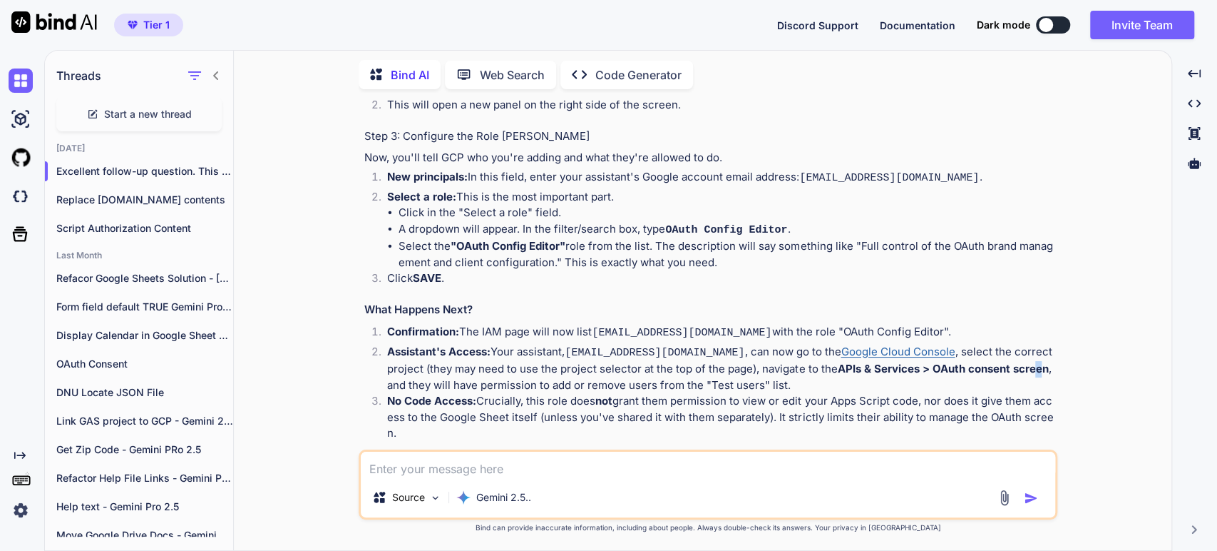
scroll to position [2031, 0]
